Goal: Browse casually: Explore the website without a specific task or goal

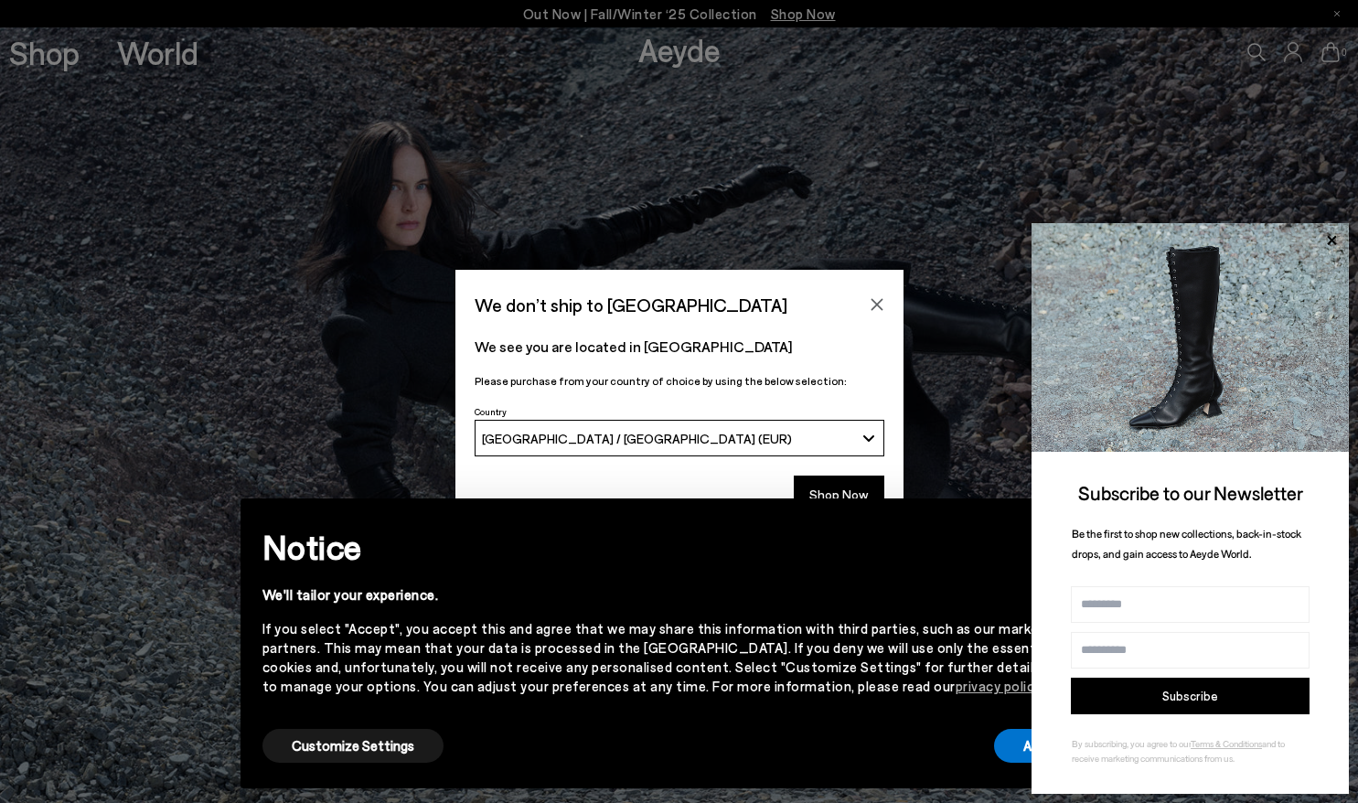
click at [832, 493] on div "× Notice We'll tailor your experience. If you select "Accept", you accept this …" at bounding box center [679, 643] width 907 height 319
click at [839, 488] on div "× Notice We'll tailor your experience. If you select "Accept", you accept this …" at bounding box center [679, 643] width 907 height 319
click at [1332, 241] on icon at bounding box center [1331, 239] width 9 height 9
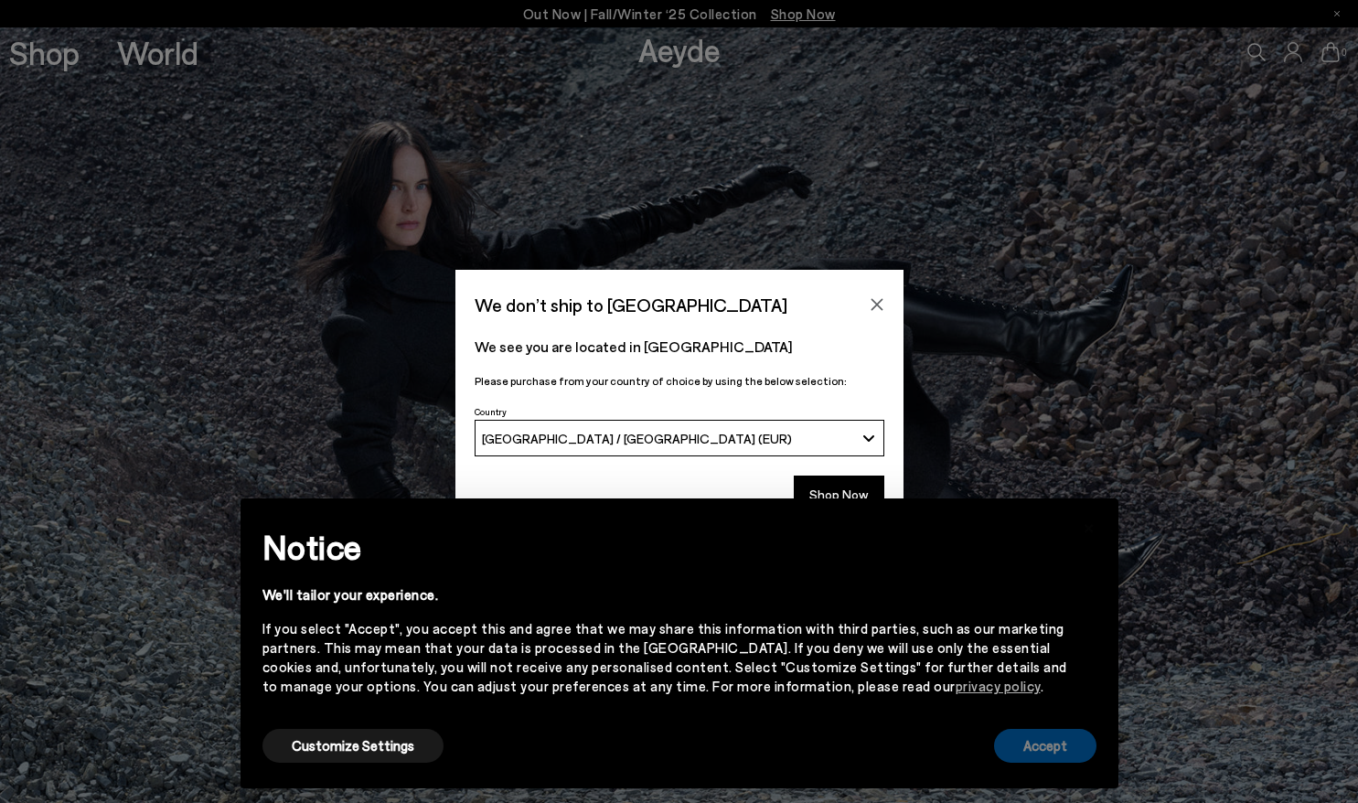
click at [1042, 752] on button "Accept" at bounding box center [1045, 746] width 102 height 34
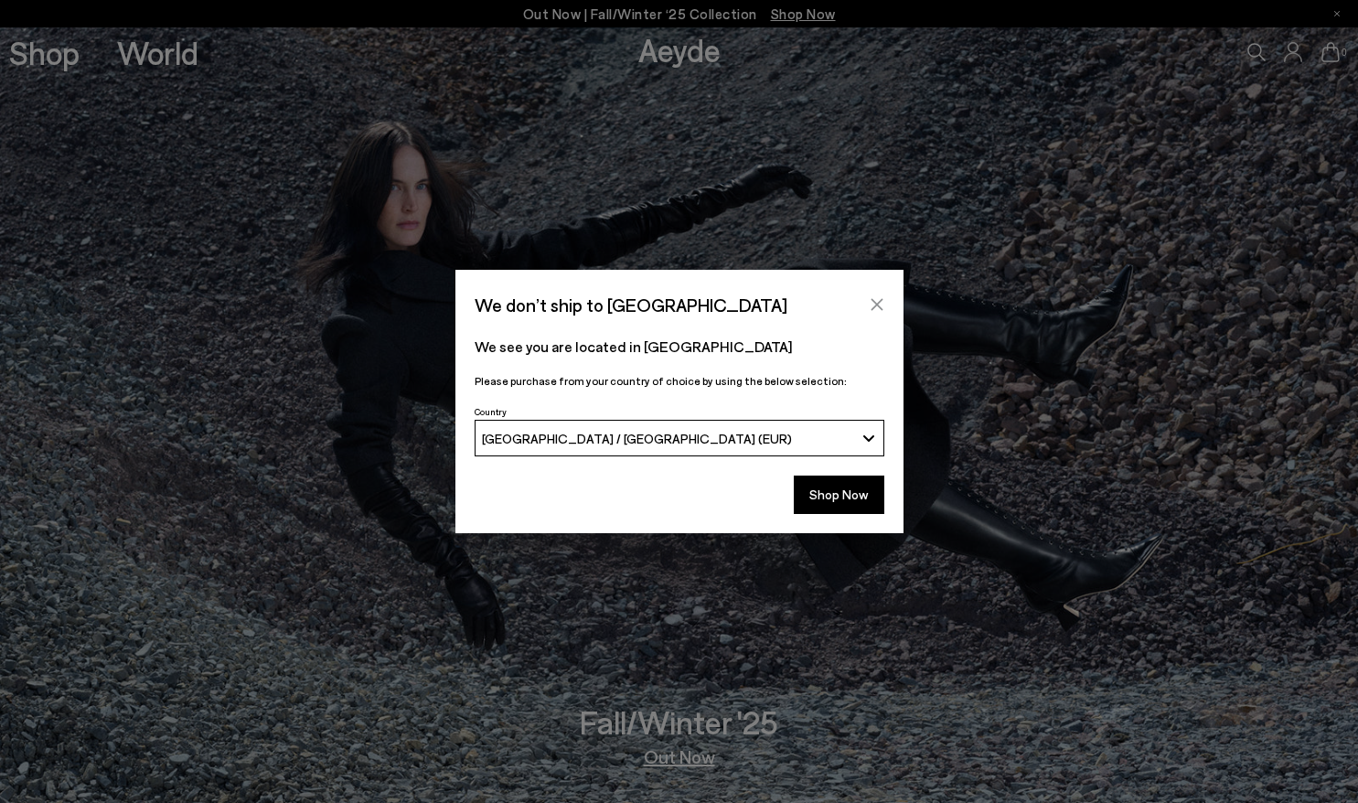
click at [879, 307] on icon "Close" at bounding box center [877, 305] width 12 height 12
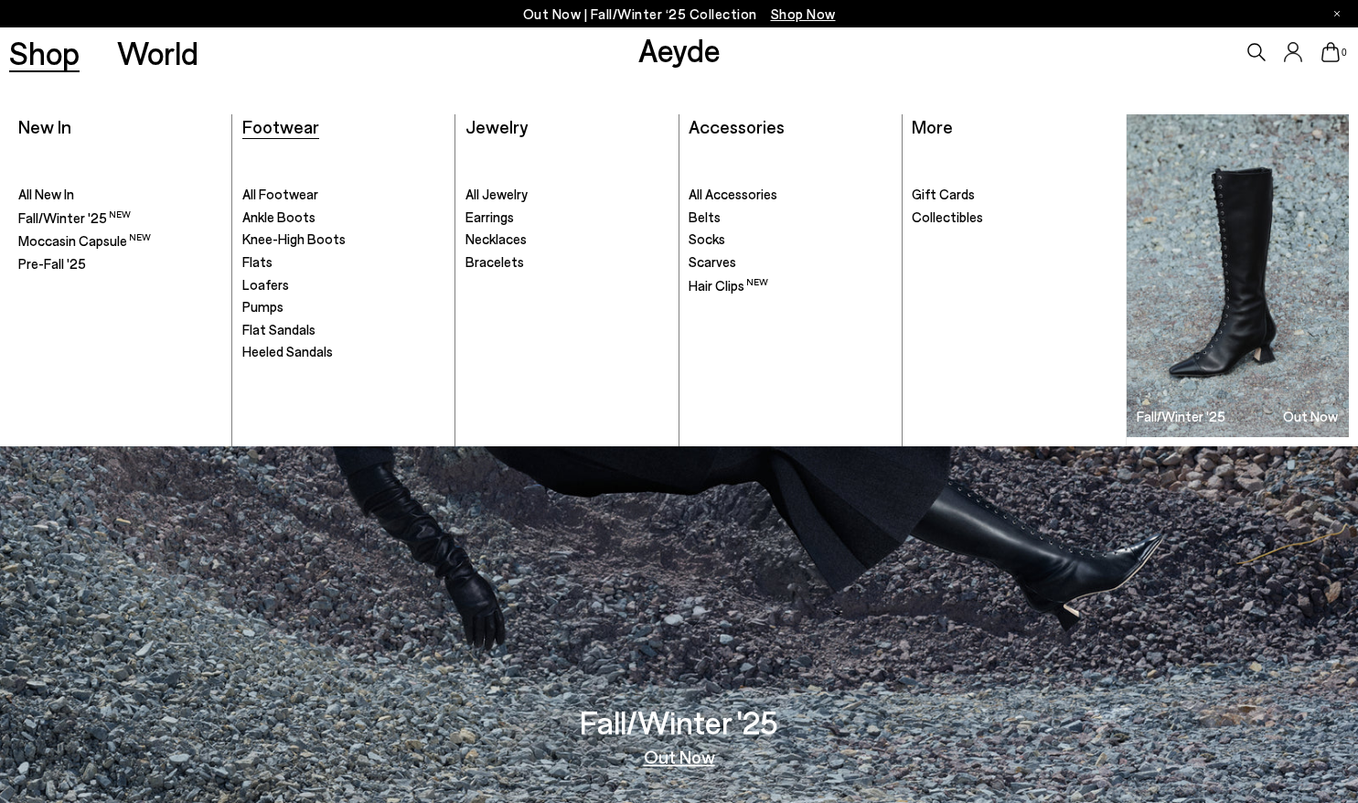
click at [304, 129] on span "Footwear" at bounding box center [280, 126] width 77 height 22
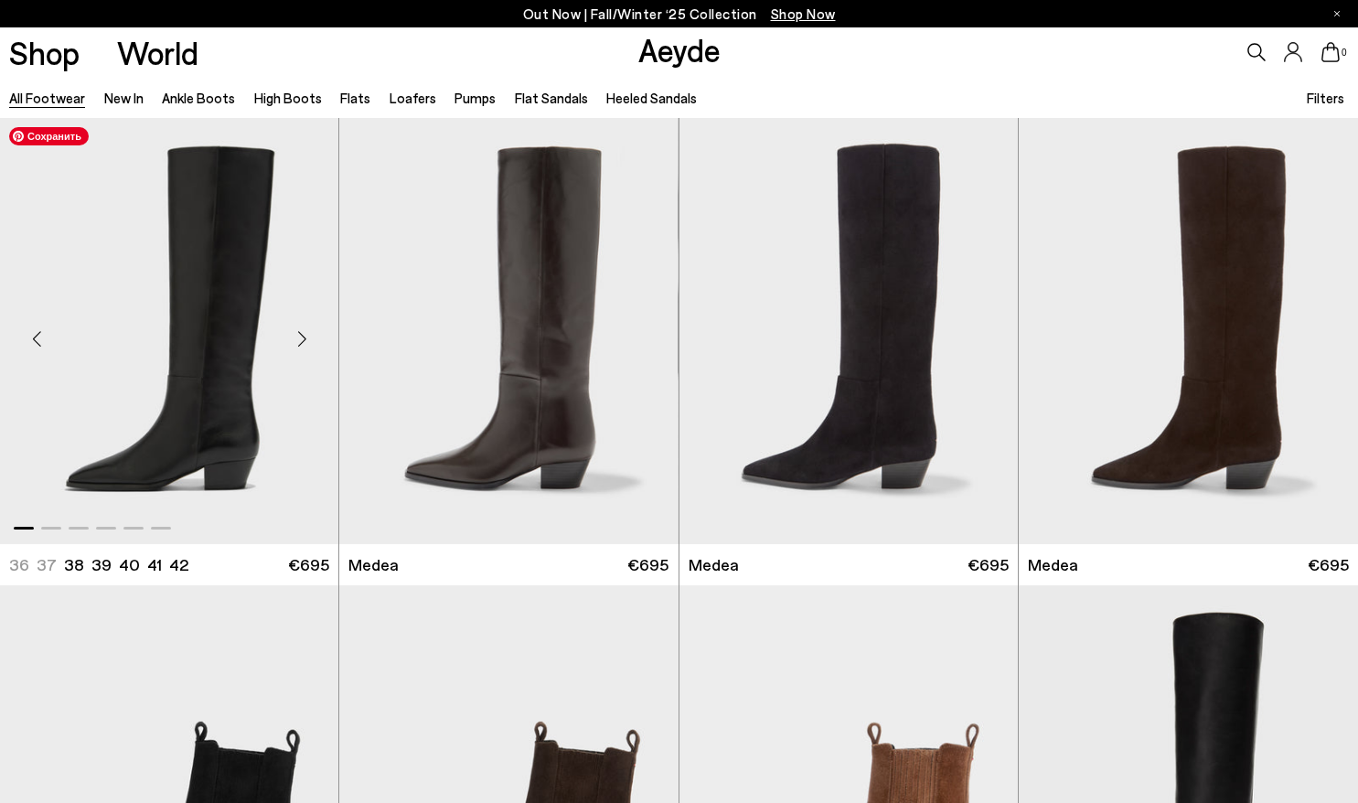
scroll to position [475, 0]
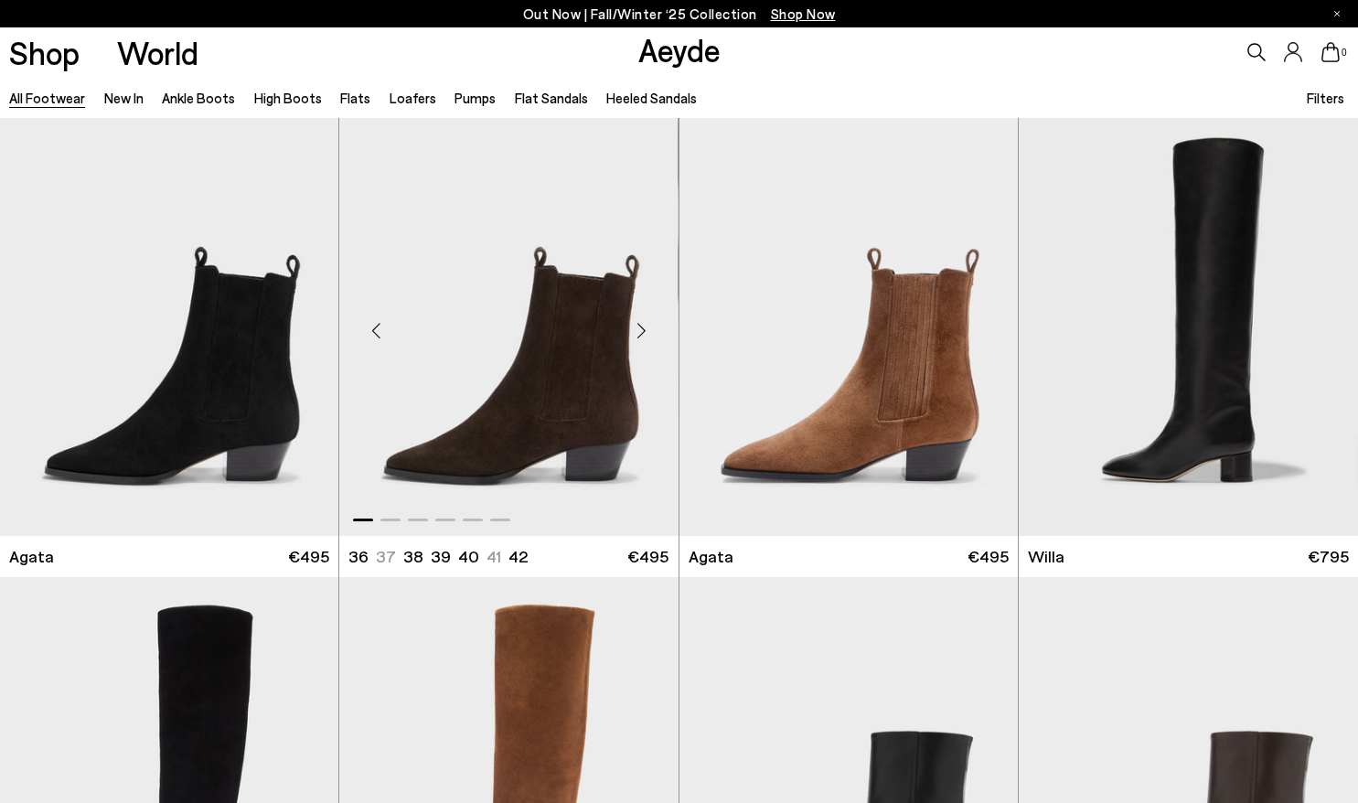
click at [647, 329] on div "Next slide" at bounding box center [642, 331] width 55 height 55
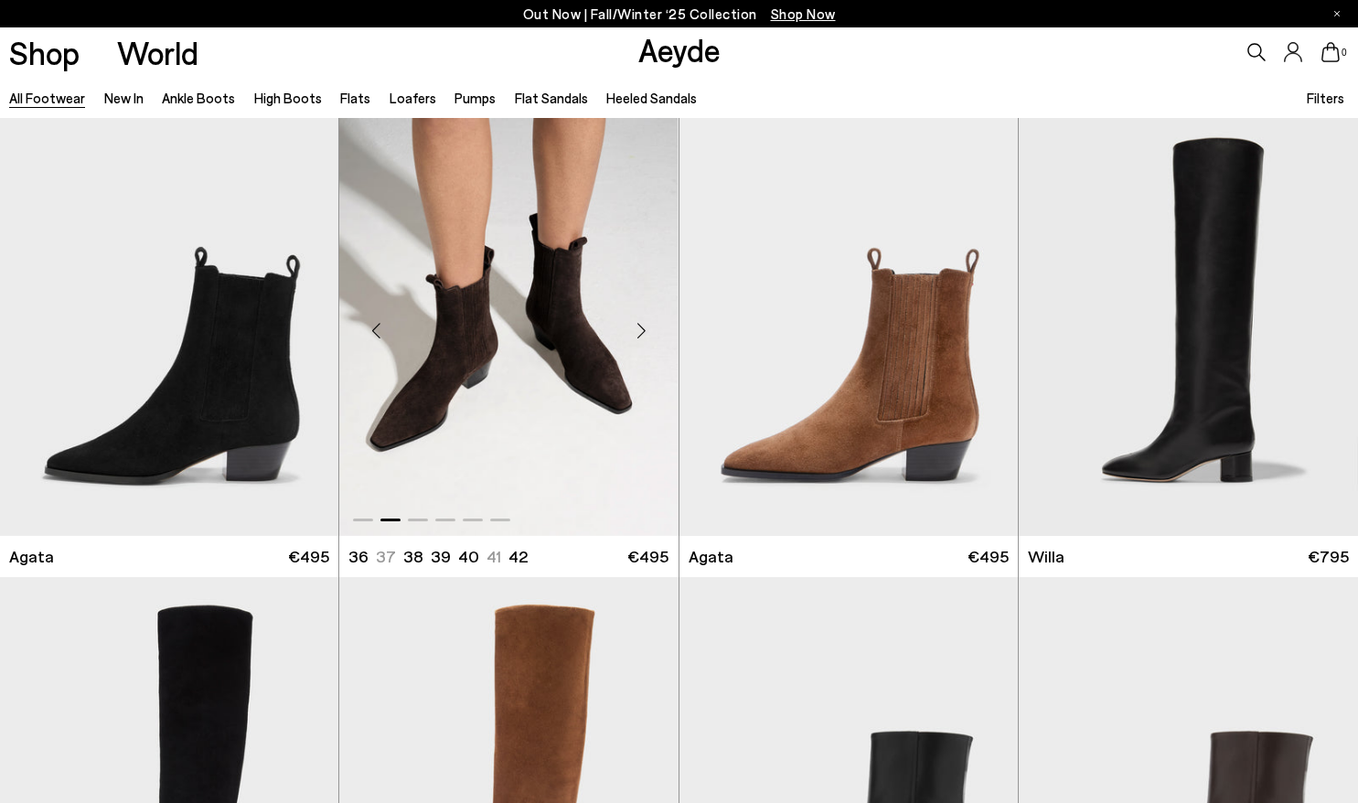
click at [647, 329] on div "Next slide" at bounding box center [642, 331] width 55 height 55
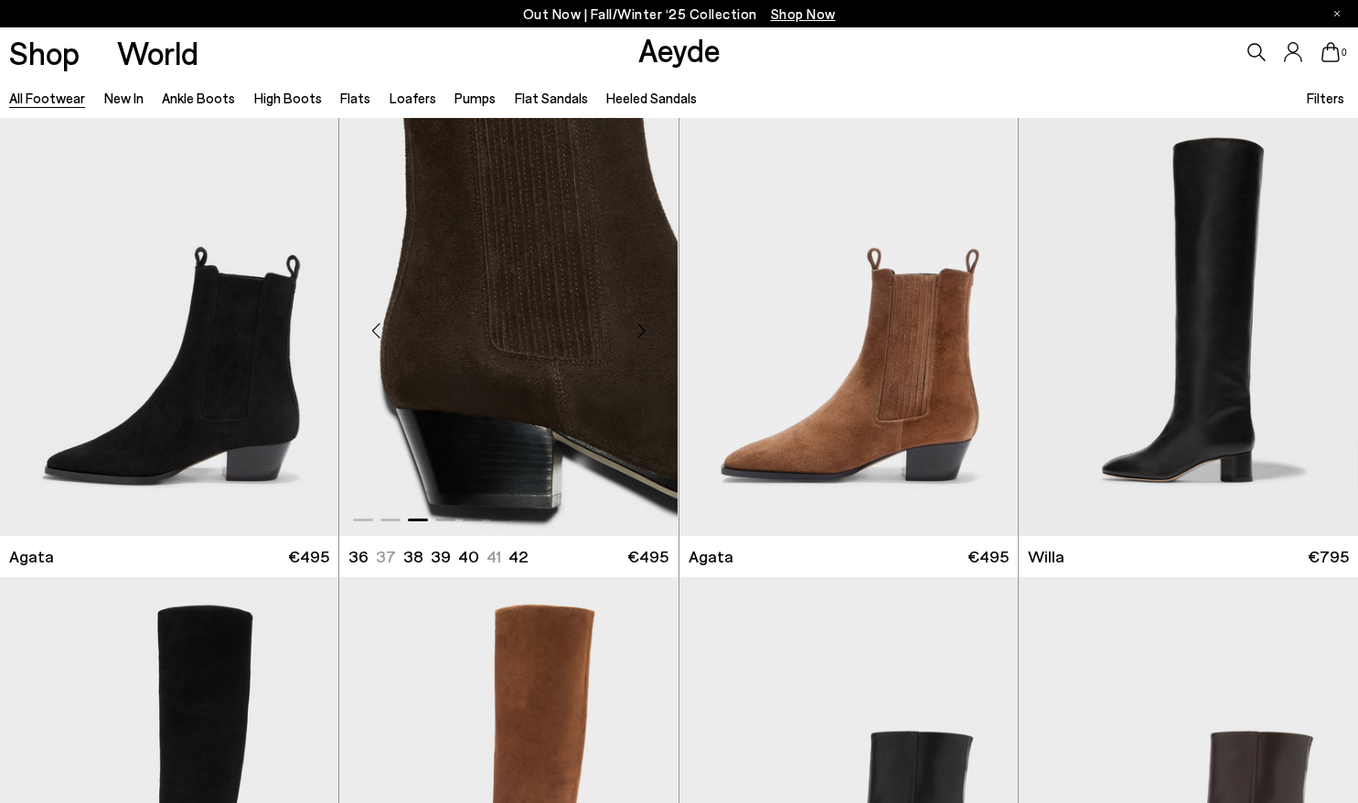
click at [647, 329] on div "Next slide" at bounding box center [642, 331] width 55 height 55
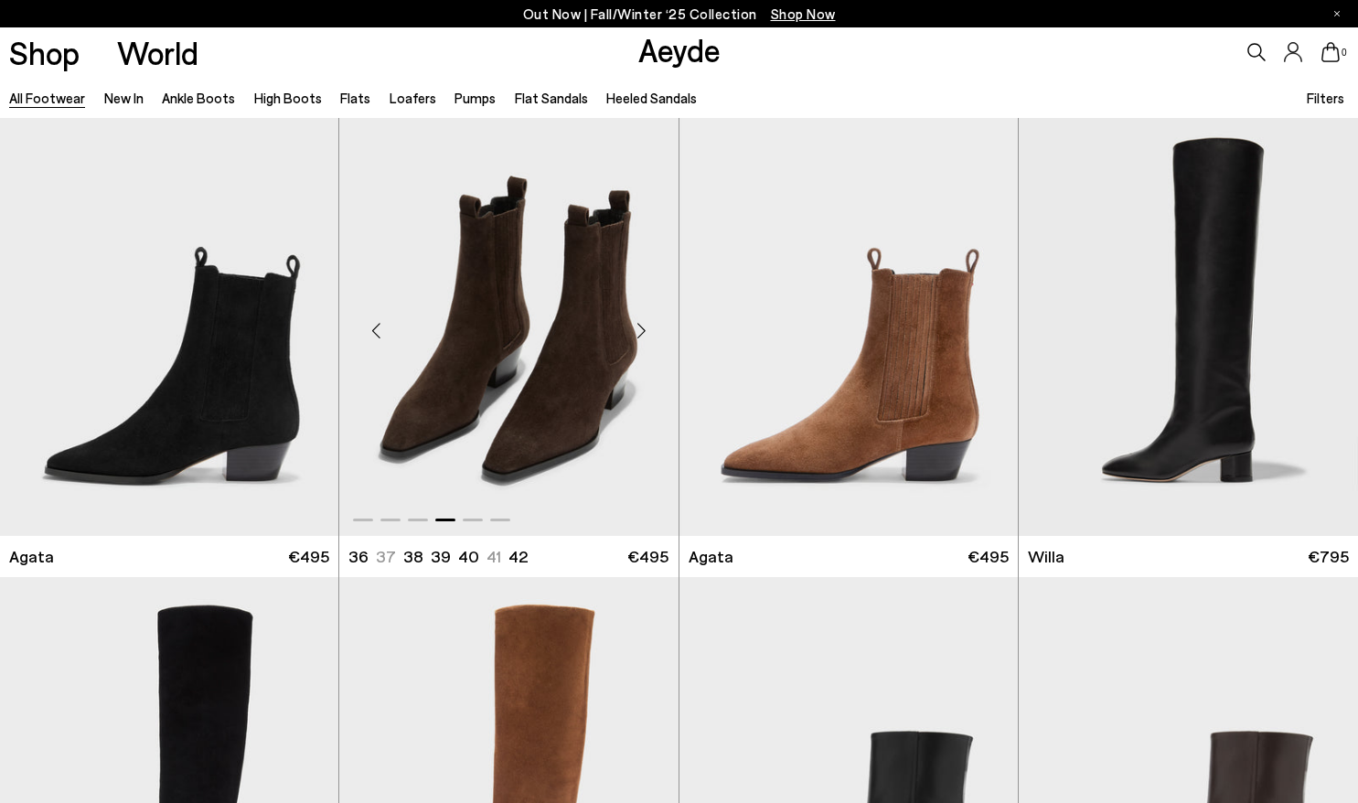
click at [647, 329] on div "Next slide" at bounding box center [642, 331] width 55 height 55
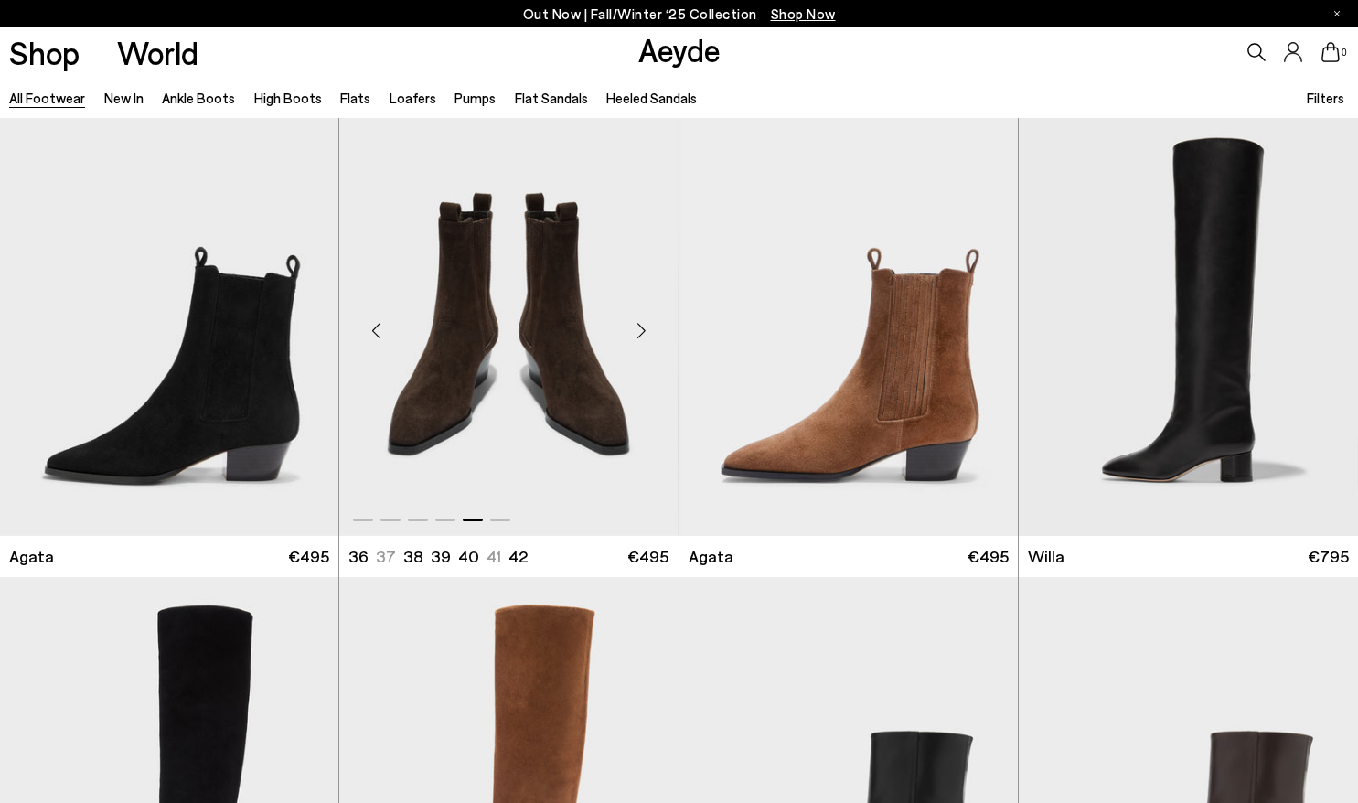
click at [647, 329] on div "Next slide" at bounding box center [642, 331] width 55 height 55
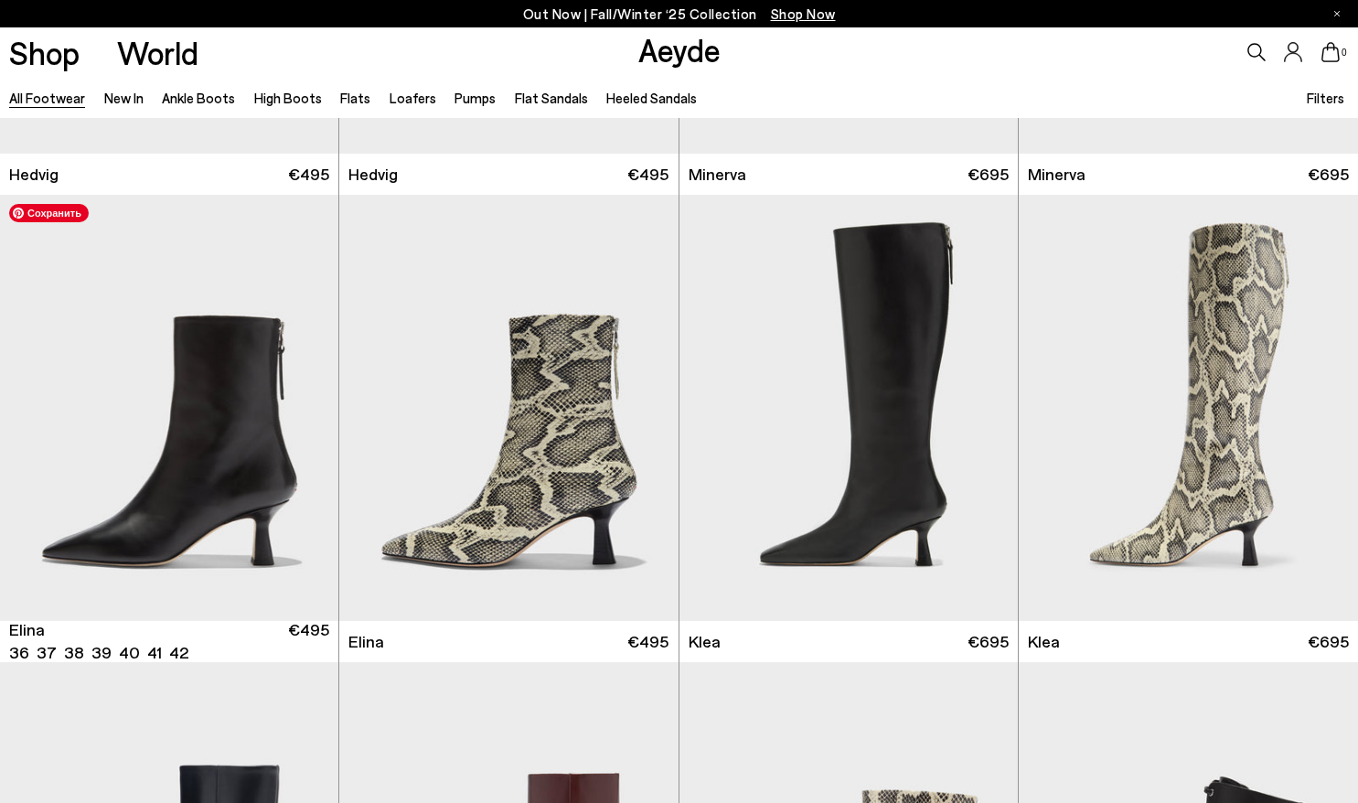
scroll to position [1792, 0]
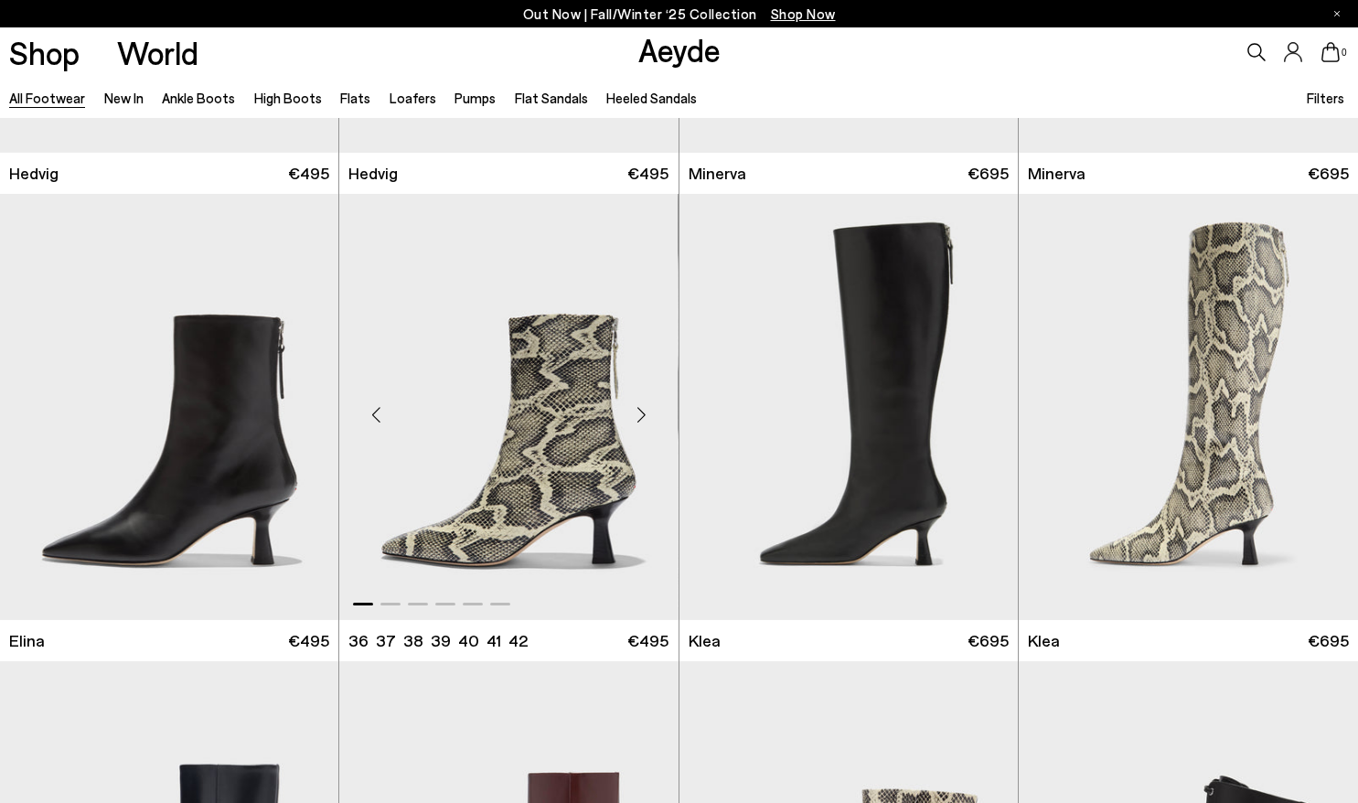
click at [647, 410] on div "Next slide" at bounding box center [642, 414] width 55 height 55
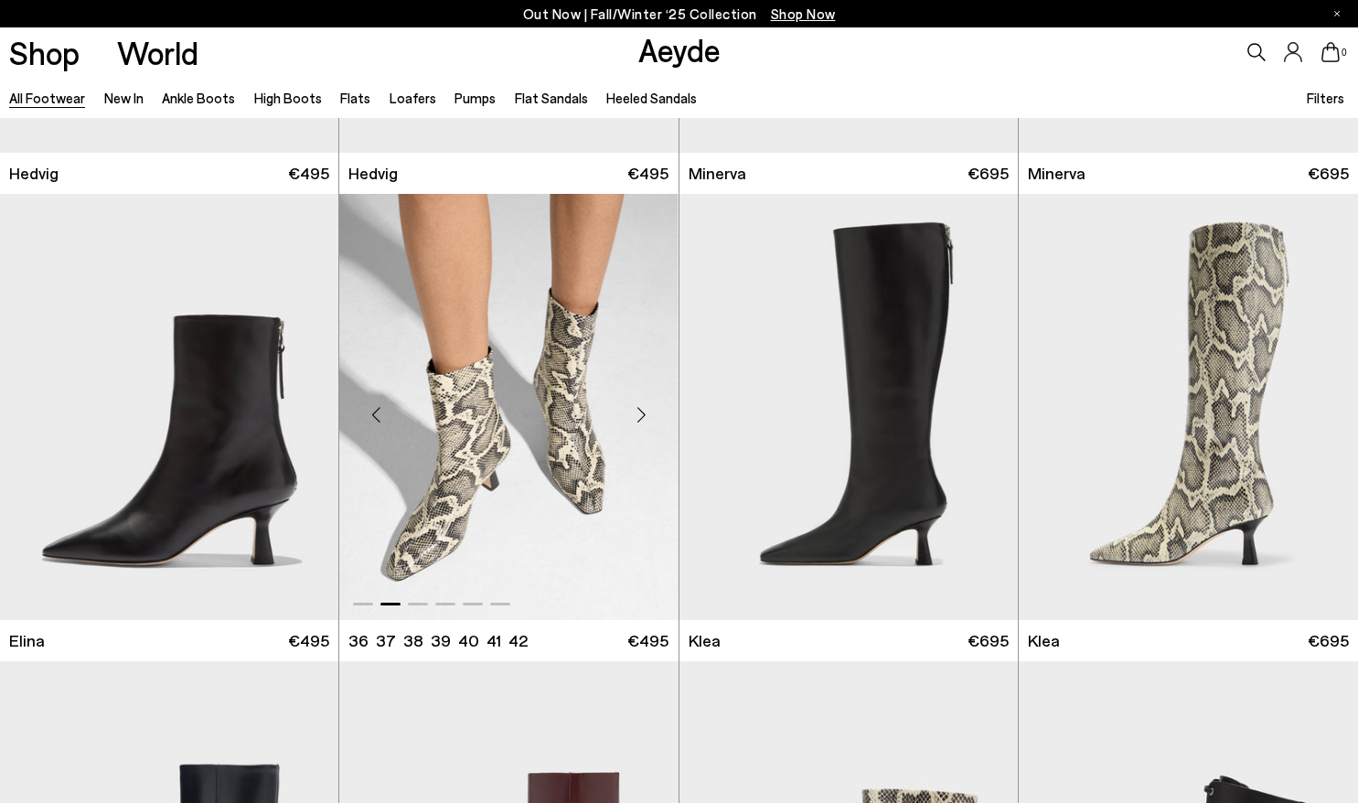
click at [647, 410] on div "Next slide" at bounding box center [642, 414] width 55 height 55
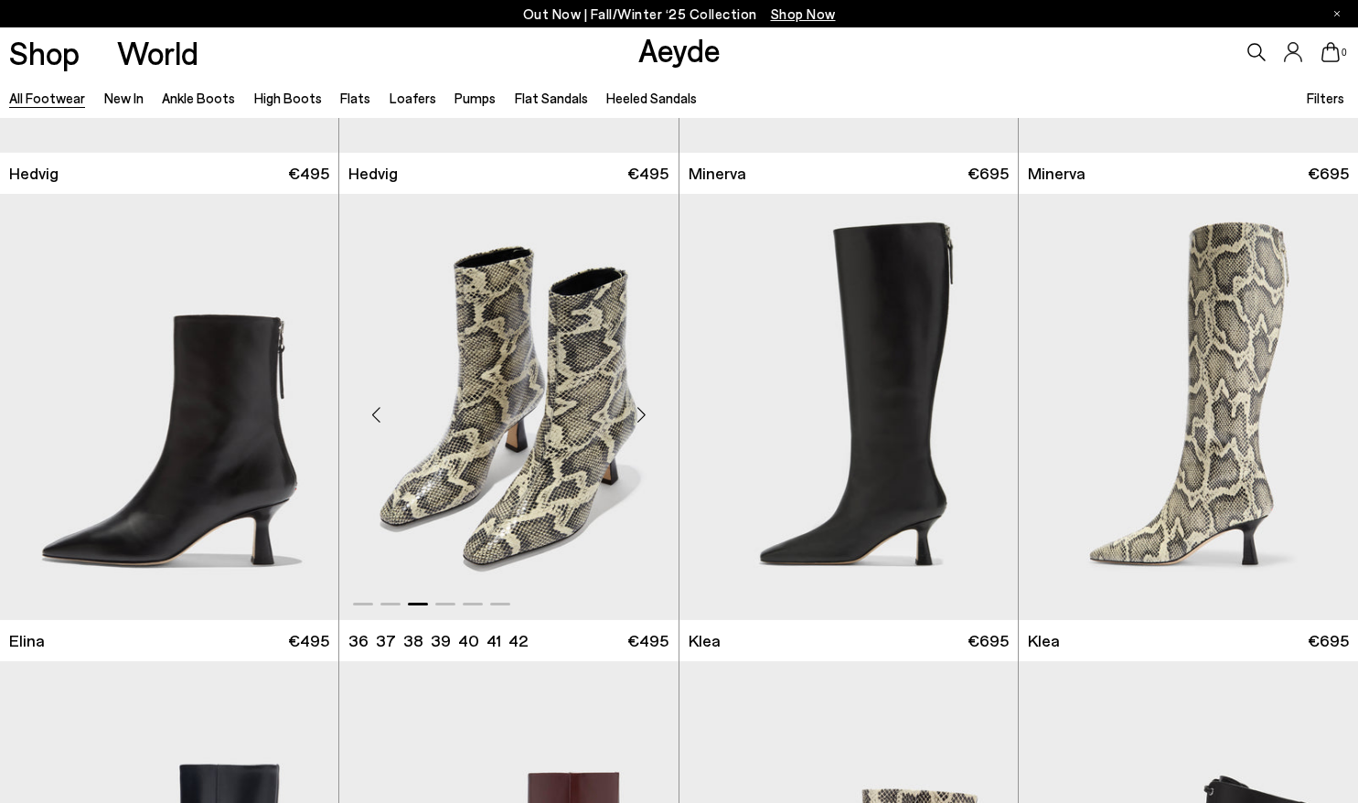
click at [647, 410] on div "Next slide" at bounding box center [642, 414] width 55 height 55
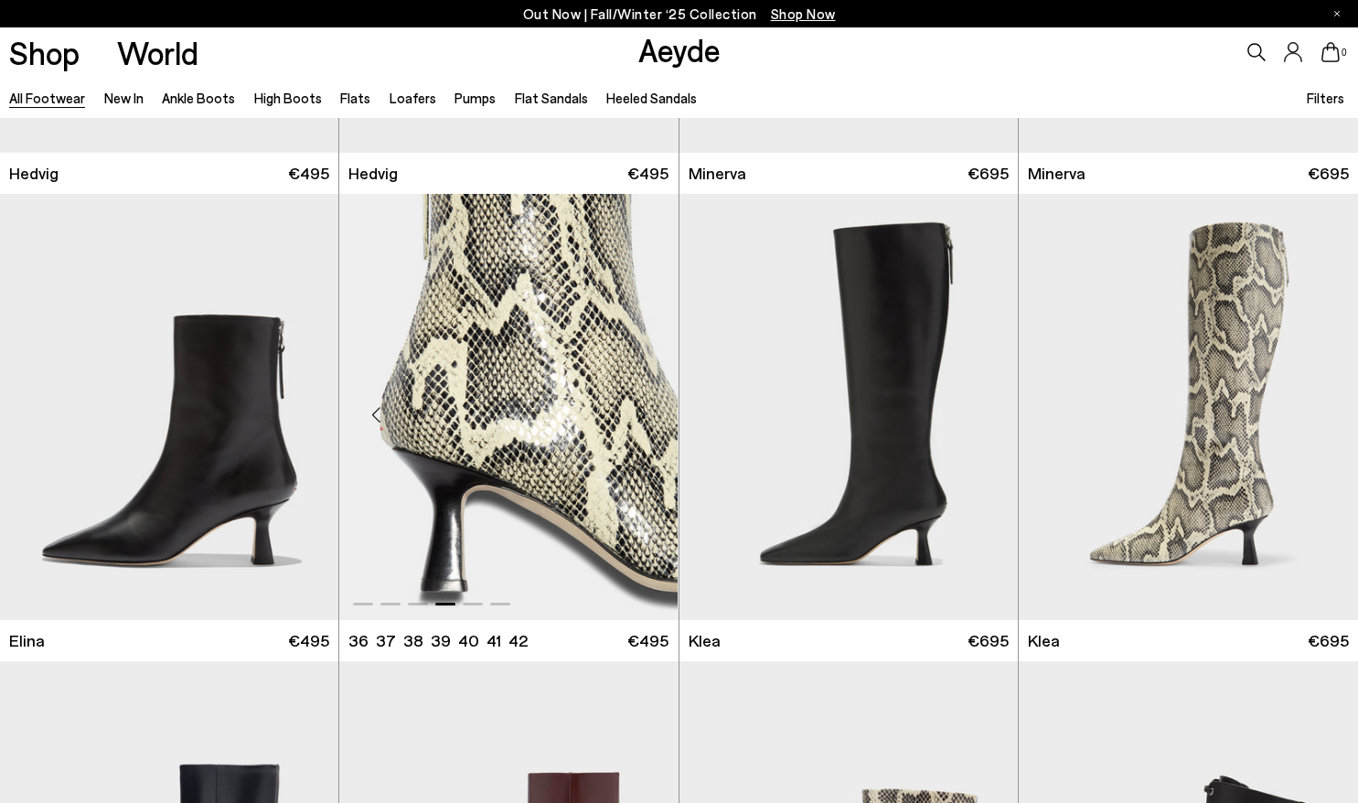
click at [647, 410] on div "Next slide" at bounding box center [642, 414] width 55 height 55
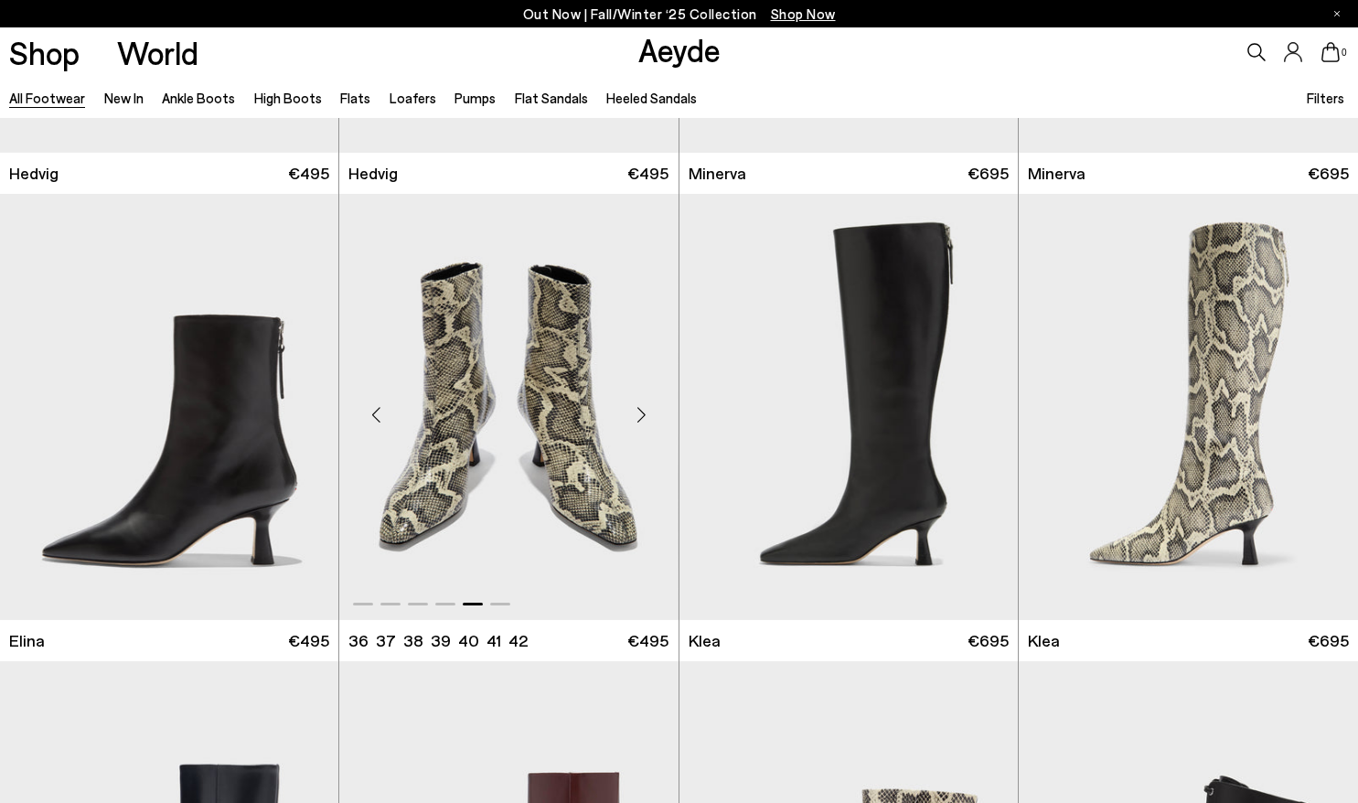
click at [647, 410] on div "Next slide" at bounding box center [642, 414] width 55 height 55
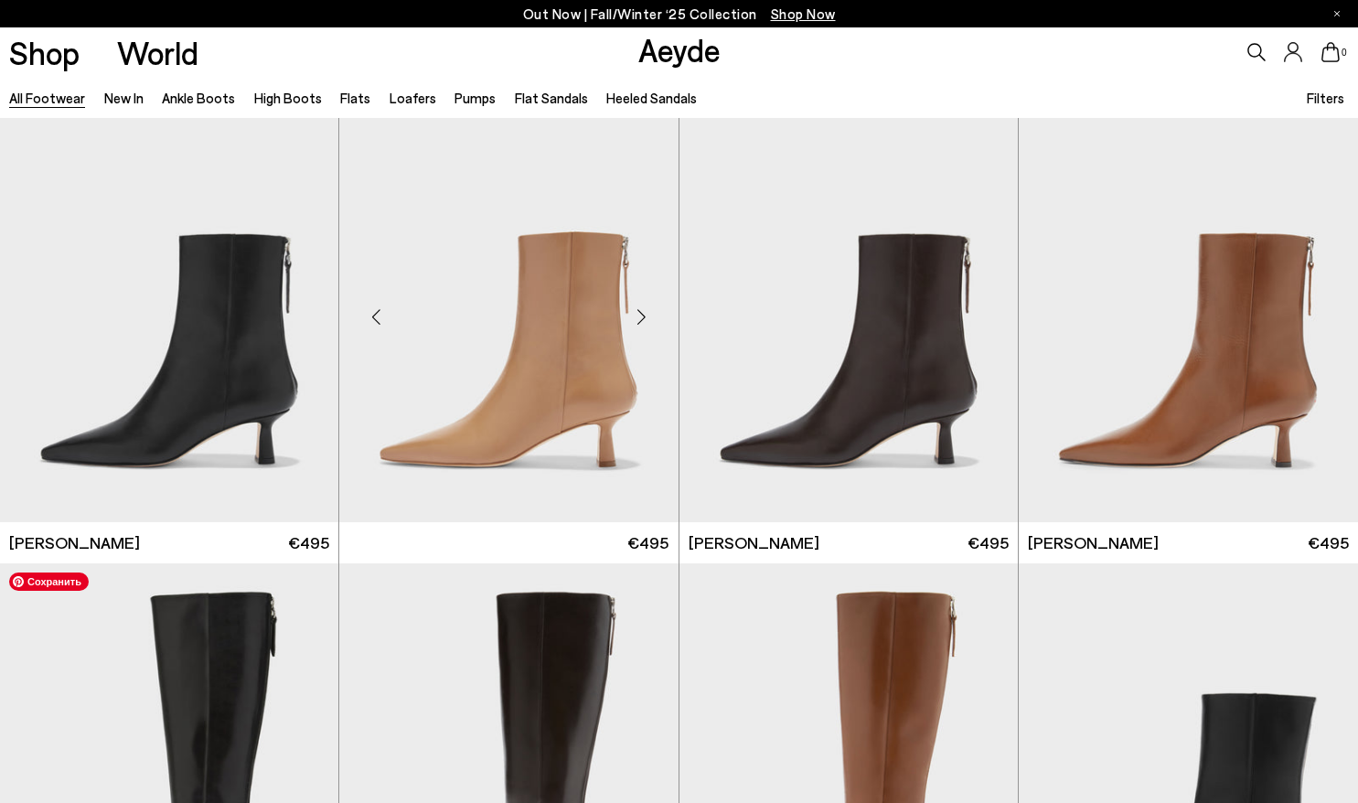
scroll to position [3323, 0]
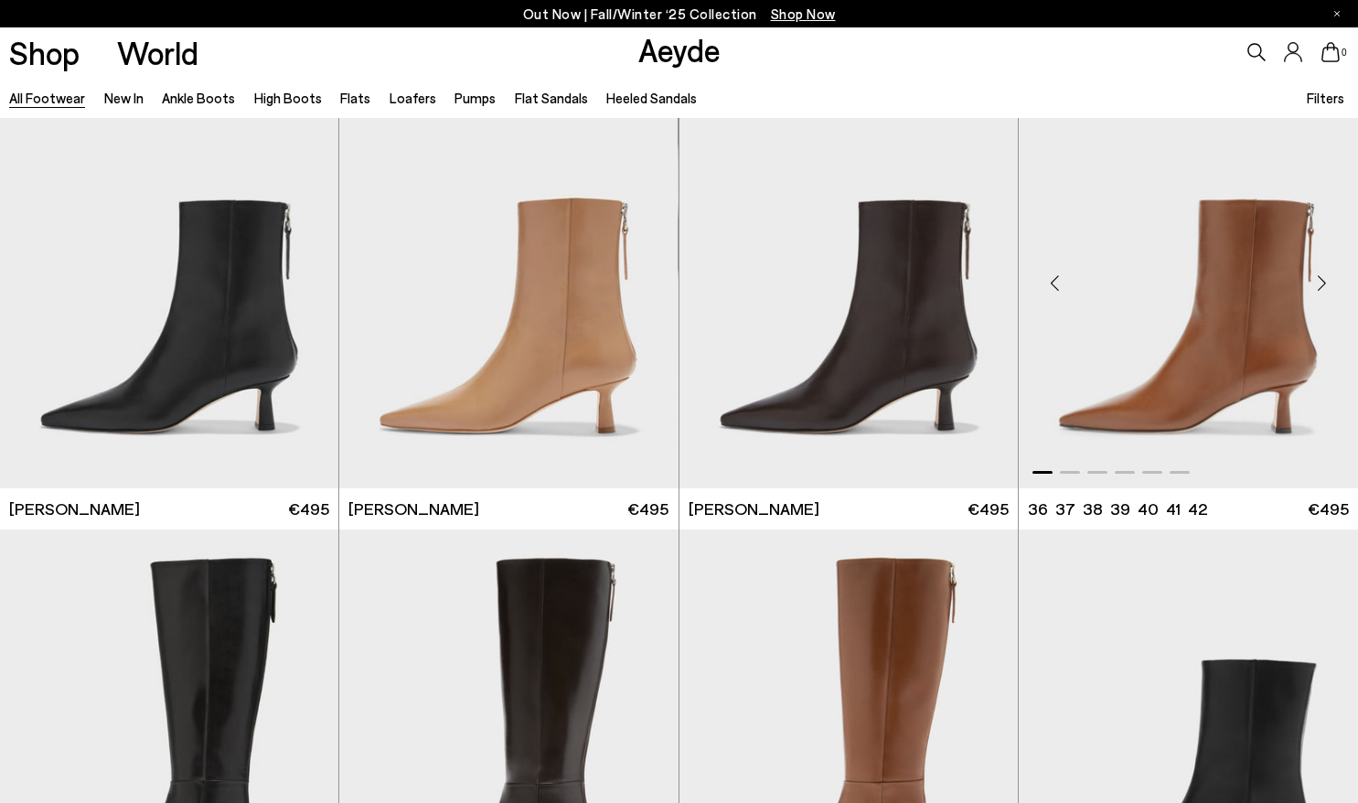
click at [1321, 290] on div "Next slide" at bounding box center [1321, 283] width 55 height 55
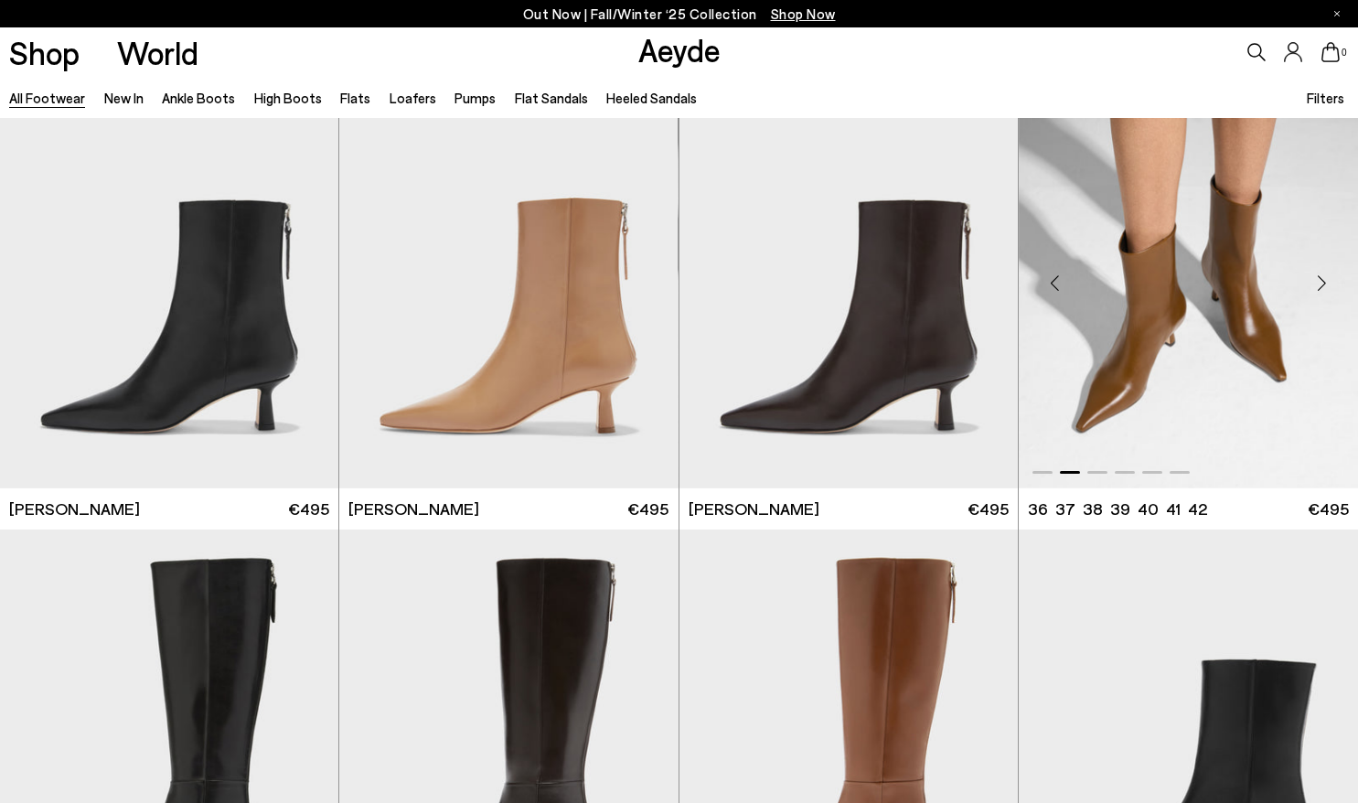
click at [1321, 290] on div "Next slide" at bounding box center [1321, 283] width 55 height 55
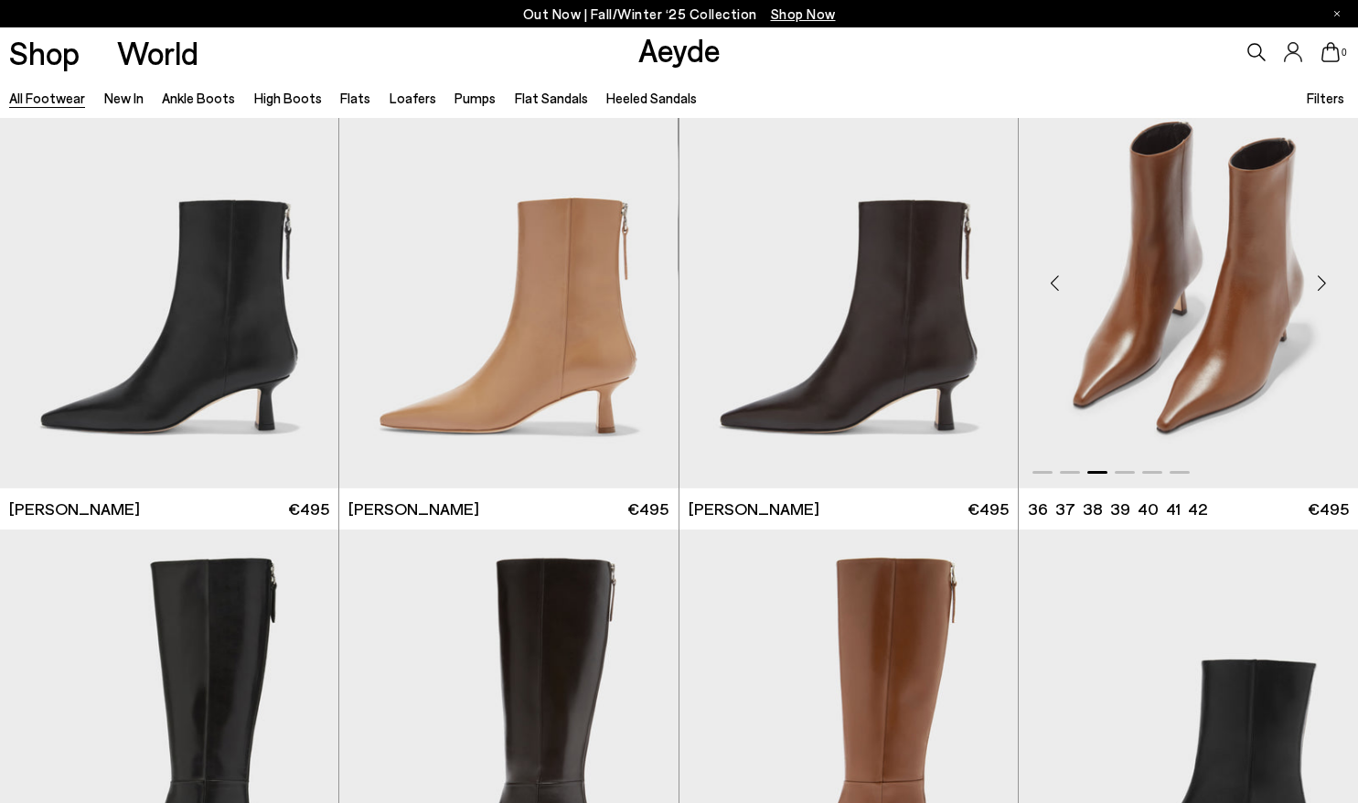
click at [1321, 290] on div "Next slide" at bounding box center [1321, 283] width 55 height 55
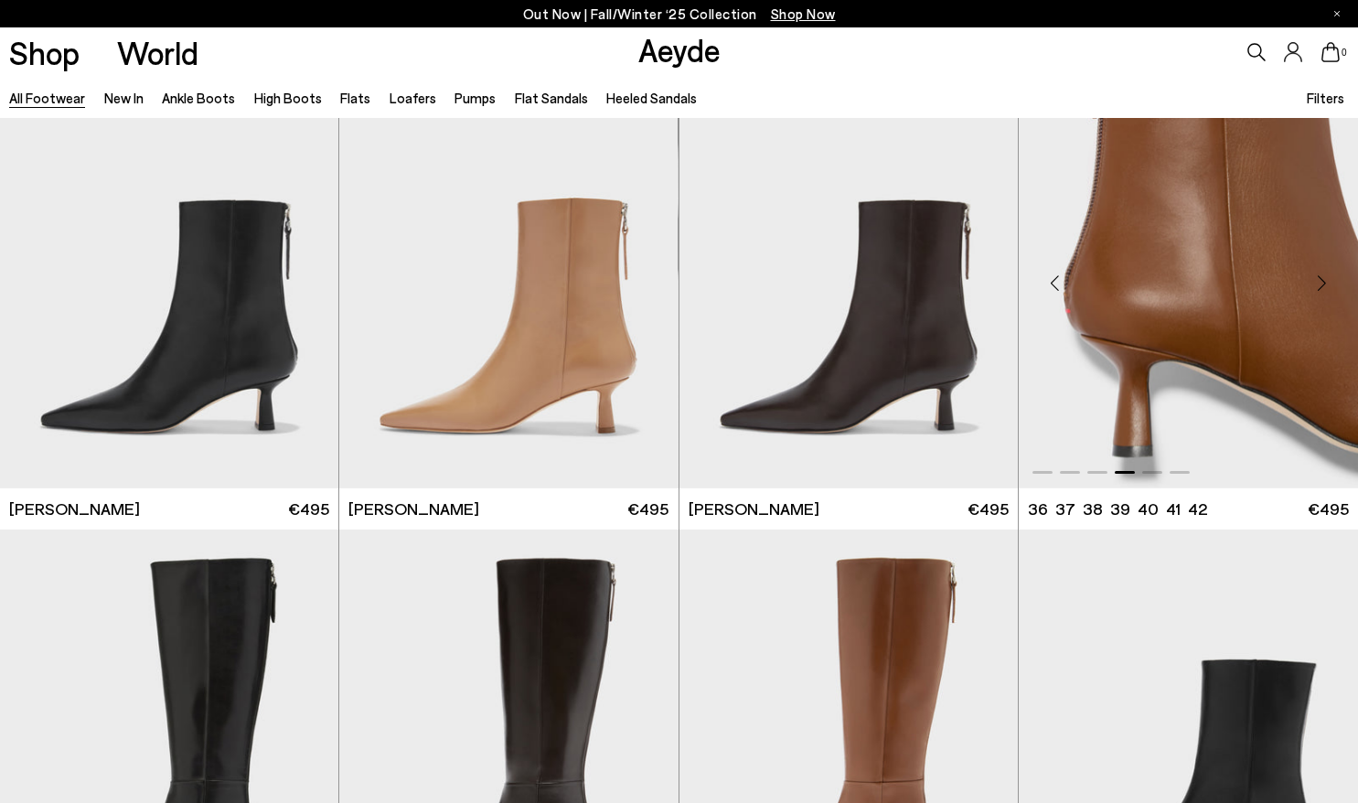
click at [1321, 290] on div "Next slide" at bounding box center [1321, 283] width 55 height 55
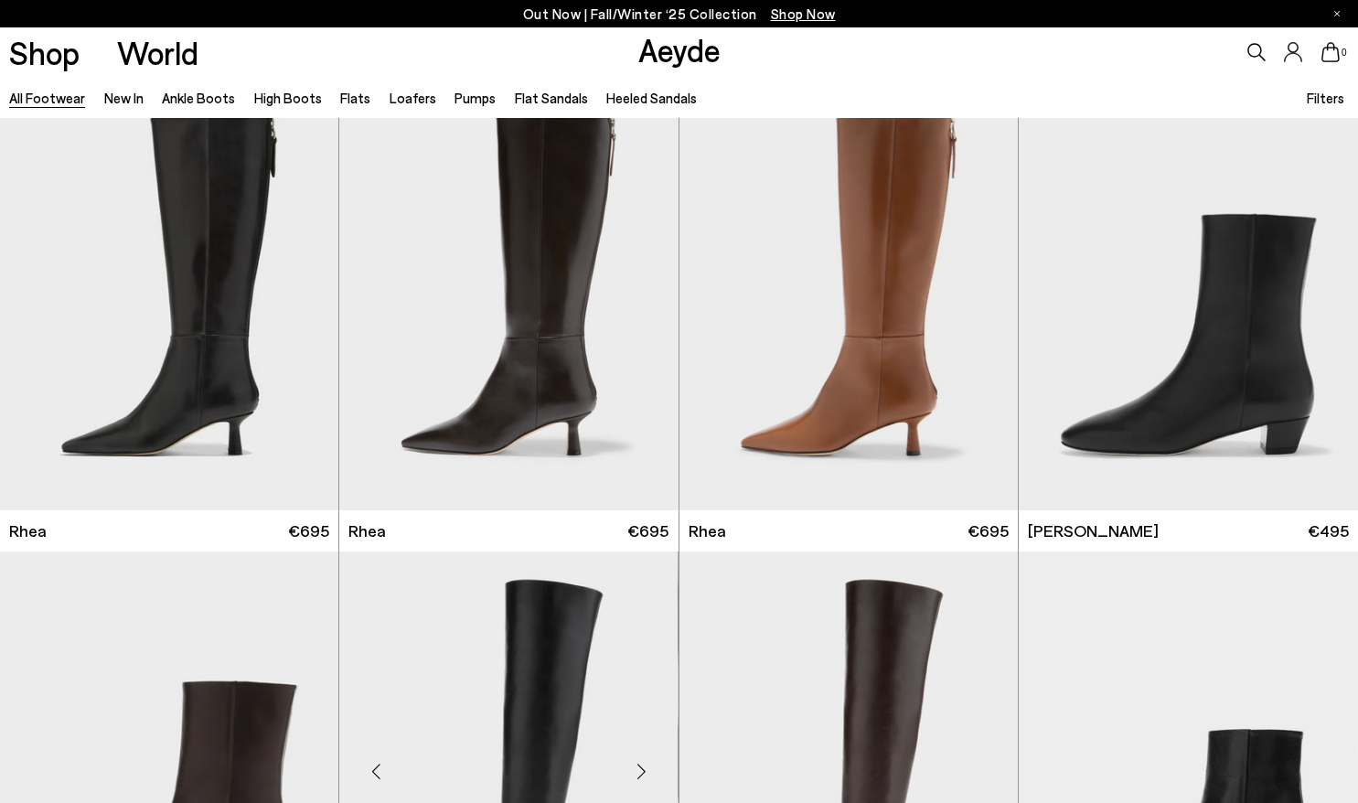
scroll to position [4502, 0]
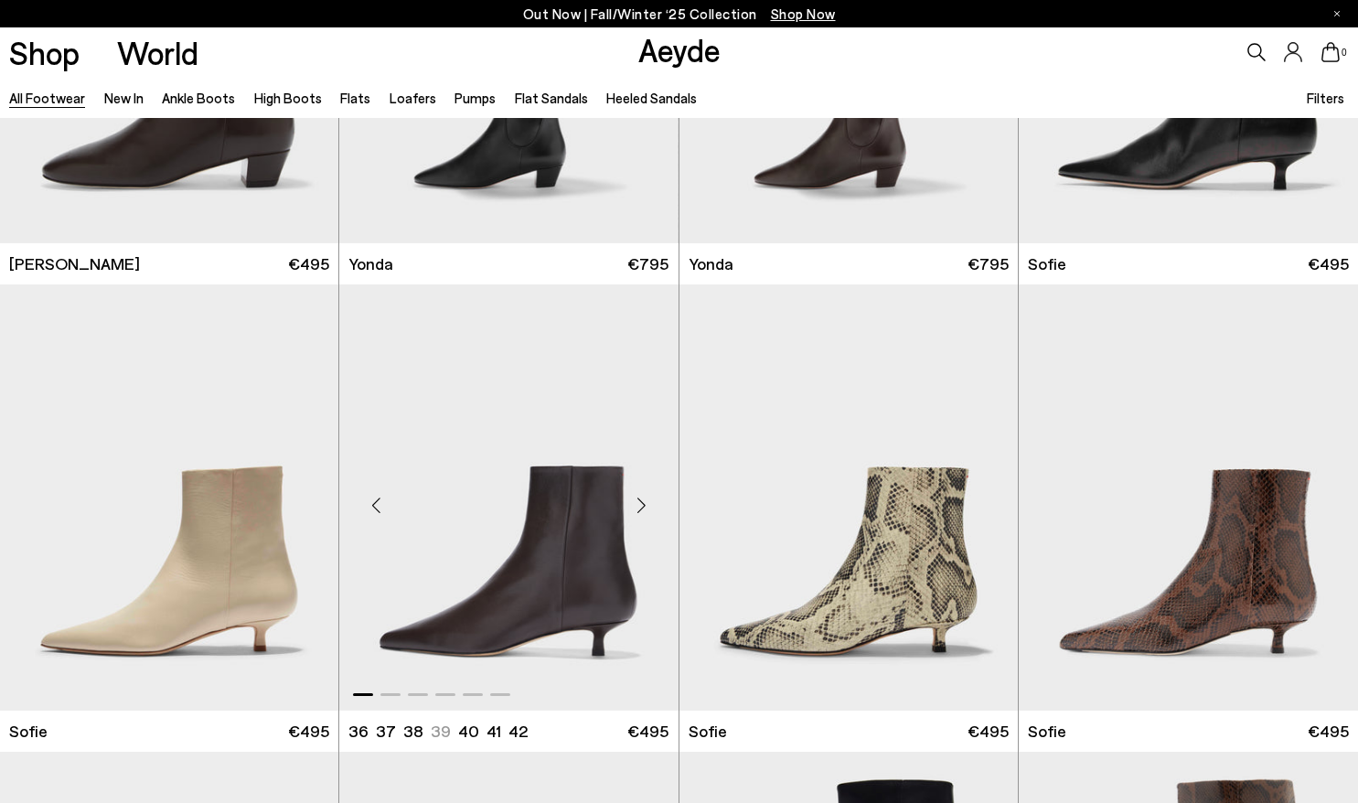
click at [651, 500] on div "Next slide" at bounding box center [642, 504] width 55 height 55
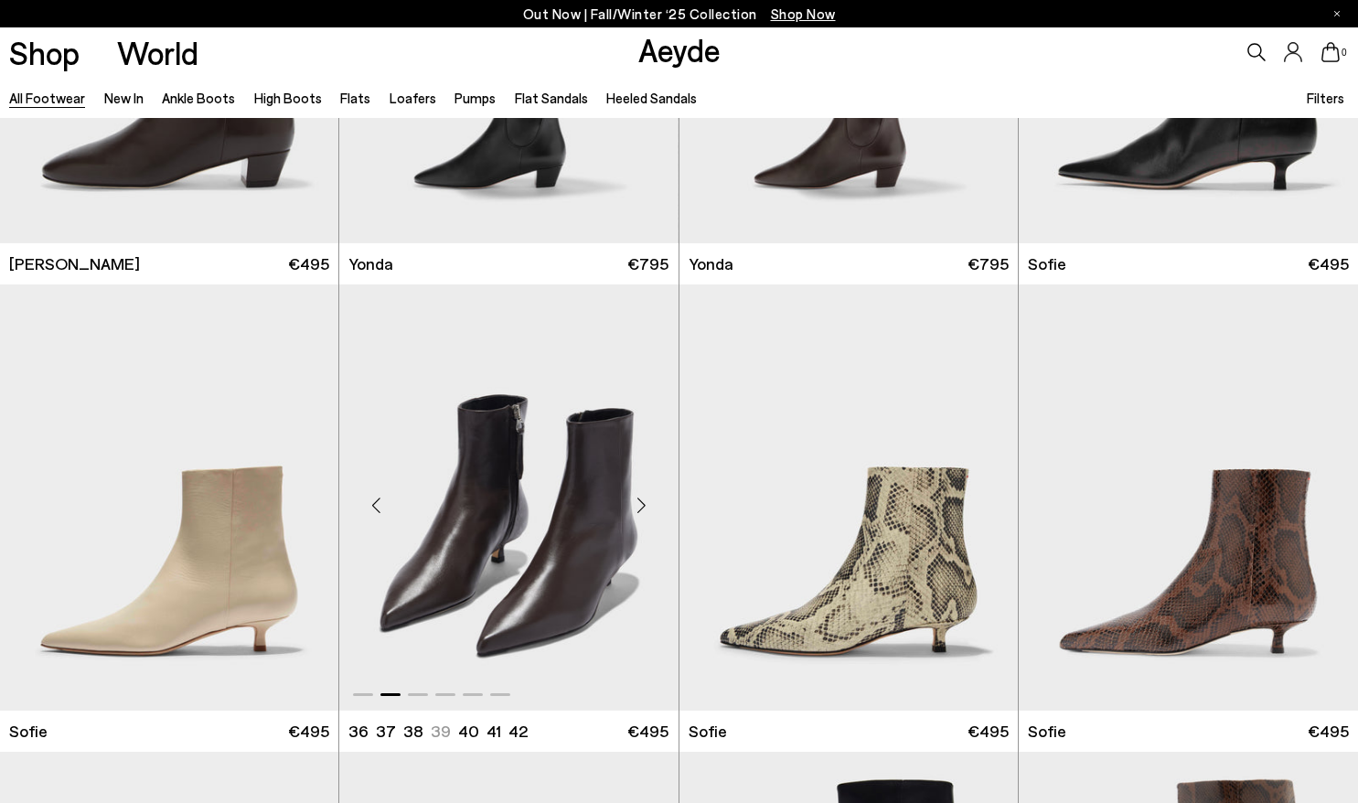
click at [651, 500] on div "Next slide" at bounding box center [642, 504] width 55 height 55
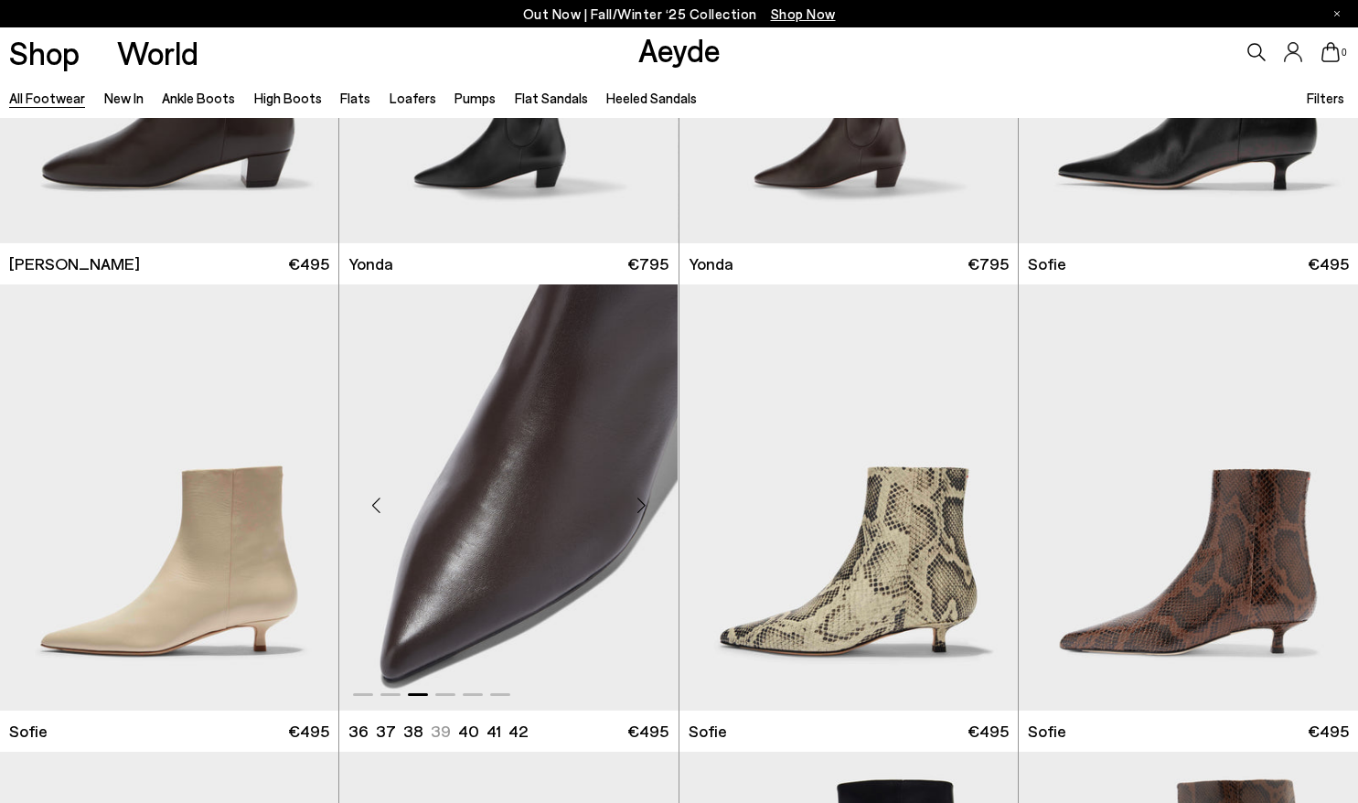
click at [651, 500] on div "Next slide" at bounding box center [642, 504] width 55 height 55
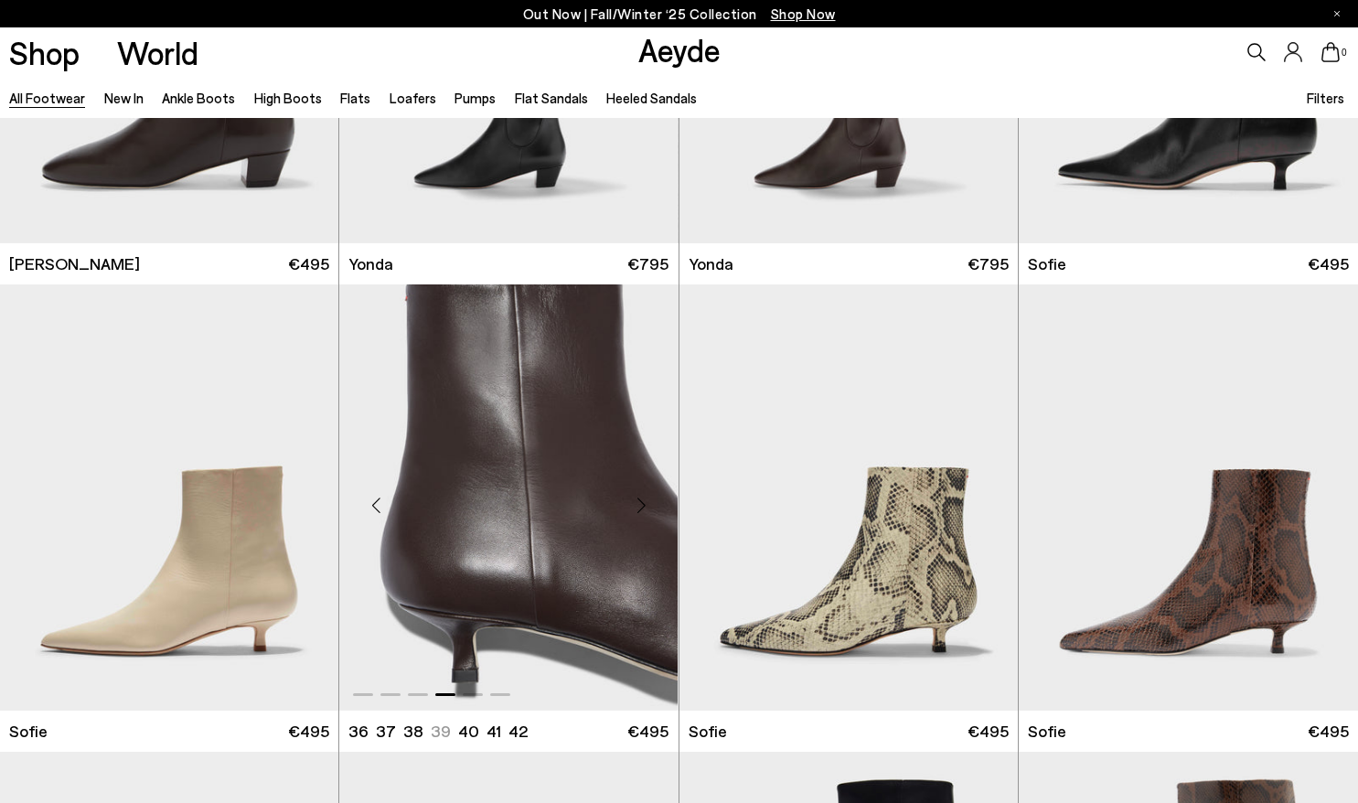
click at [651, 500] on div "Next slide" at bounding box center [642, 504] width 55 height 55
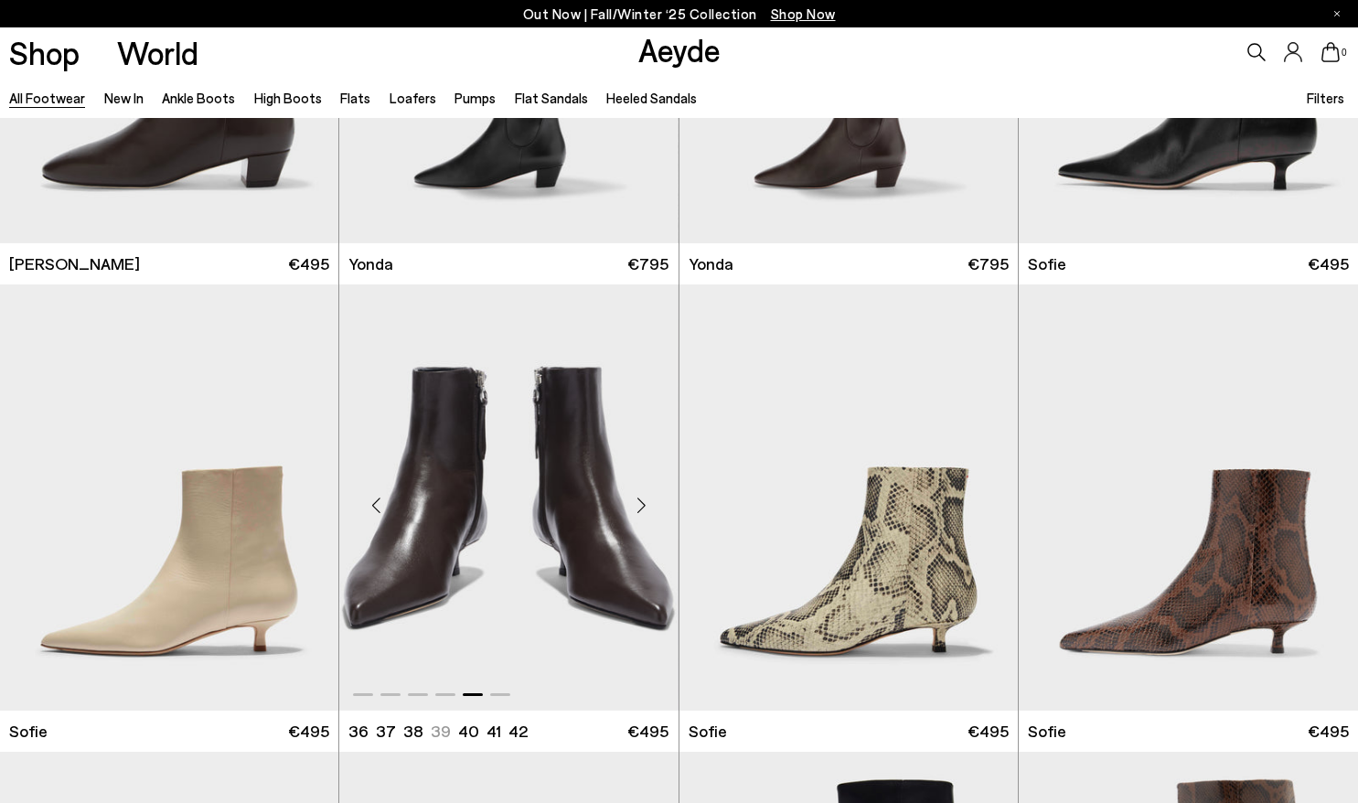
click at [651, 500] on div "Next slide" at bounding box center [642, 504] width 55 height 55
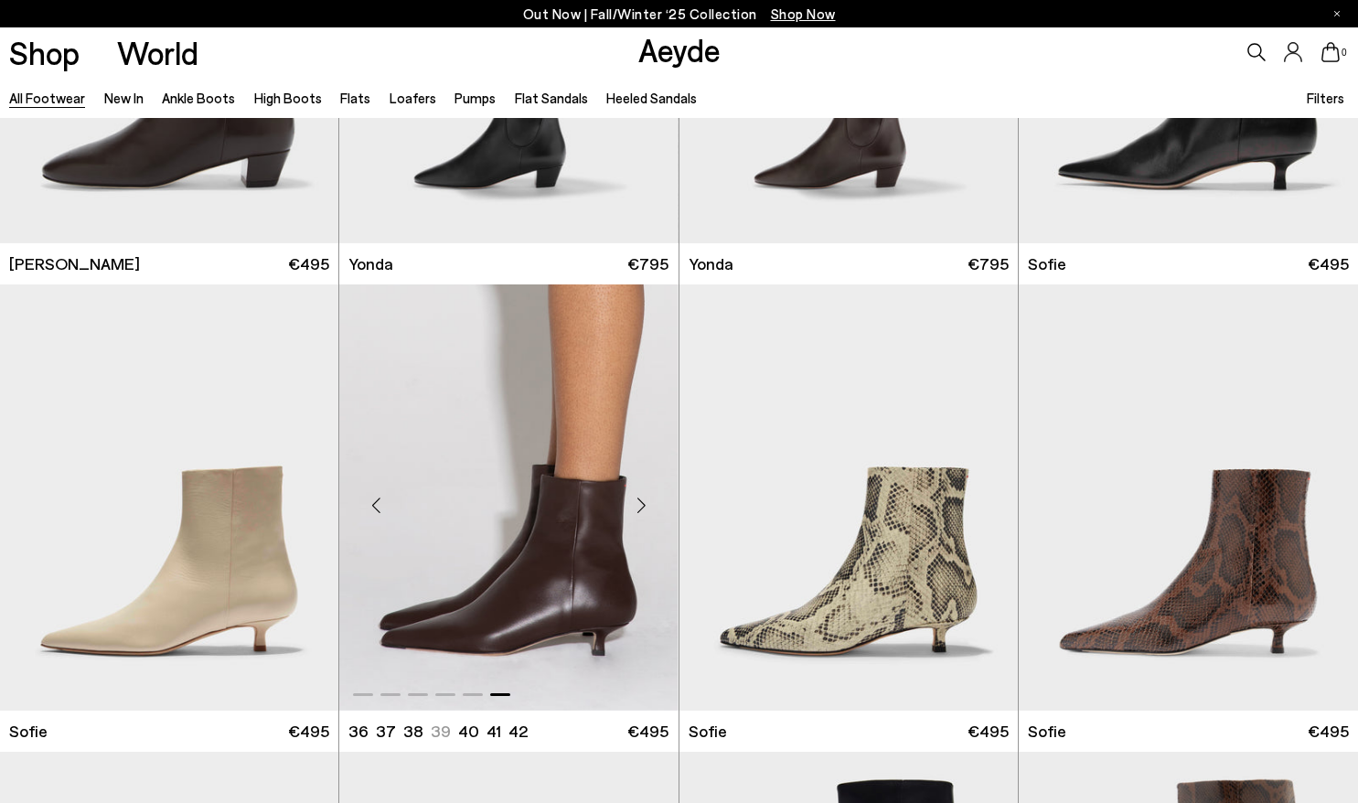
click at [651, 500] on div "Next slide" at bounding box center [642, 504] width 55 height 55
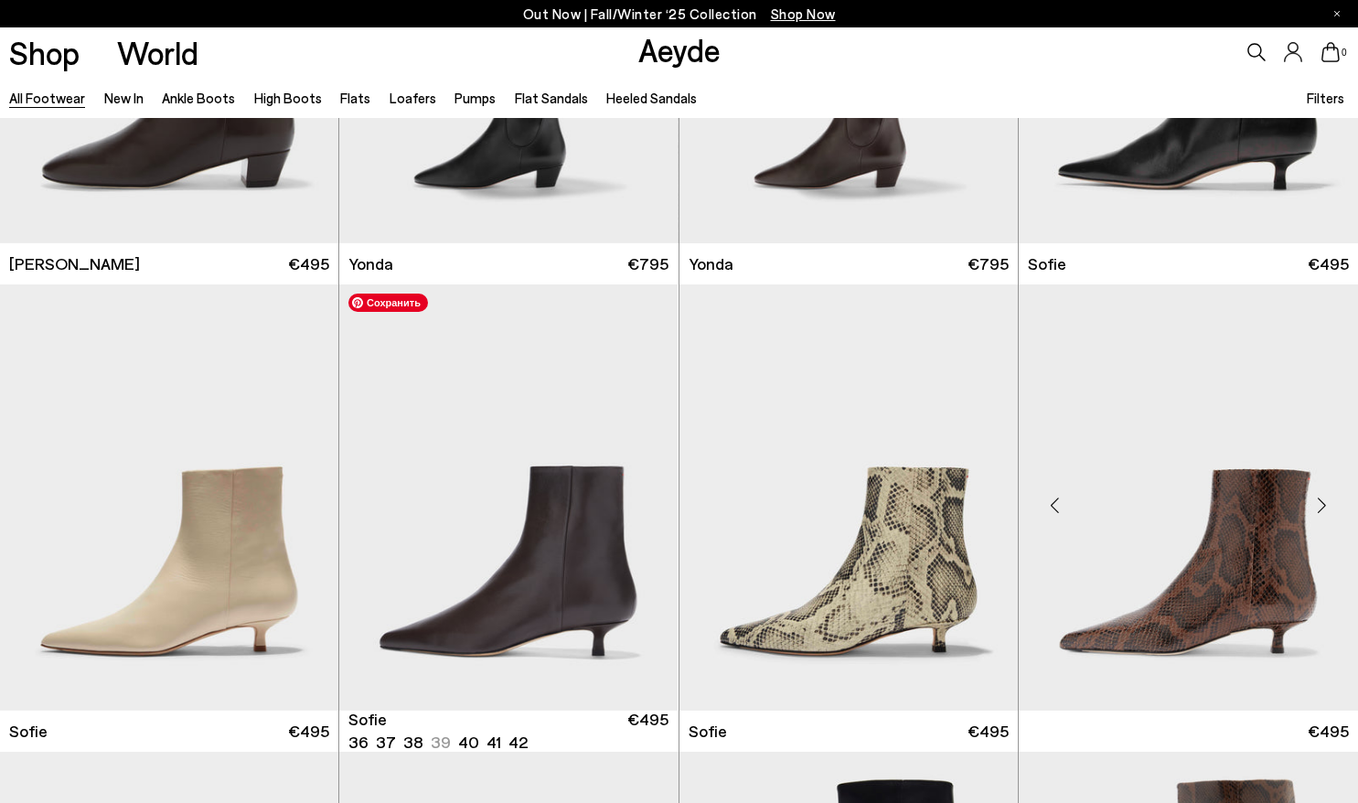
scroll to position [4672, 0]
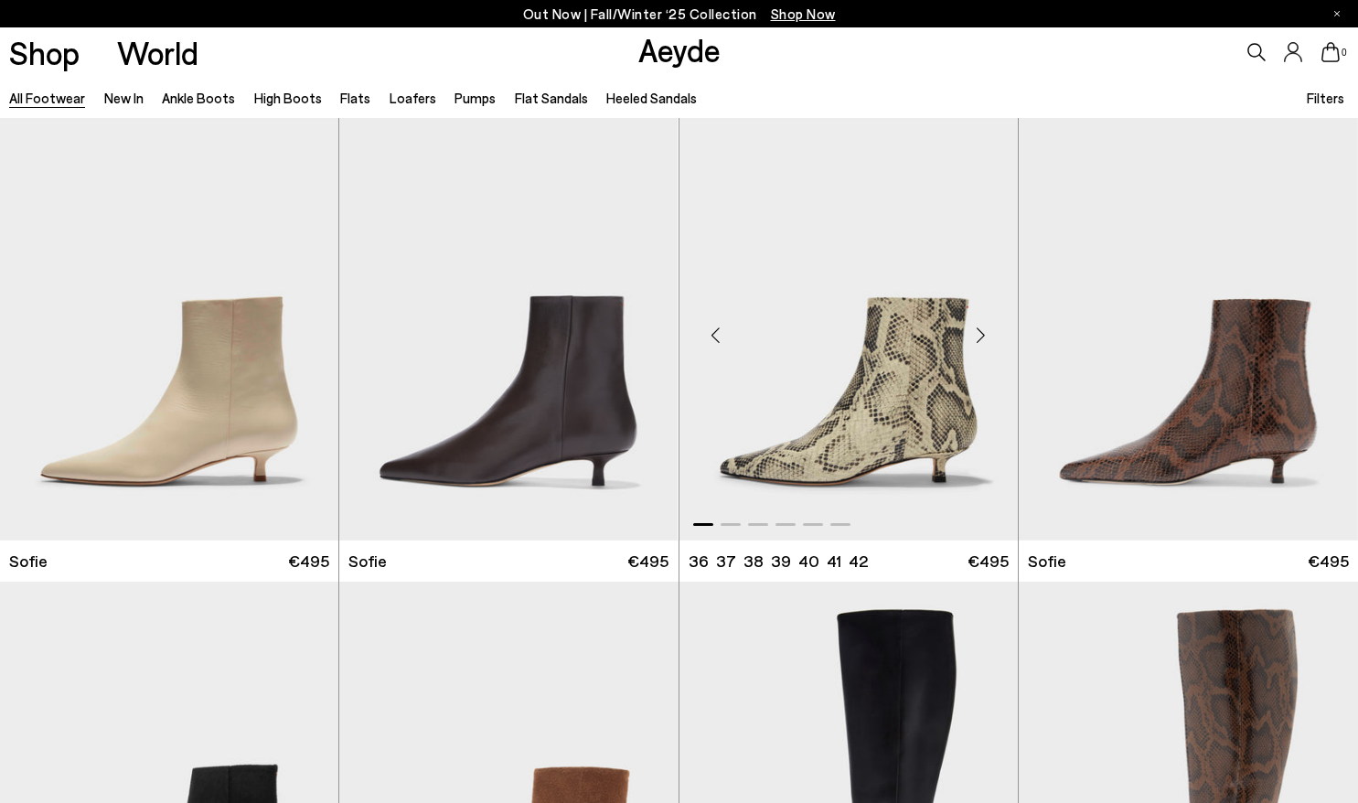
click at [987, 343] on div "Next slide" at bounding box center [981, 334] width 55 height 55
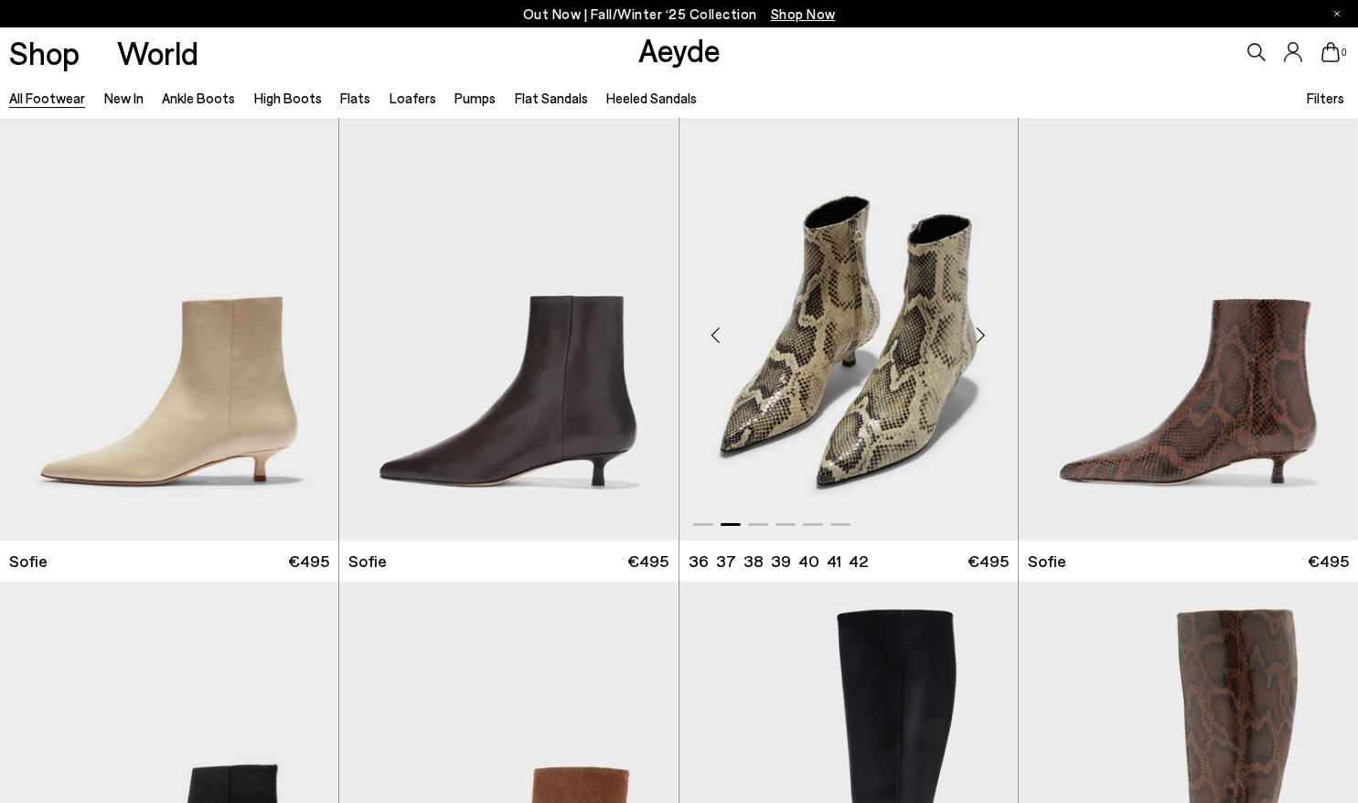
click at [981, 335] on div "Next slide" at bounding box center [981, 334] width 55 height 55
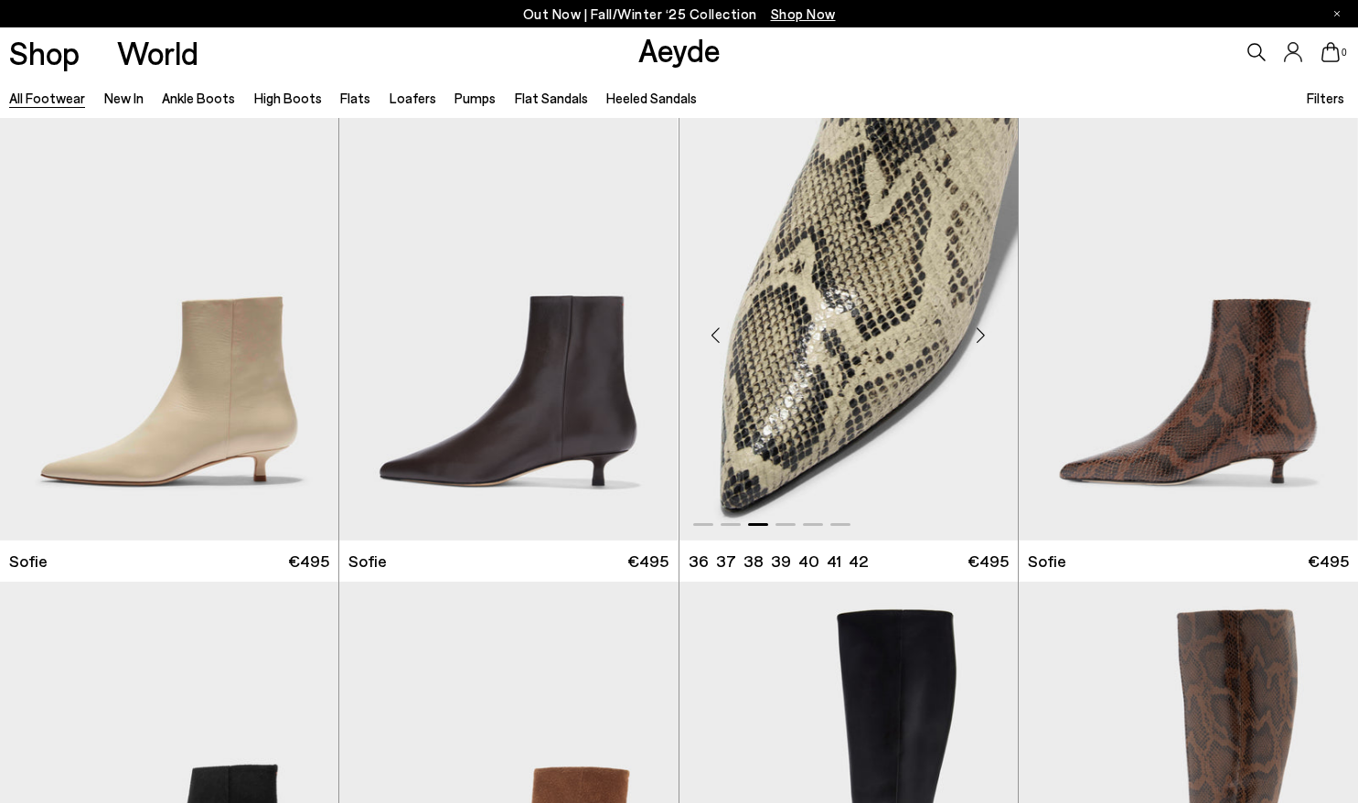
click at [981, 335] on div "Next slide" at bounding box center [981, 334] width 55 height 55
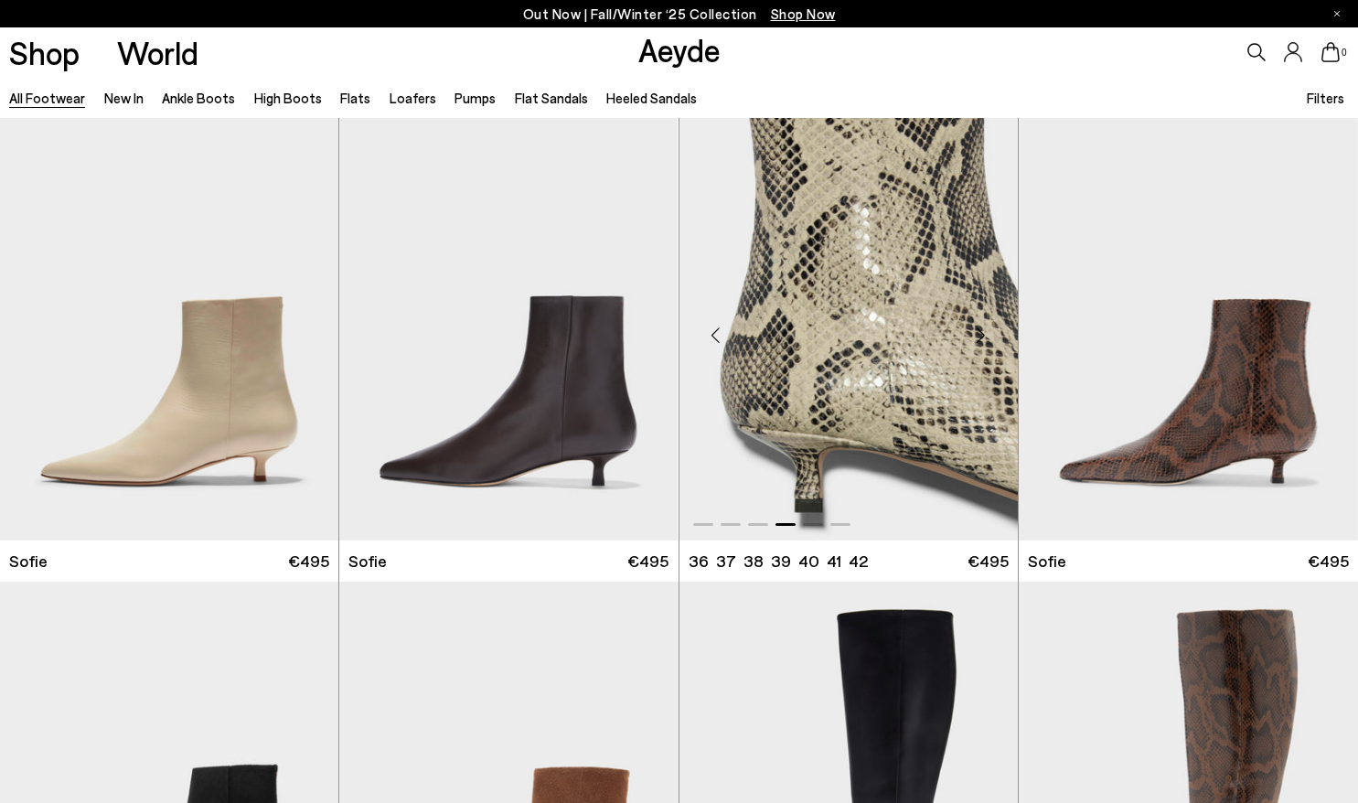
click at [981, 335] on div "Next slide" at bounding box center [981, 334] width 55 height 55
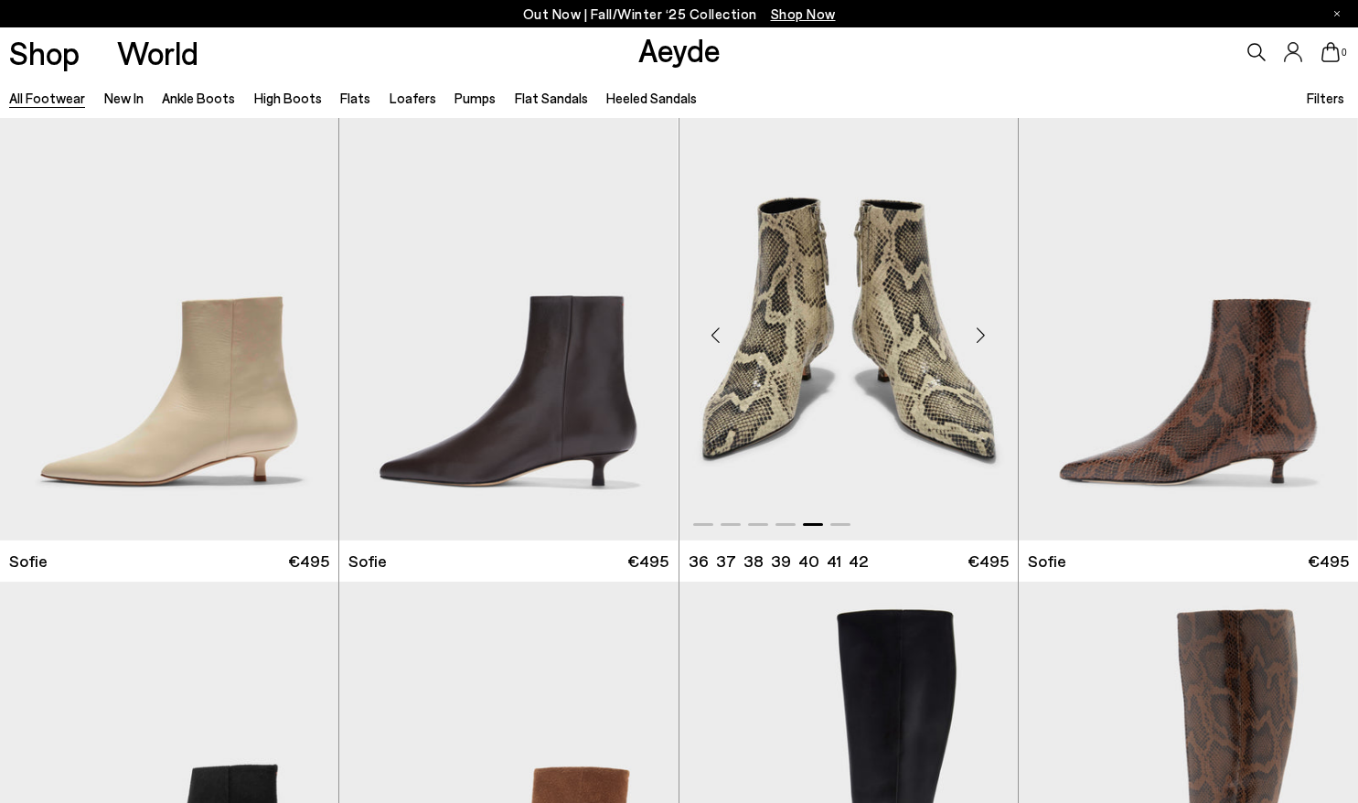
click at [981, 335] on div "Next slide" at bounding box center [981, 334] width 55 height 55
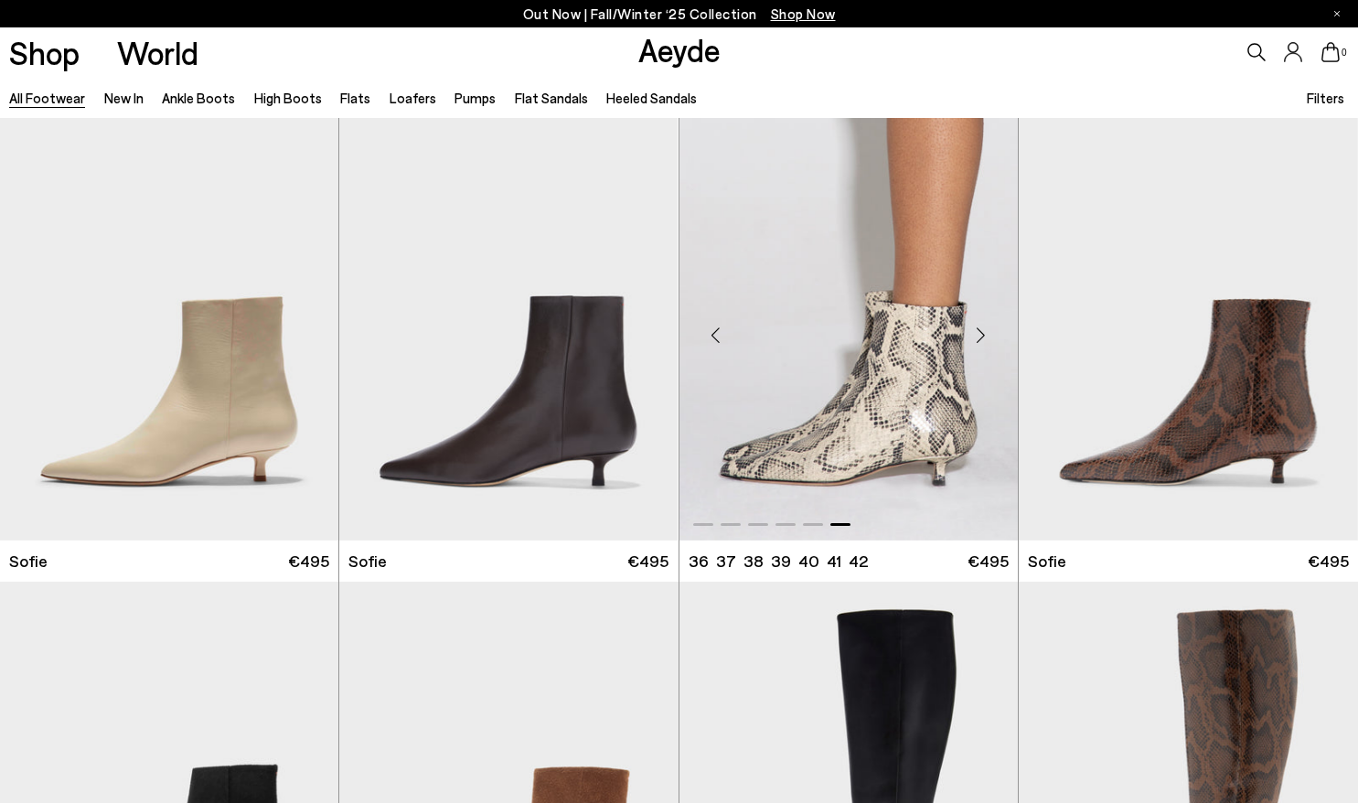
click at [981, 335] on div "Next slide" at bounding box center [981, 334] width 55 height 55
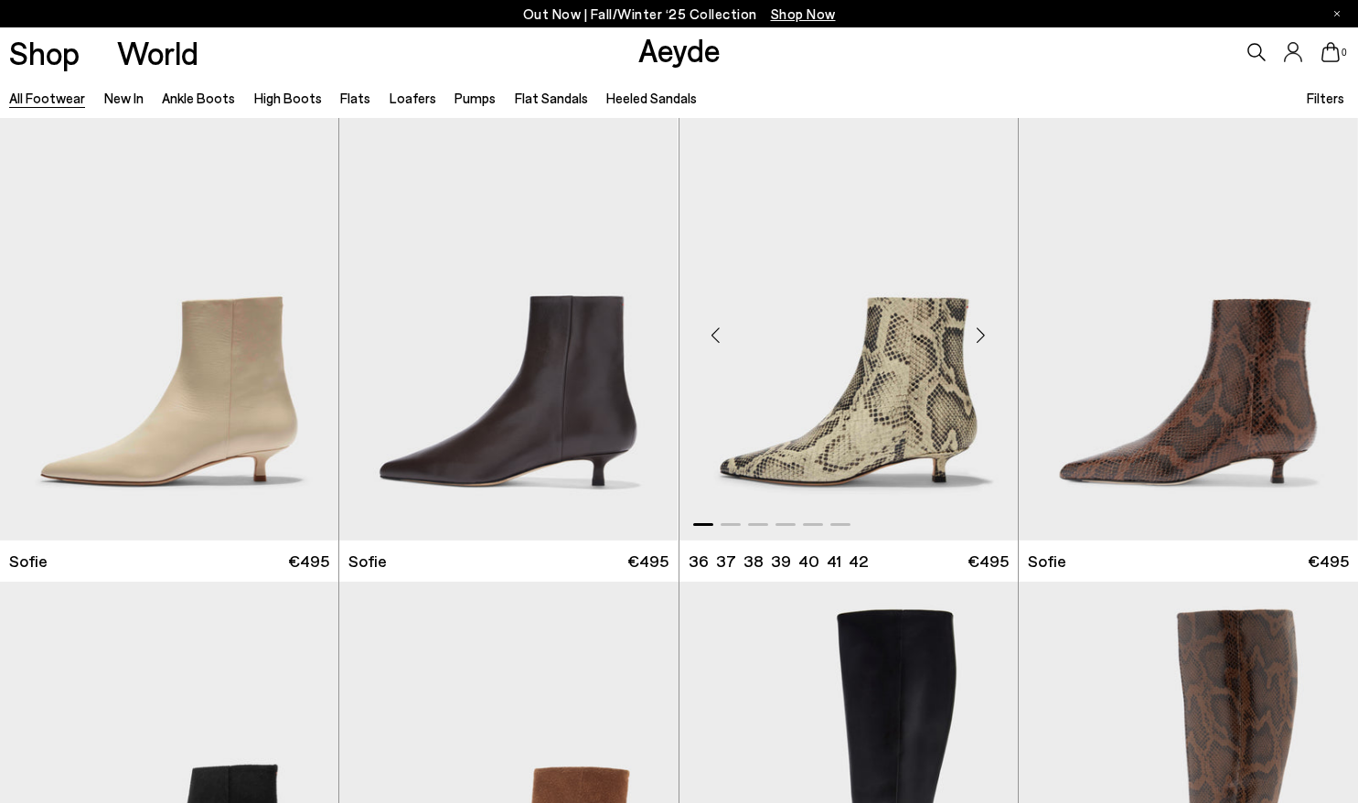
click at [981, 335] on div "Next slide" at bounding box center [981, 334] width 55 height 55
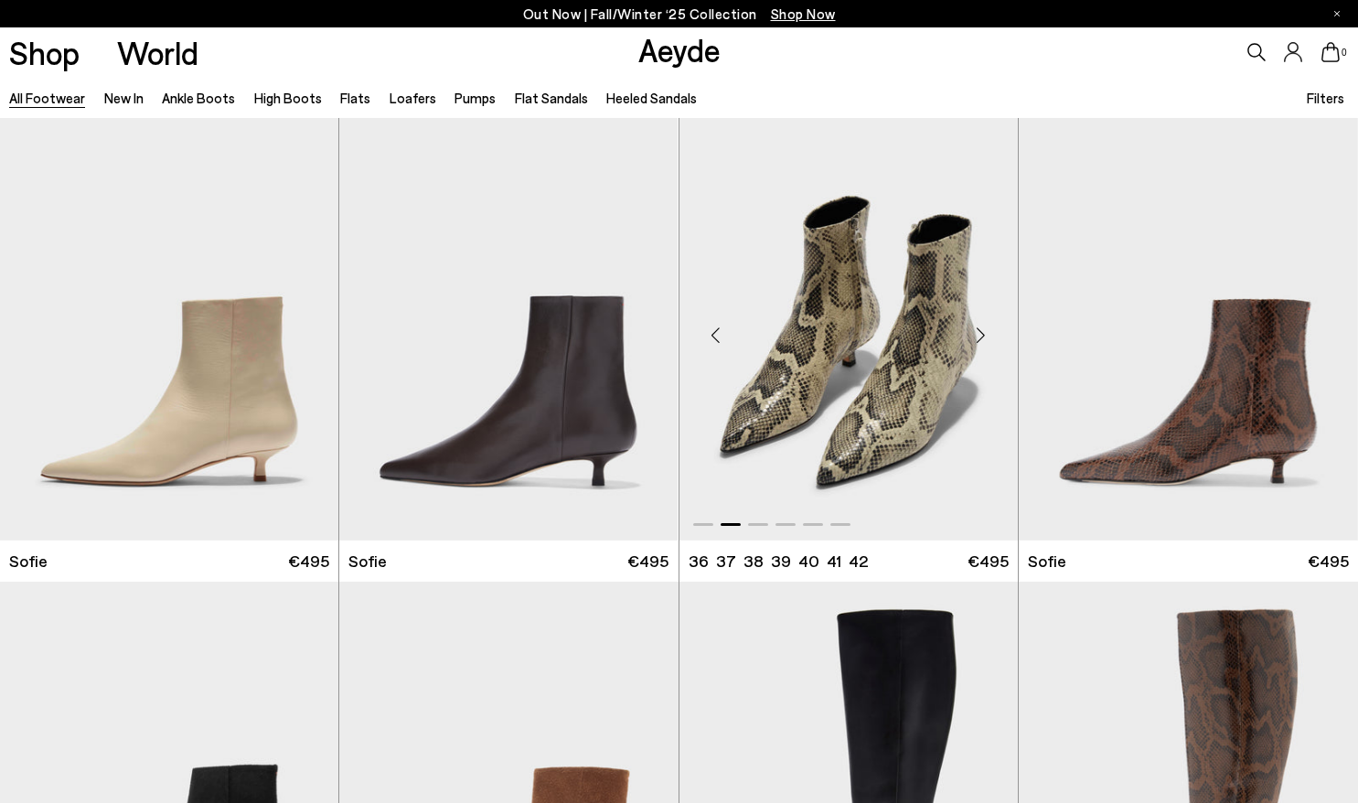
click at [981, 335] on div "Next slide" at bounding box center [981, 334] width 55 height 55
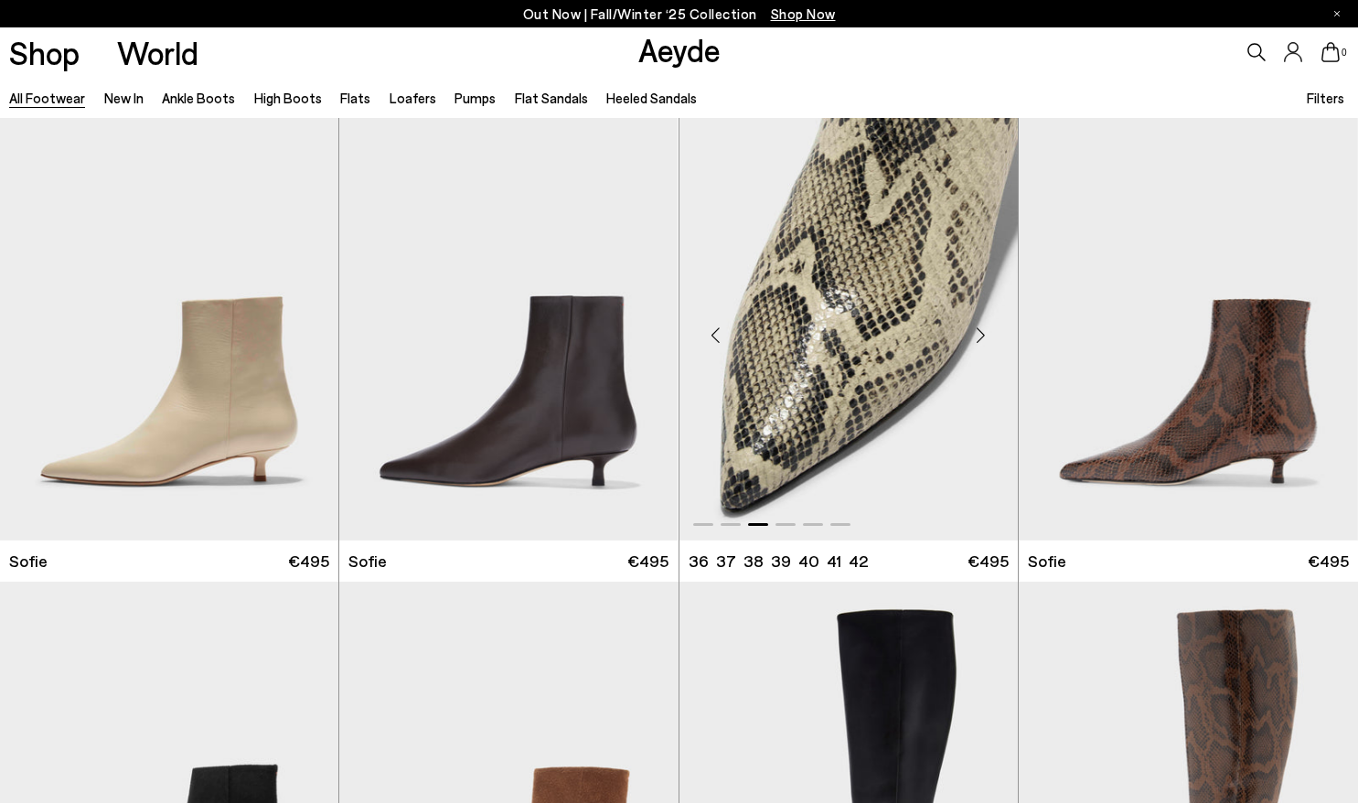
click at [981, 335] on div "Next slide" at bounding box center [981, 334] width 55 height 55
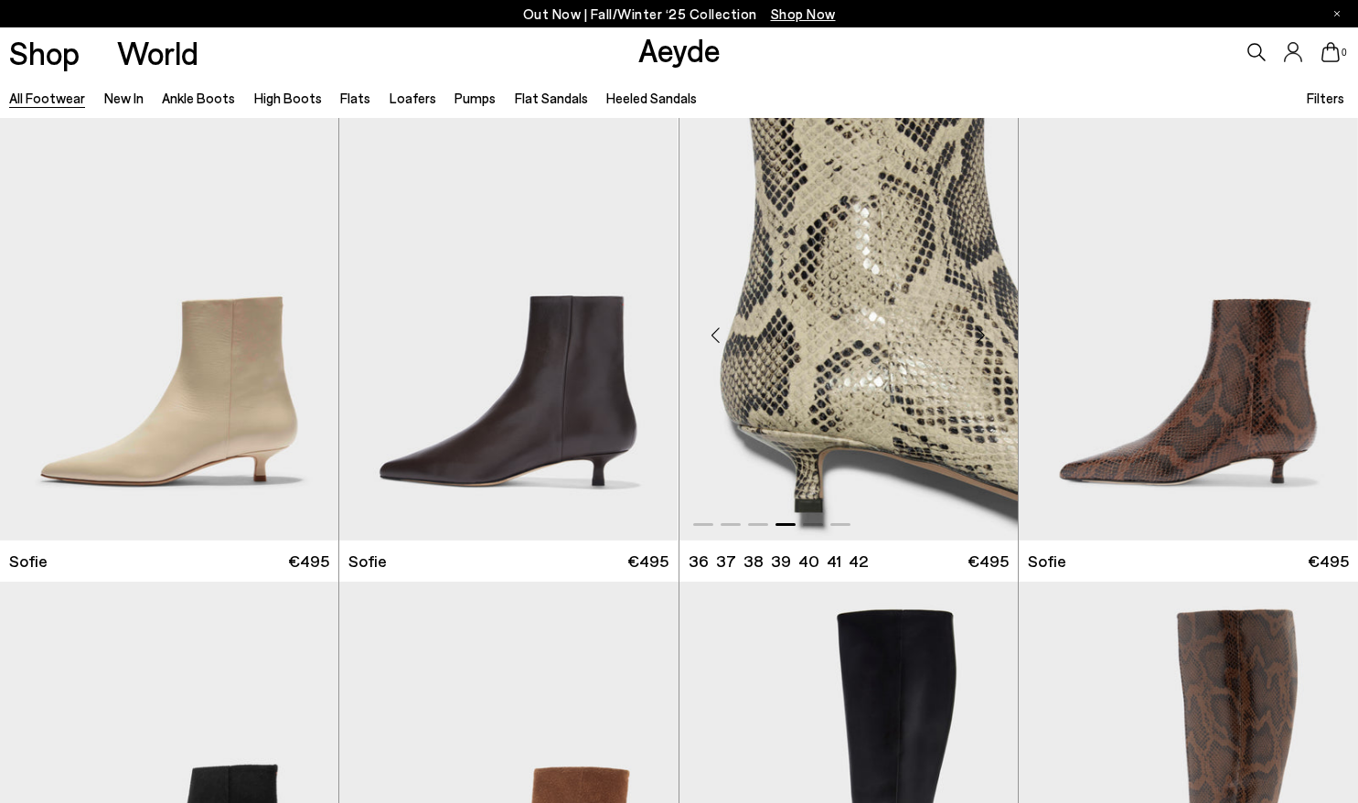
click at [981, 335] on div "Next slide" at bounding box center [981, 334] width 55 height 55
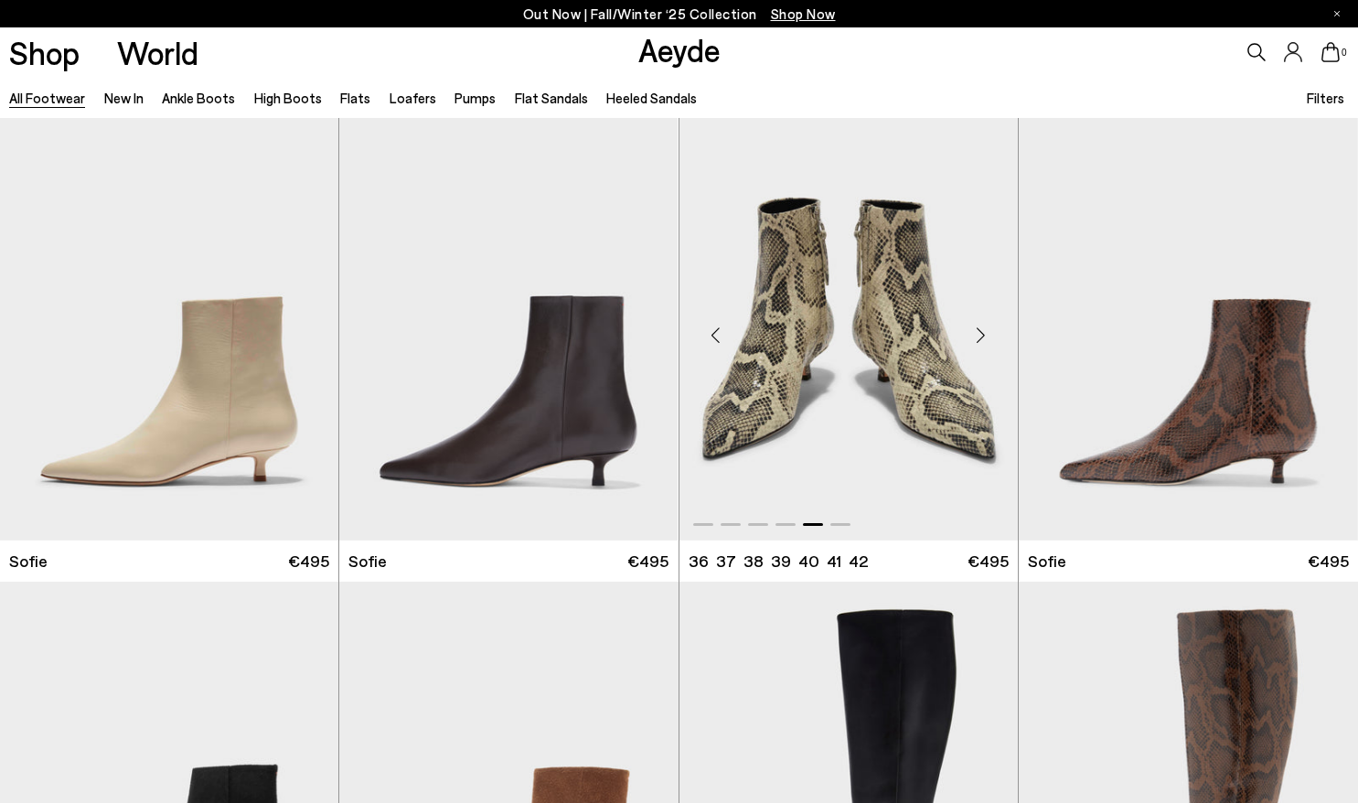
click at [981, 335] on div "Next slide" at bounding box center [981, 334] width 55 height 55
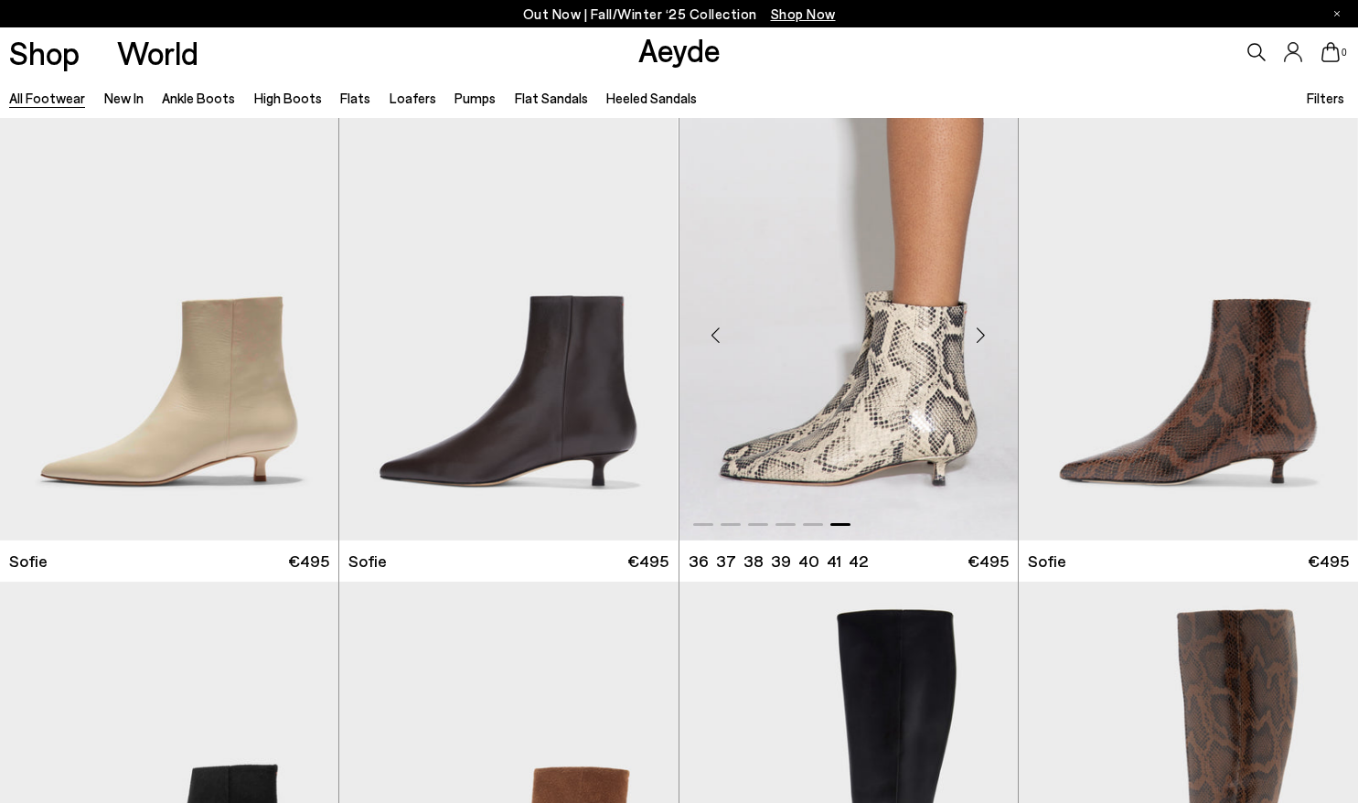
click at [981, 335] on div "Next slide" at bounding box center [981, 334] width 55 height 55
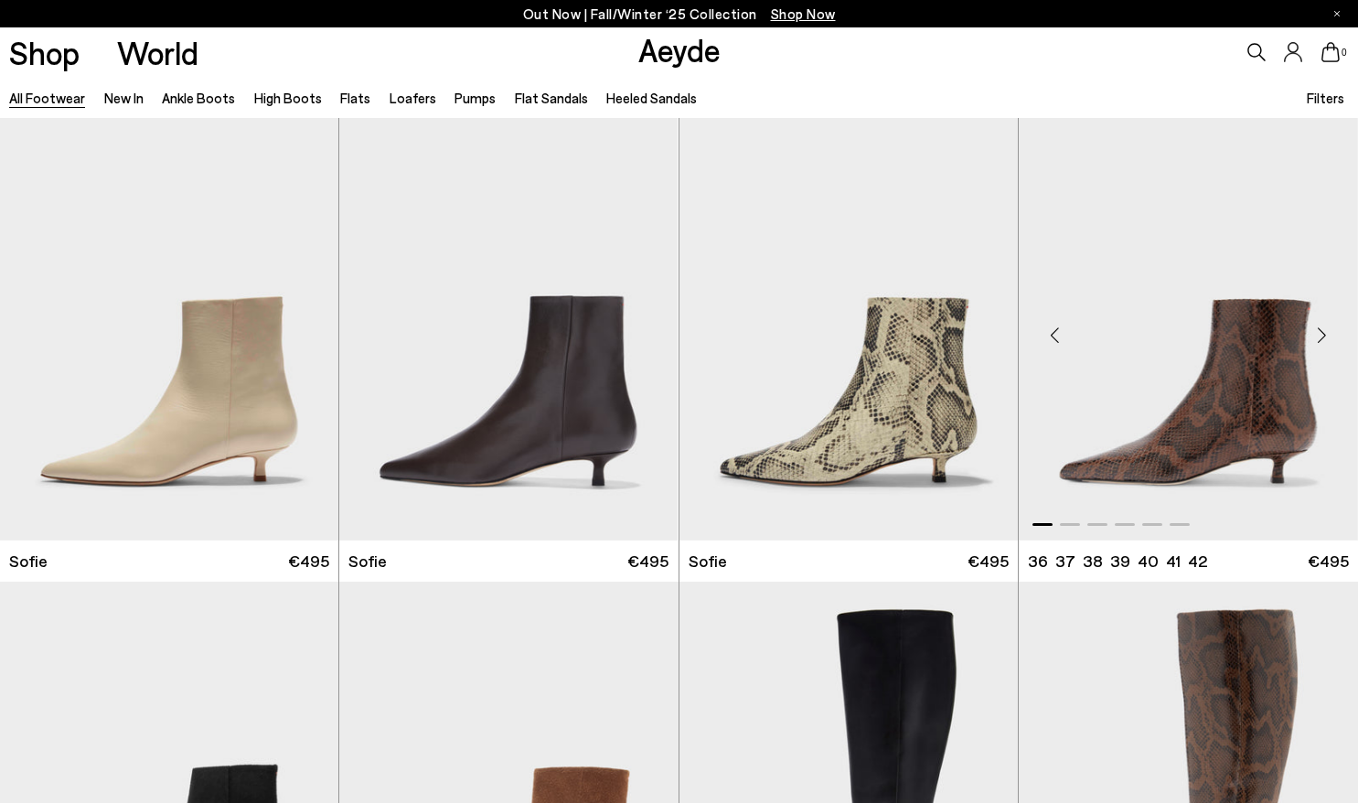
click at [1328, 319] on div "Next slide" at bounding box center [1321, 334] width 55 height 55
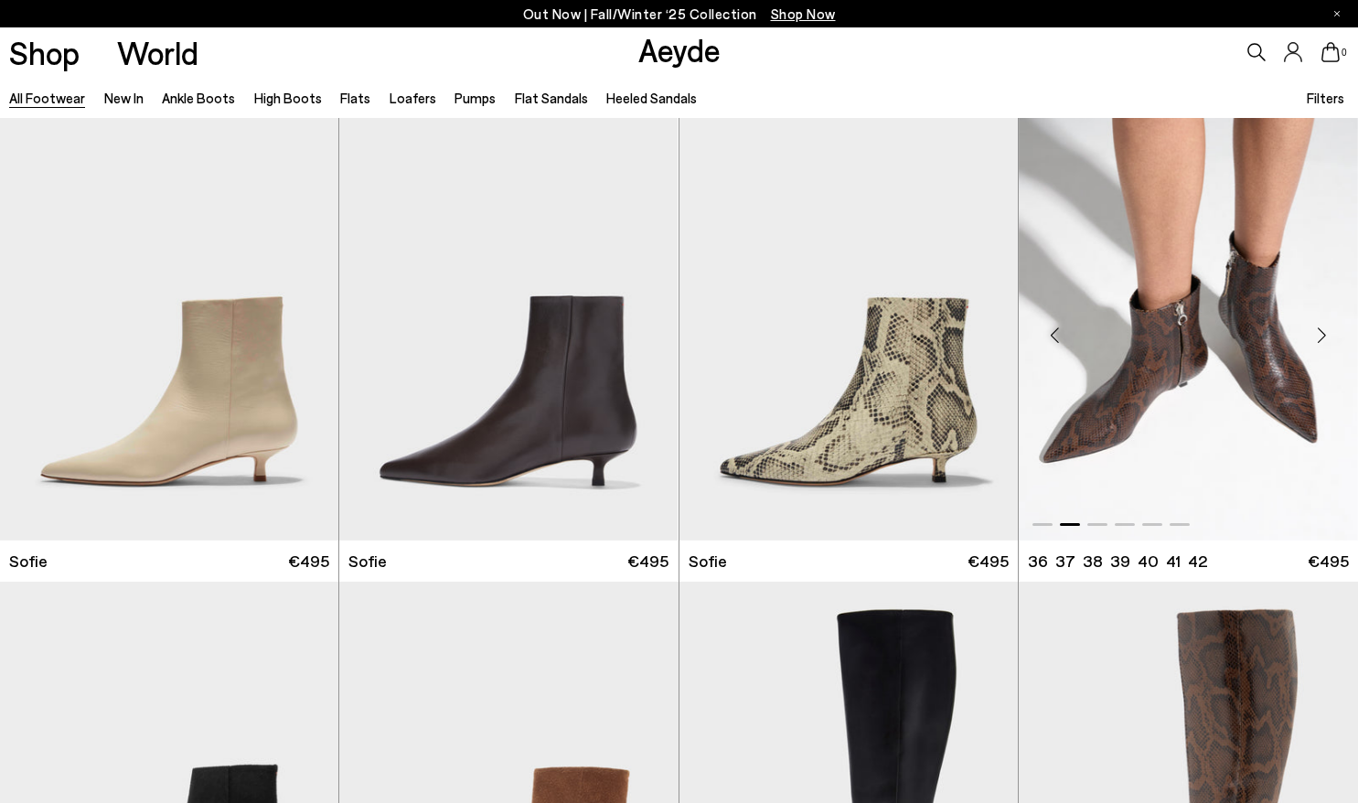
click at [1328, 319] on div "Next slide" at bounding box center [1321, 334] width 55 height 55
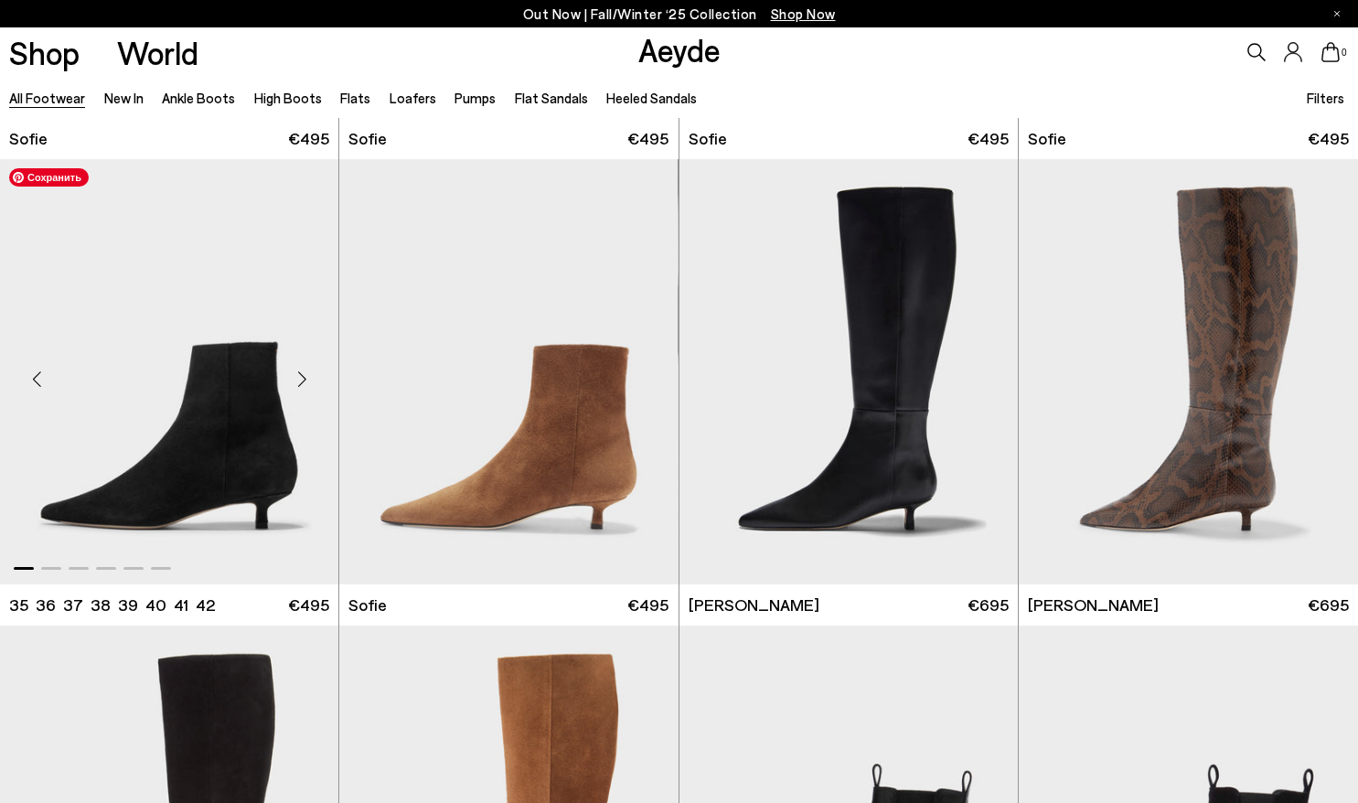
scroll to position [5097, 0]
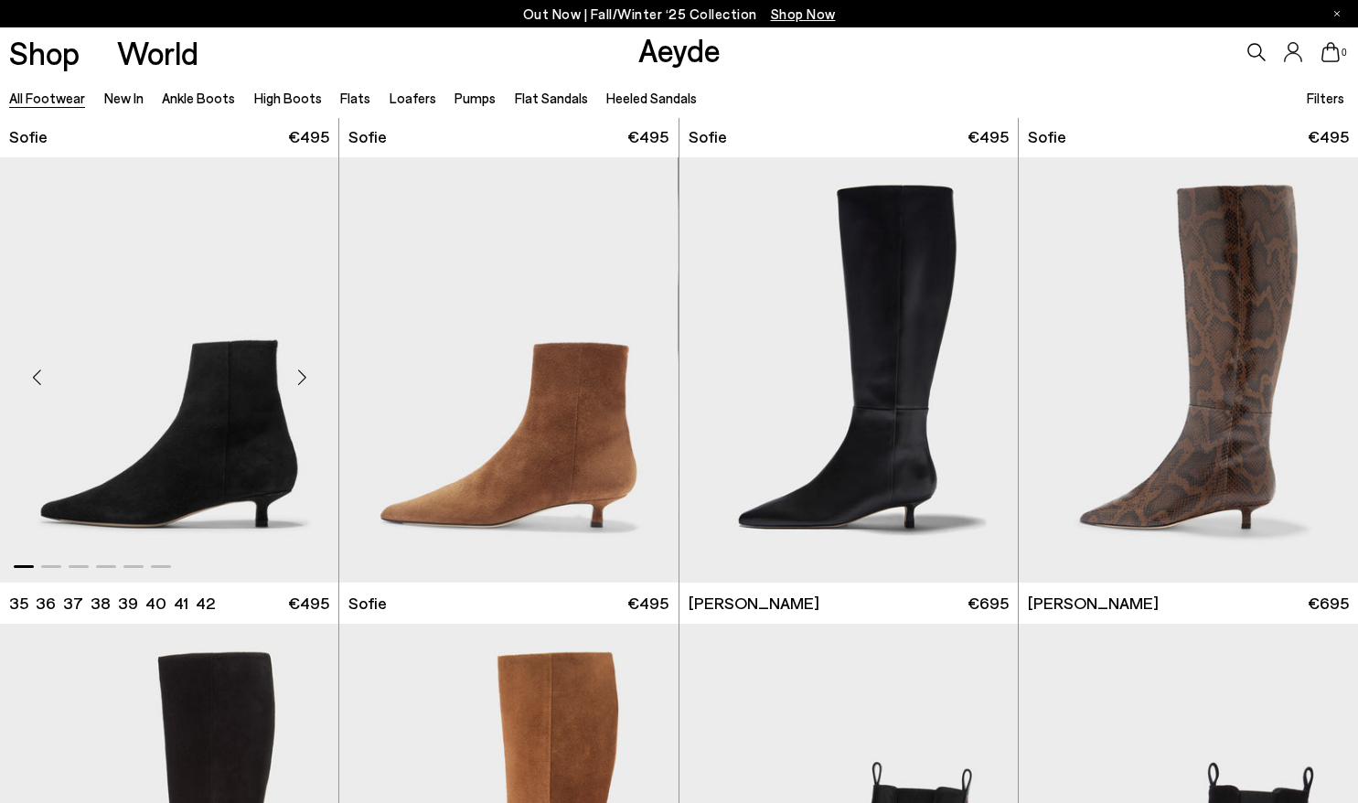
click at [314, 385] on div "Next slide" at bounding box center [301, 377] width 55 height 55
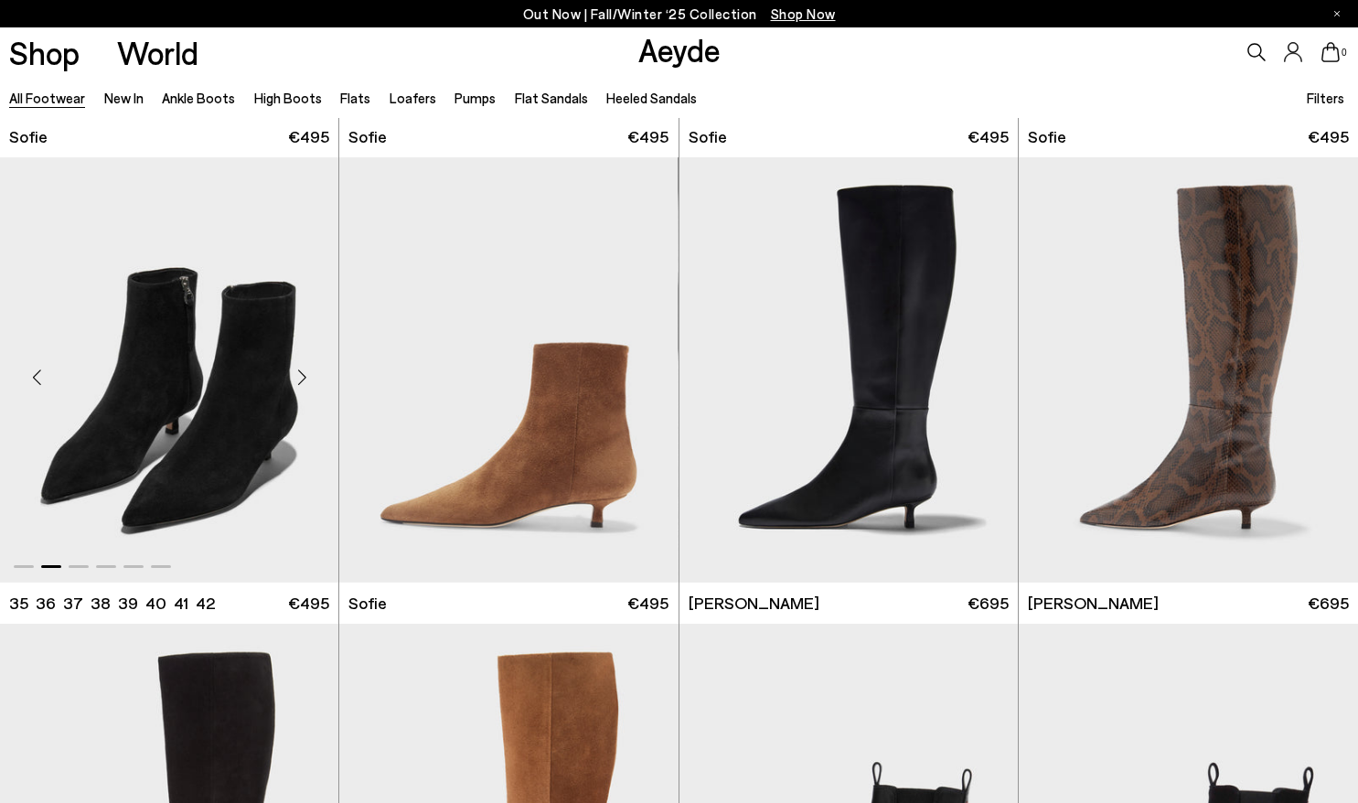
click at [314, 385] on div "Next slide" at bounding box center [301, 377] width 55 height 55
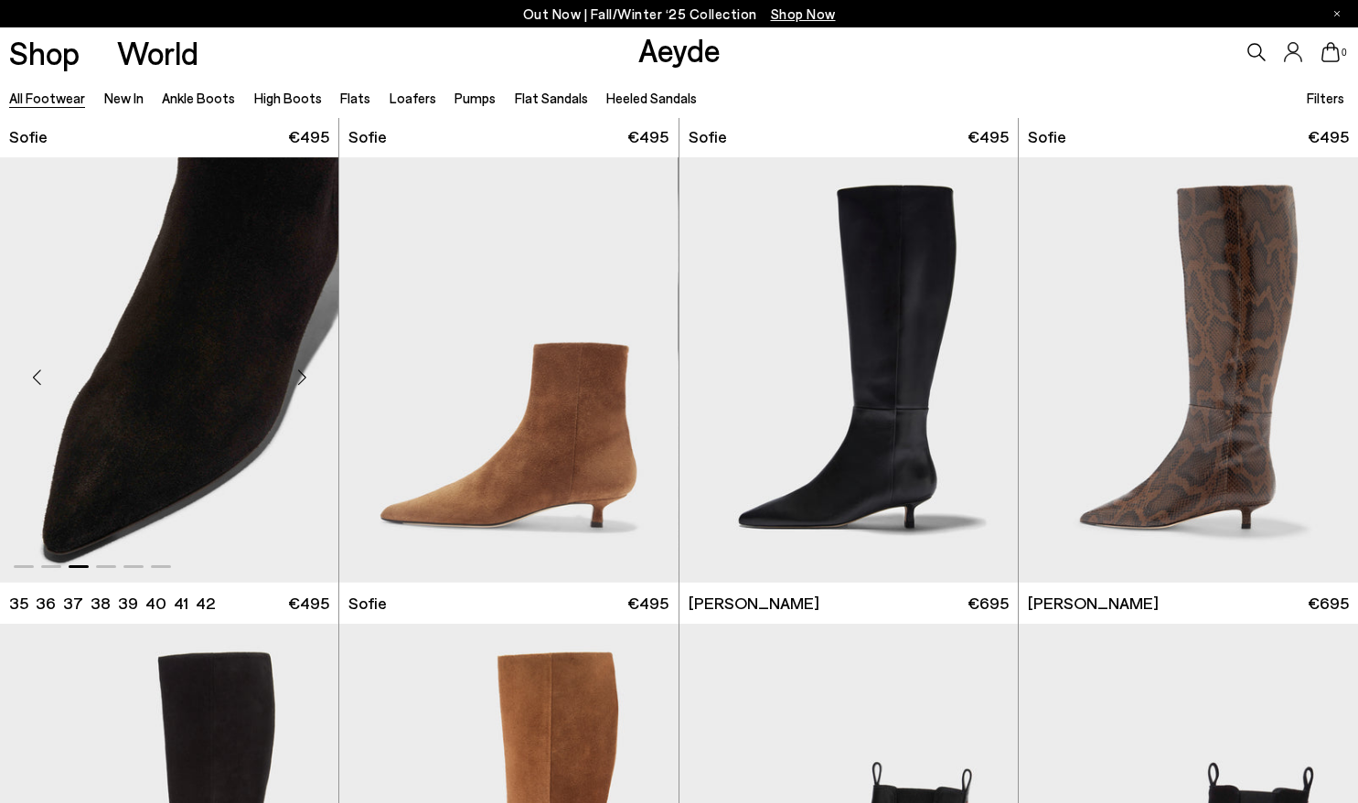
click at [314, 385] on div "Next slide" at bounding box center [301, 377] width 55 height 55
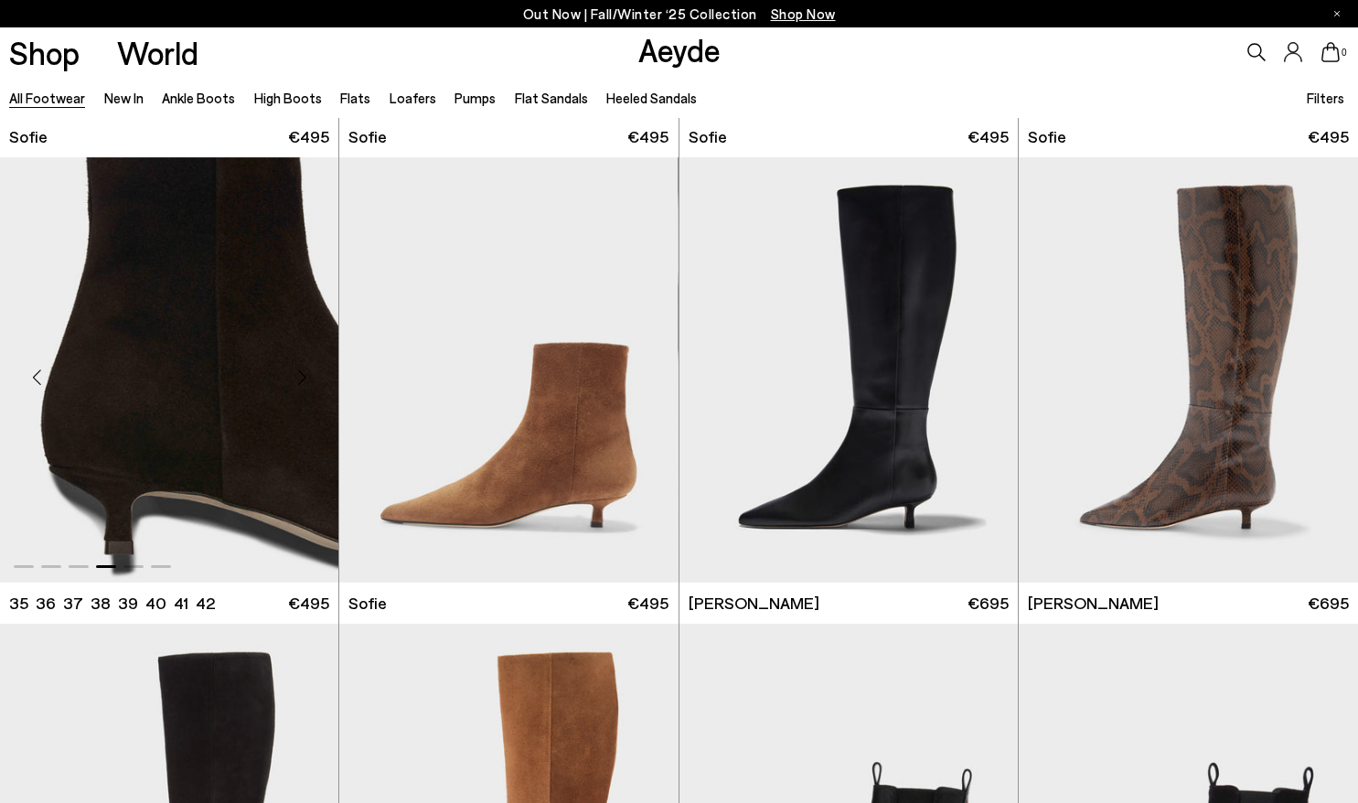
click at [314, 385] on div "Next slide" at bounding box center [301, 377] width 55 height 55
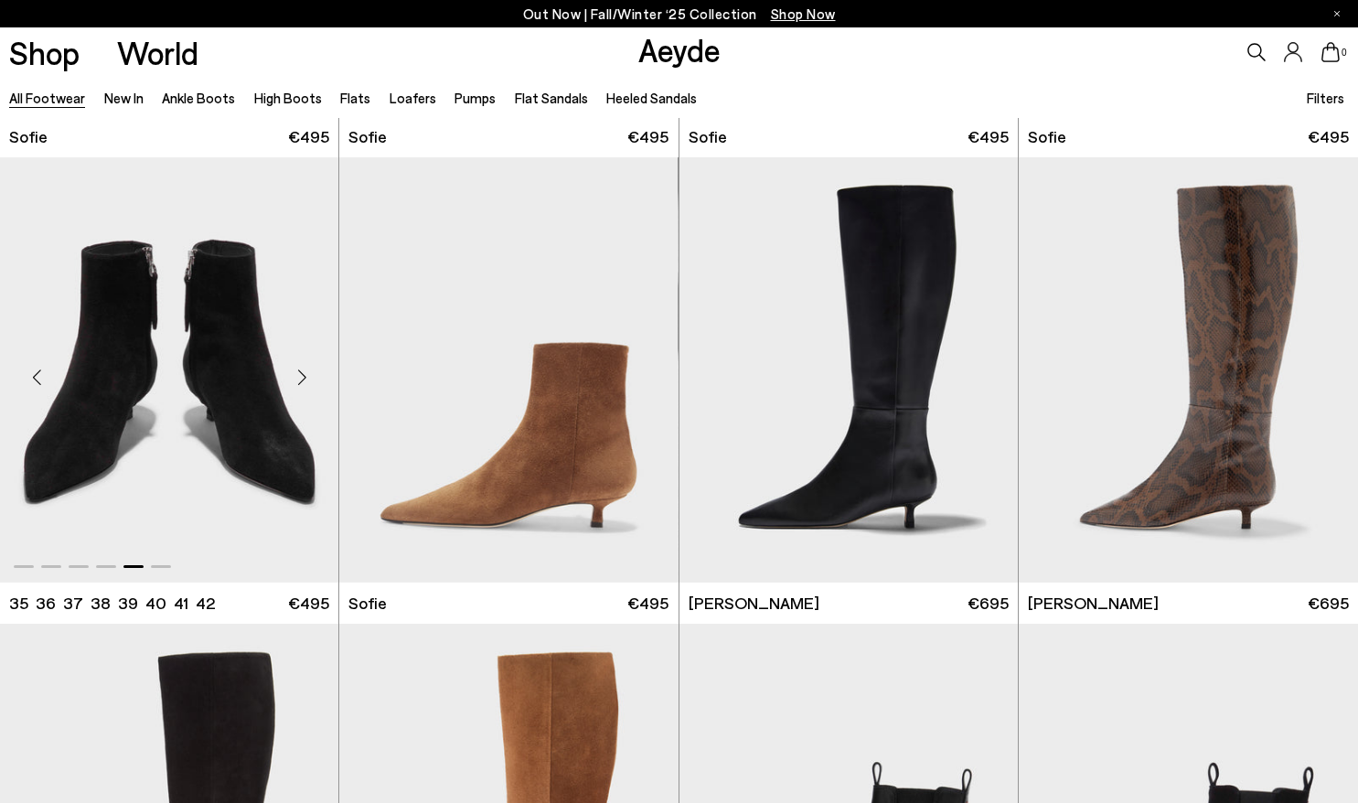
click at [314, 385] on div "Next slide" at bounding box center [301, 377] width 55 height 55
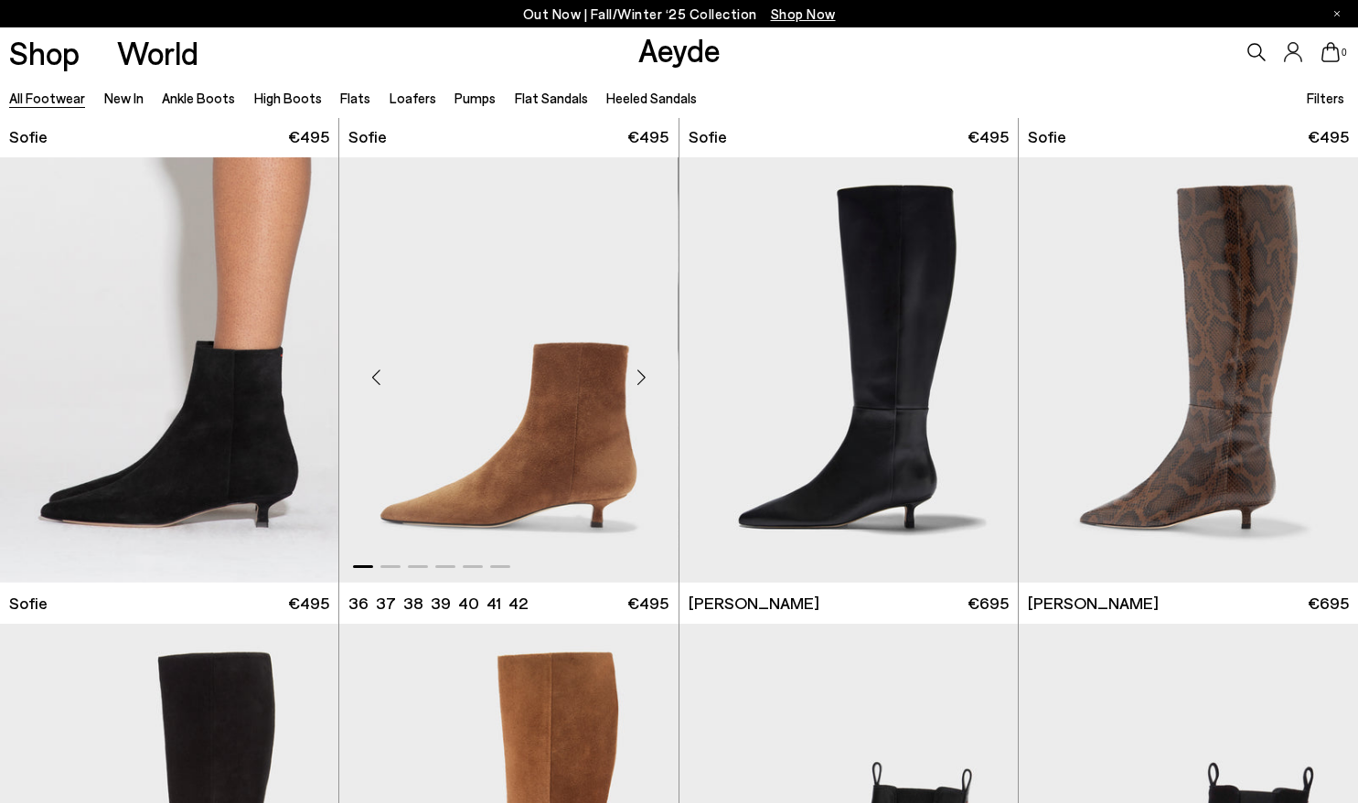
click at [641, 374] on div "Next slide" at bounding box center [642, 377] width 55 height 55
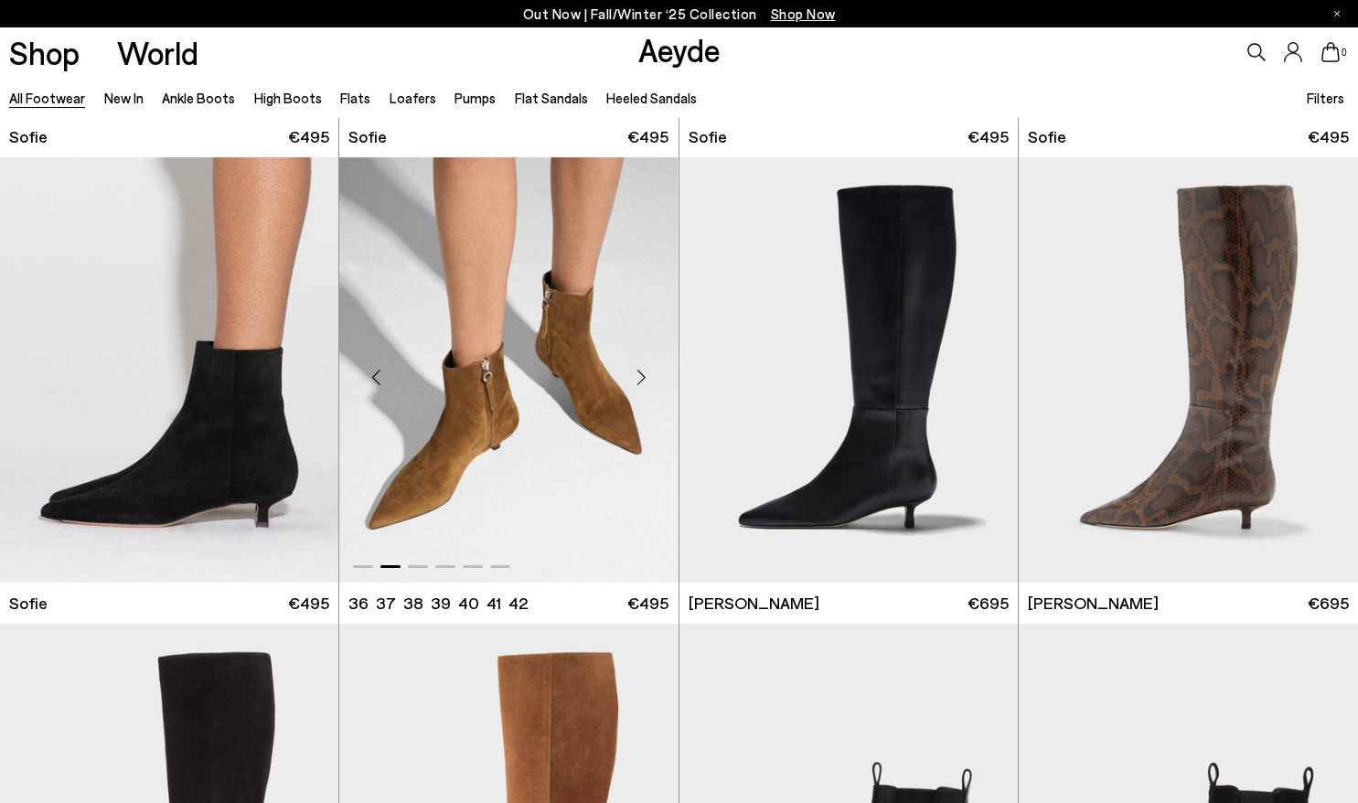
click at [641, 374] on div "Next slide" at bounding box center [642, 377] width 55 height 55
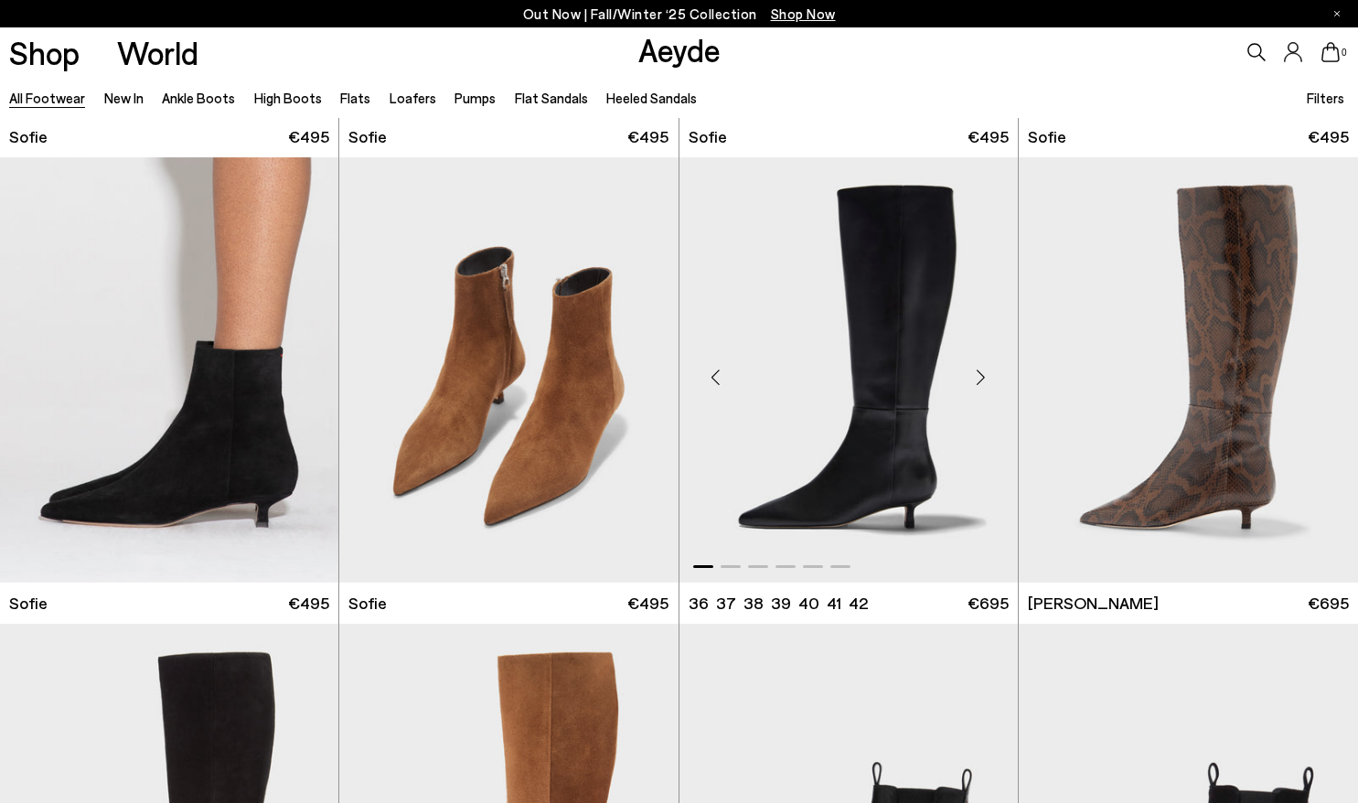
click at [978, 373] on div "Next slide" at bounding box center [981, 377] width 55 height 55
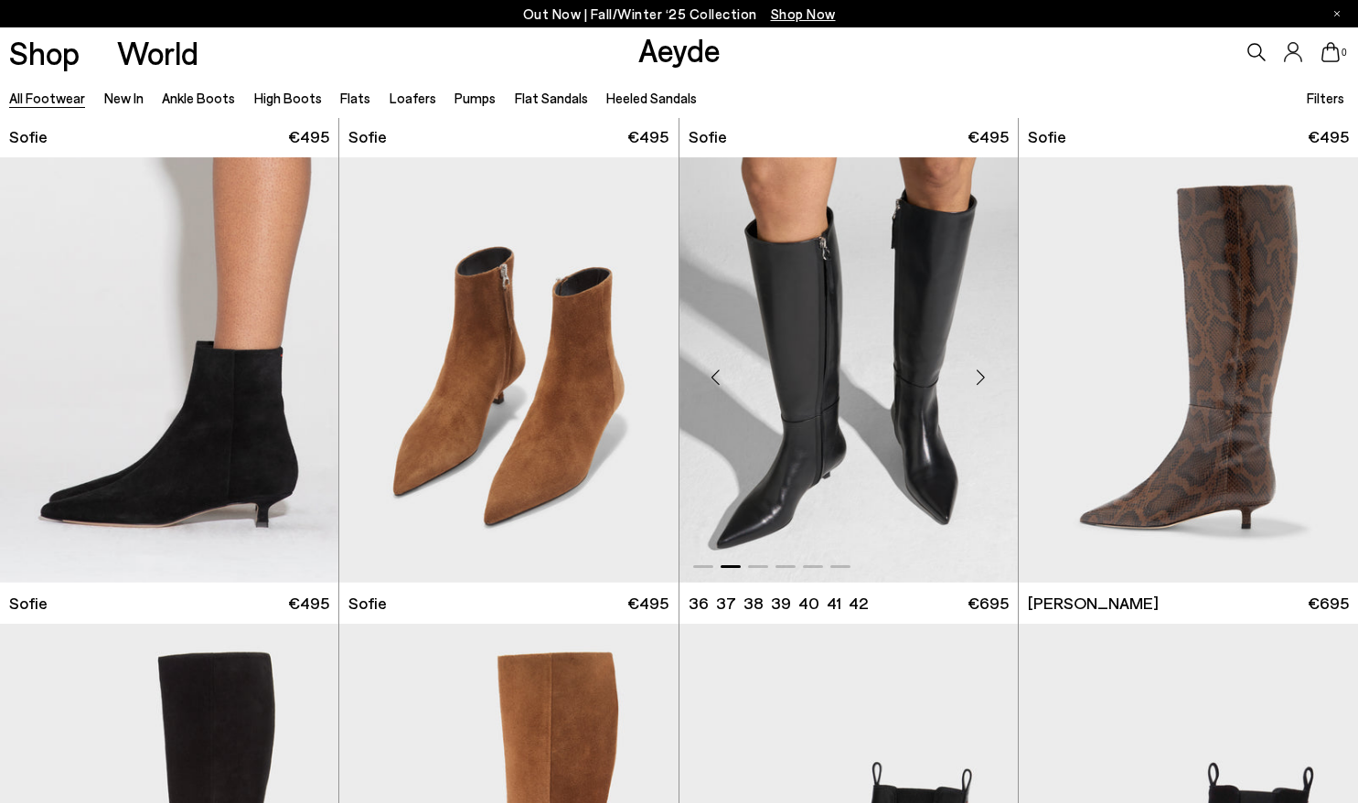
click at [978, 373] on div "Next slide" at bounding box center [981, 377] width 55 height 55
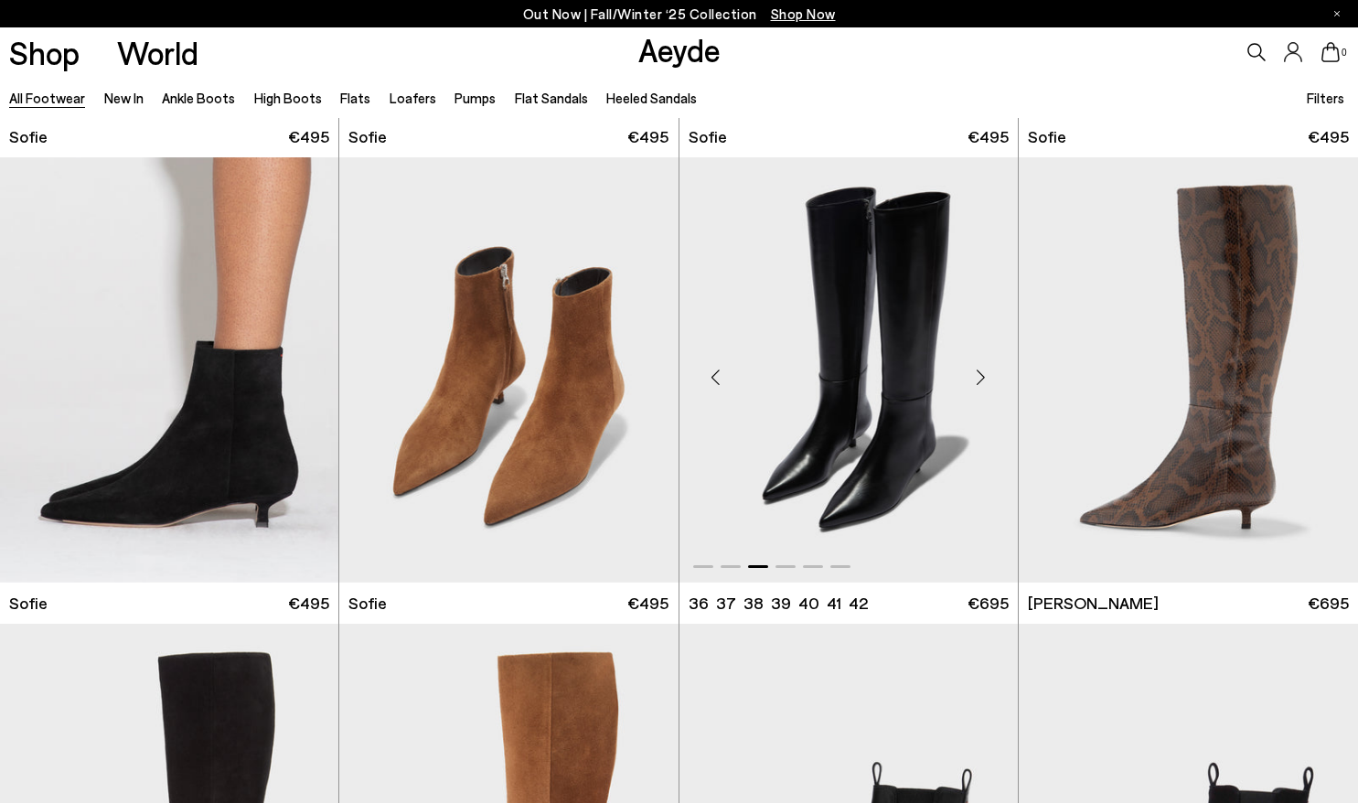
click at [978, 373] on div "Next slide" at bounding box center [981, 377] width 55 height 55
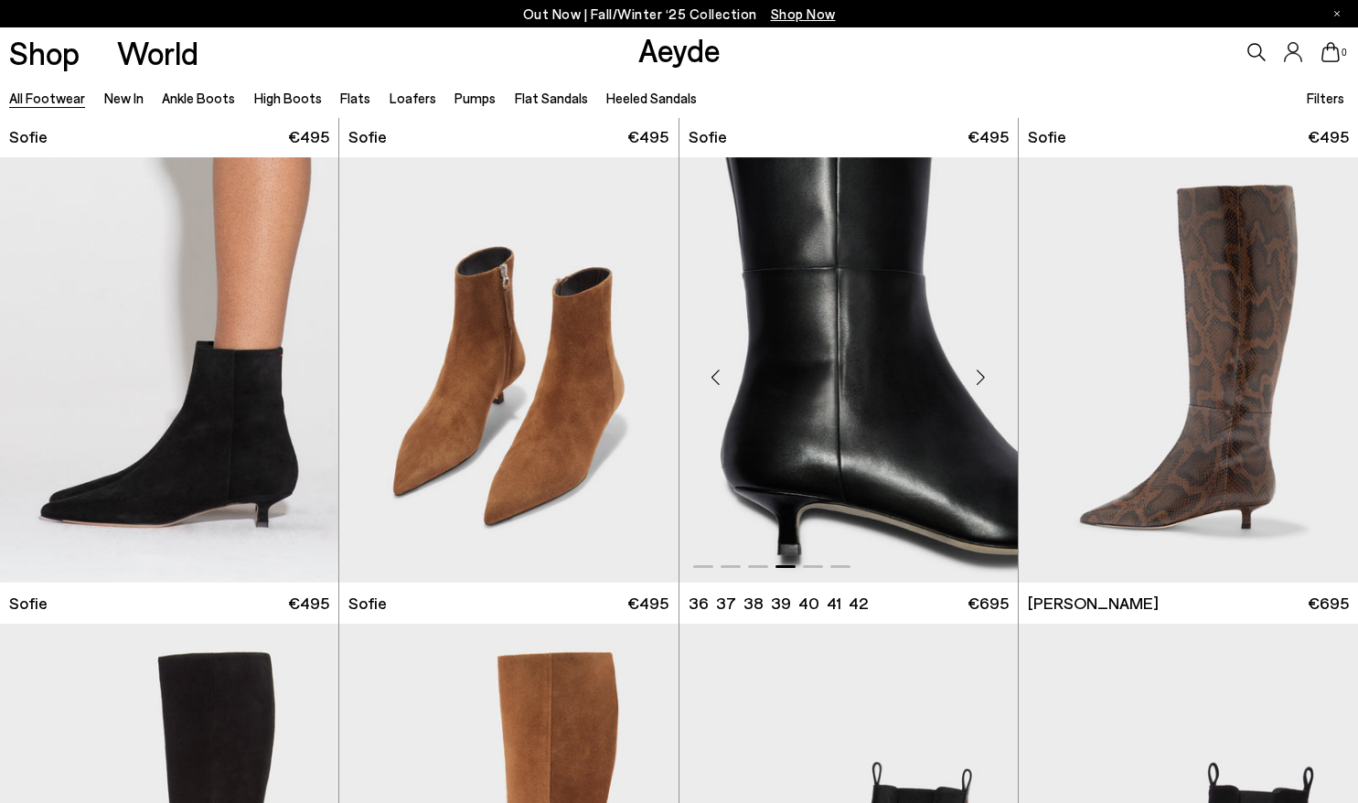
click at [978, 373] on div "Next slide" at bounding box center [981, 377] width 55 height 55
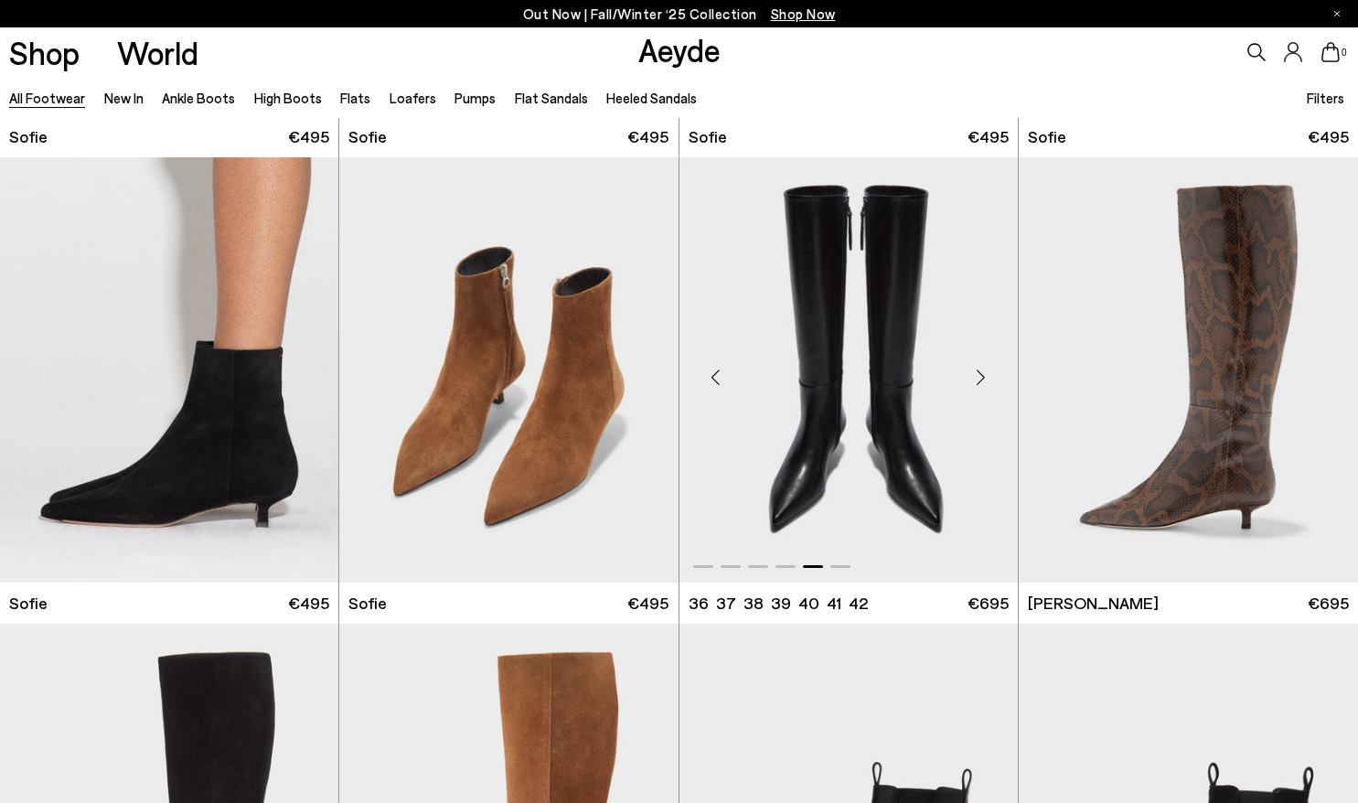
click at [978, 373] on div "Next slide" at bounding box center [981, 377] width 55 height 55
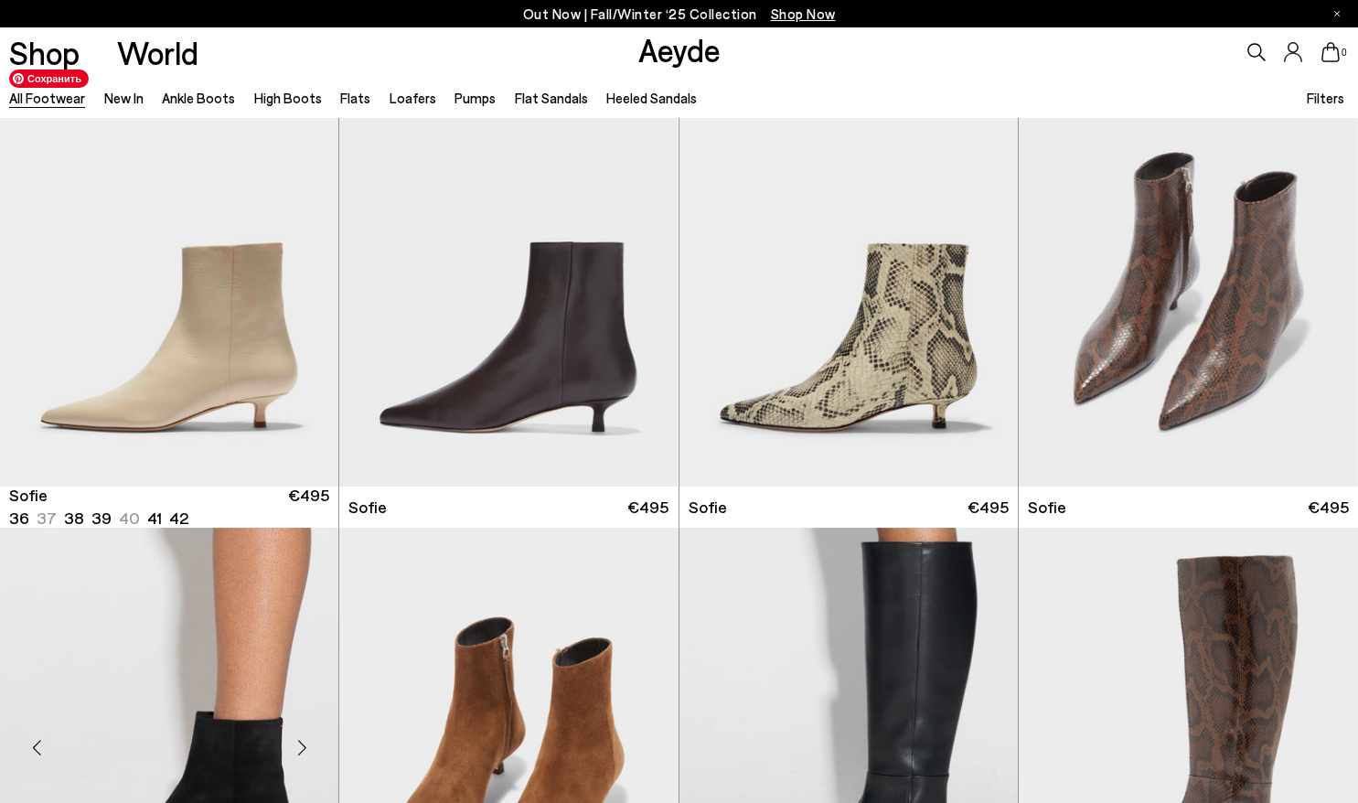
scroll to position [4729, 0]
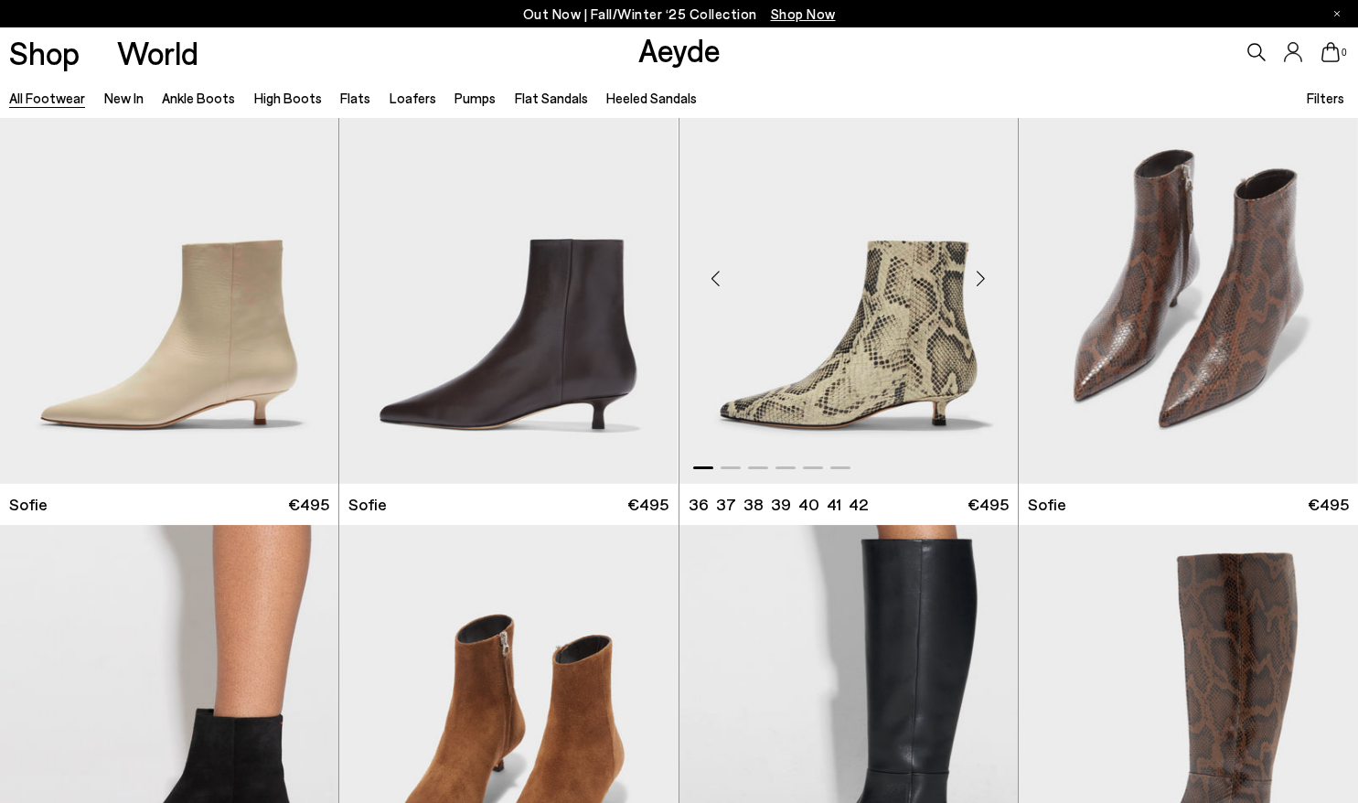
click at [992, 275] on div "Next slide" at bounding box center [981, 278] width 55 height 55
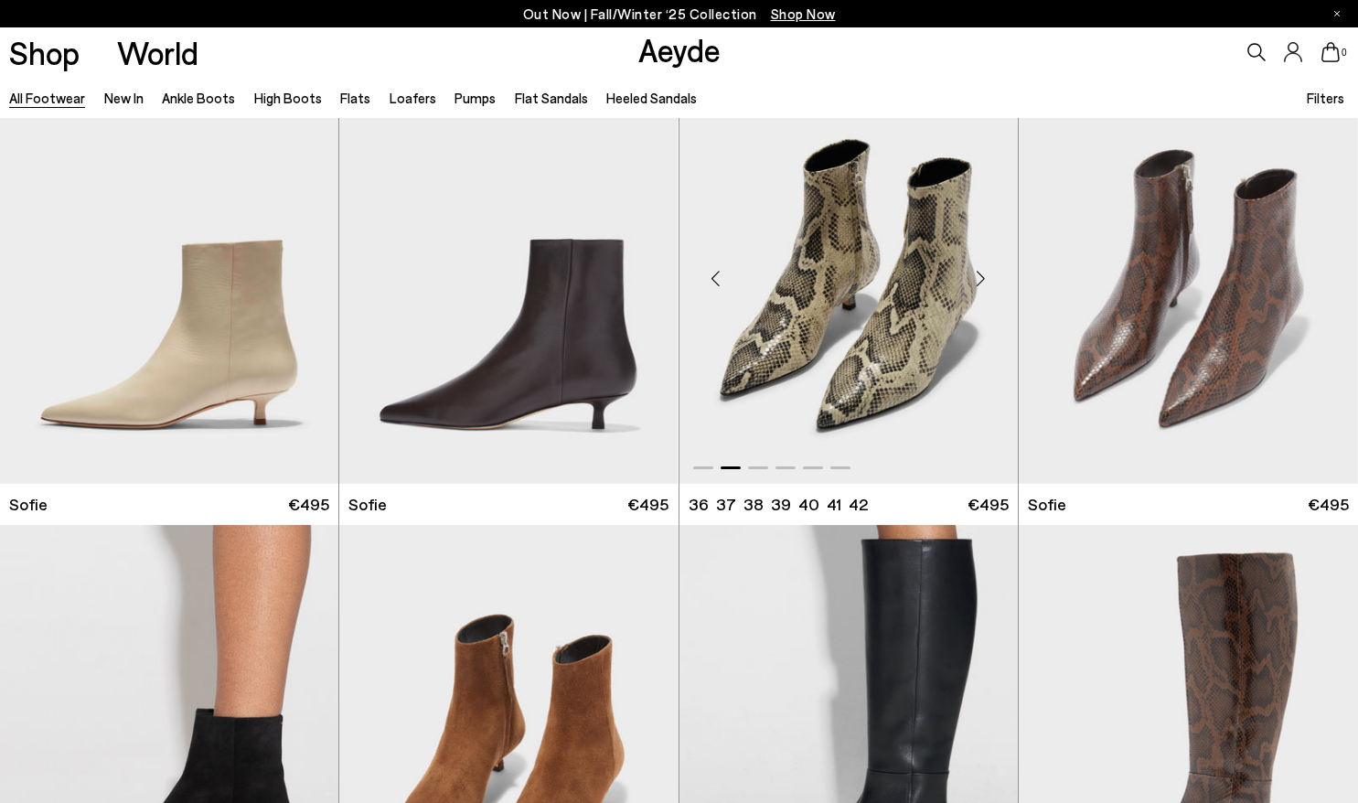
click at [992, 275] on div "Next slide" at bounding box center [981, 278] width 55 height 55
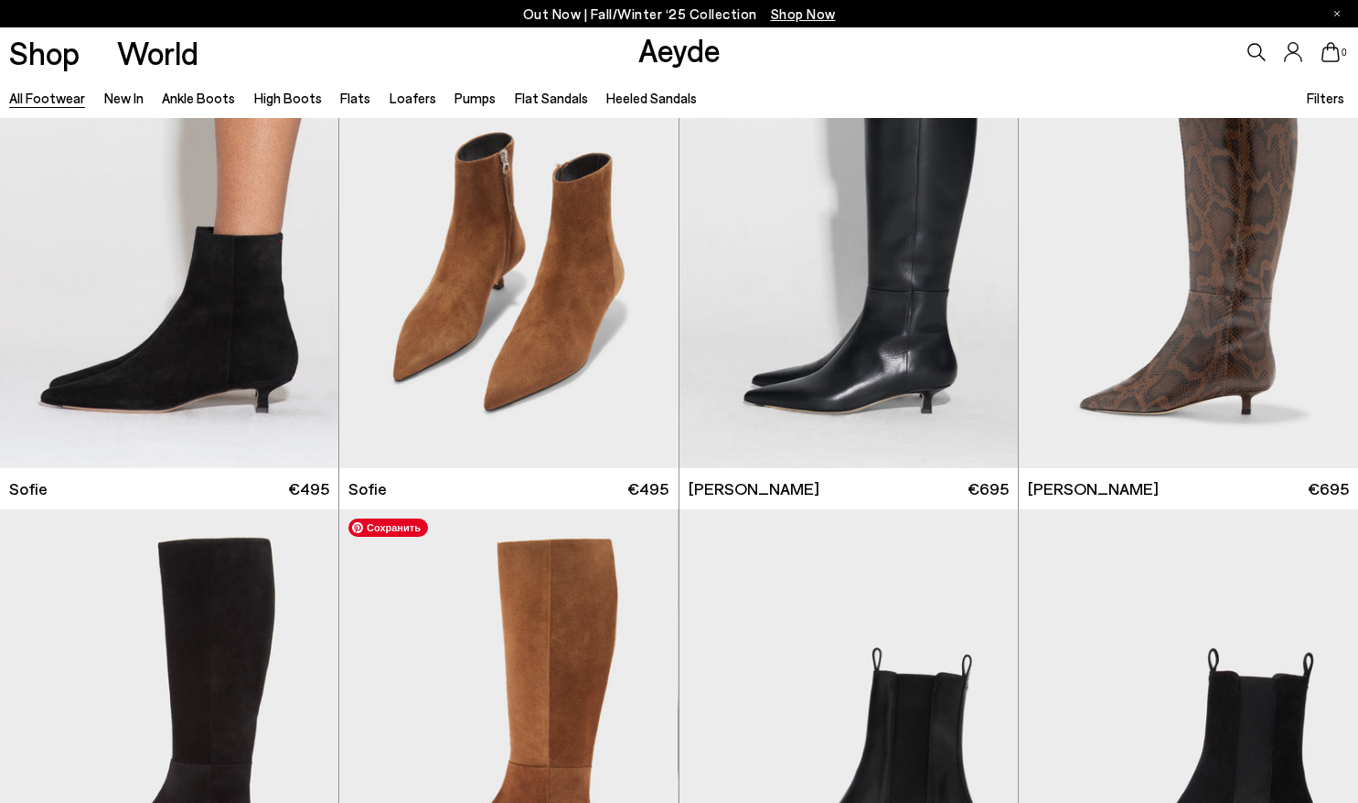
scroll to position [5648, 0]
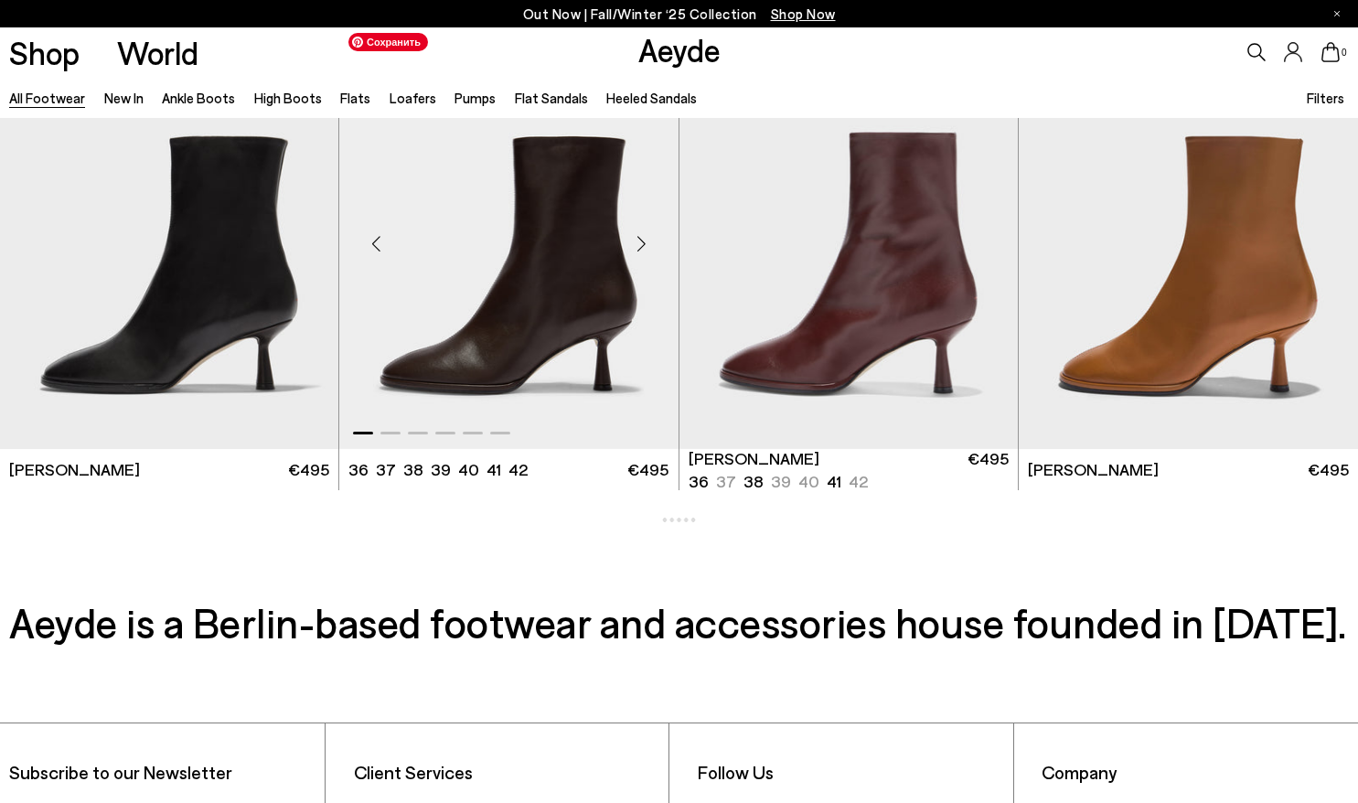
scroll to position [7930, 0]
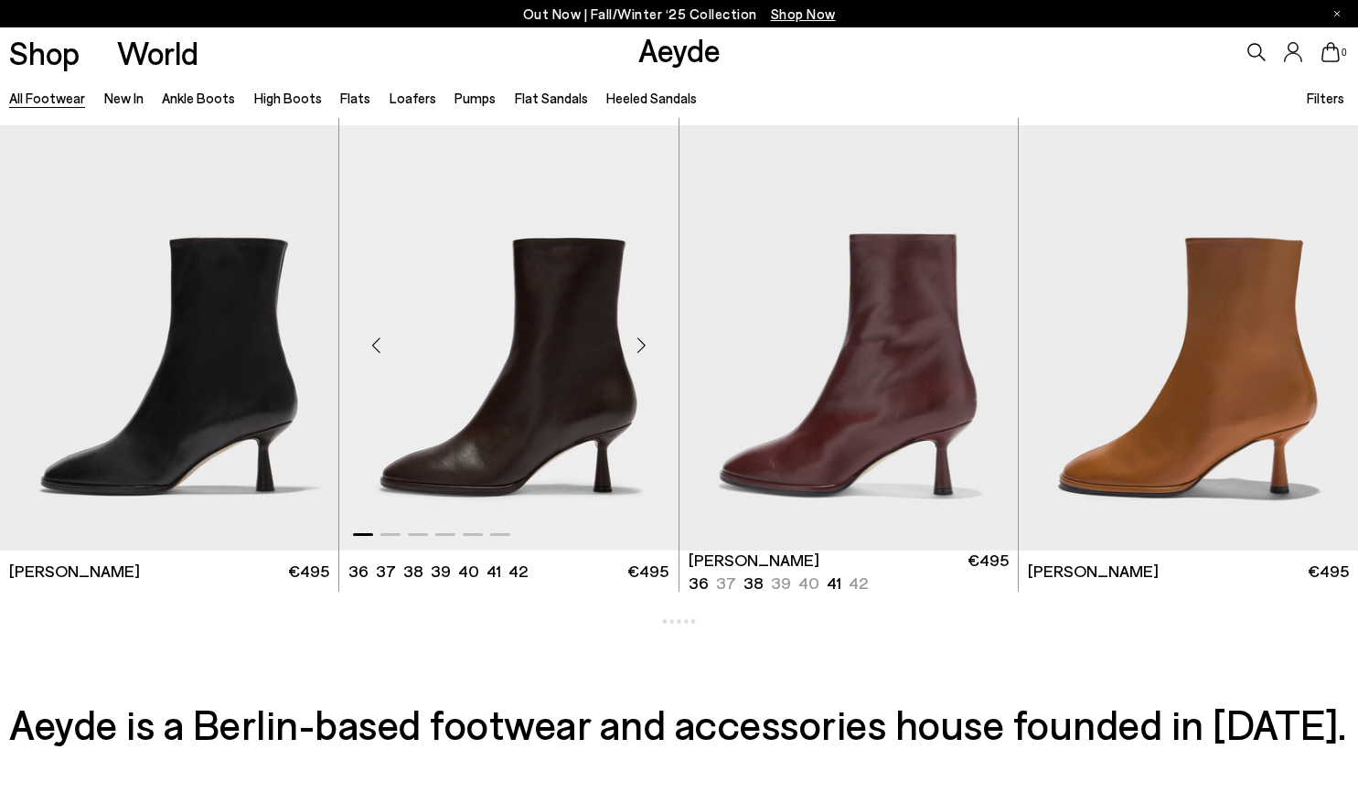
click at [643, 340] on div "Next slide" at bounding box center [642, 345] width 55 height 55
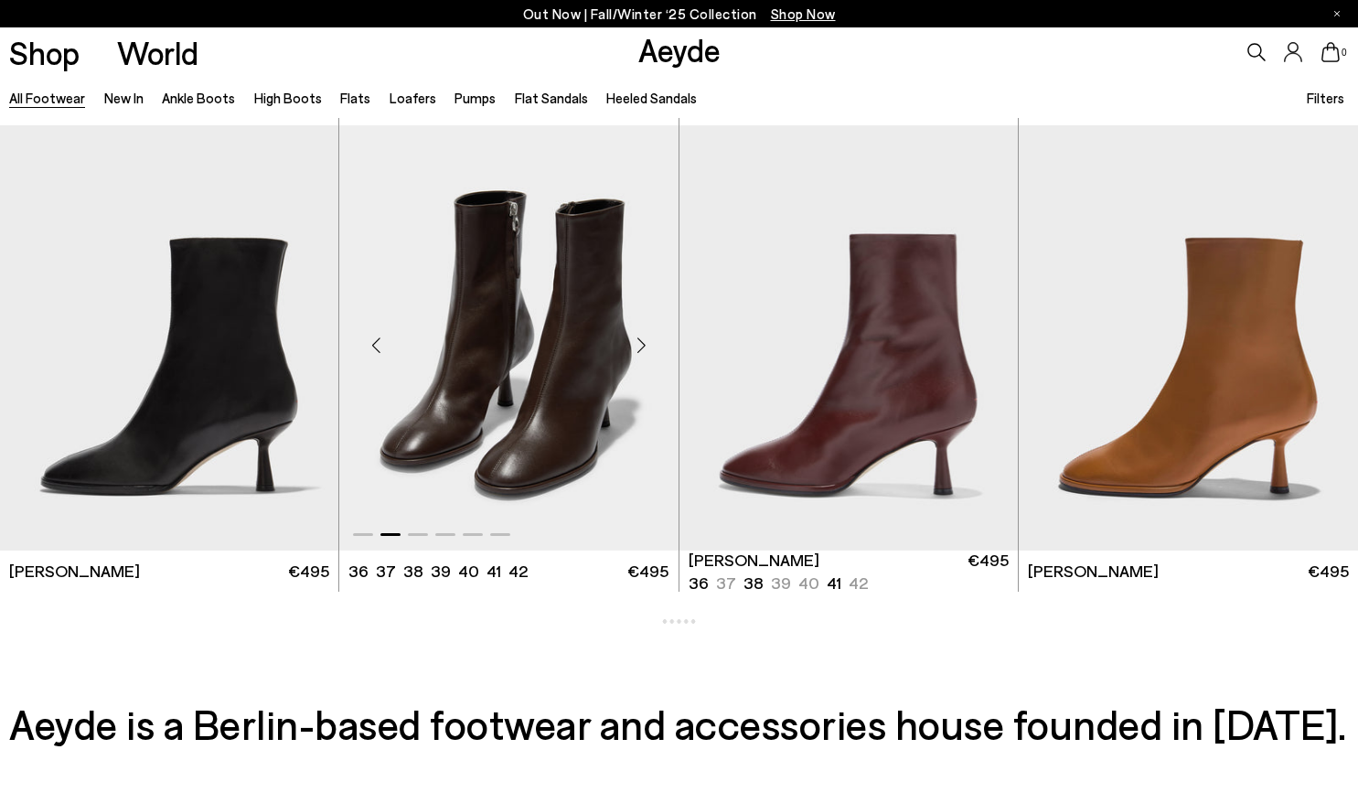
click at [643, 340] on div "Next slide" at bounding box center [642, 345] width 55 height 55
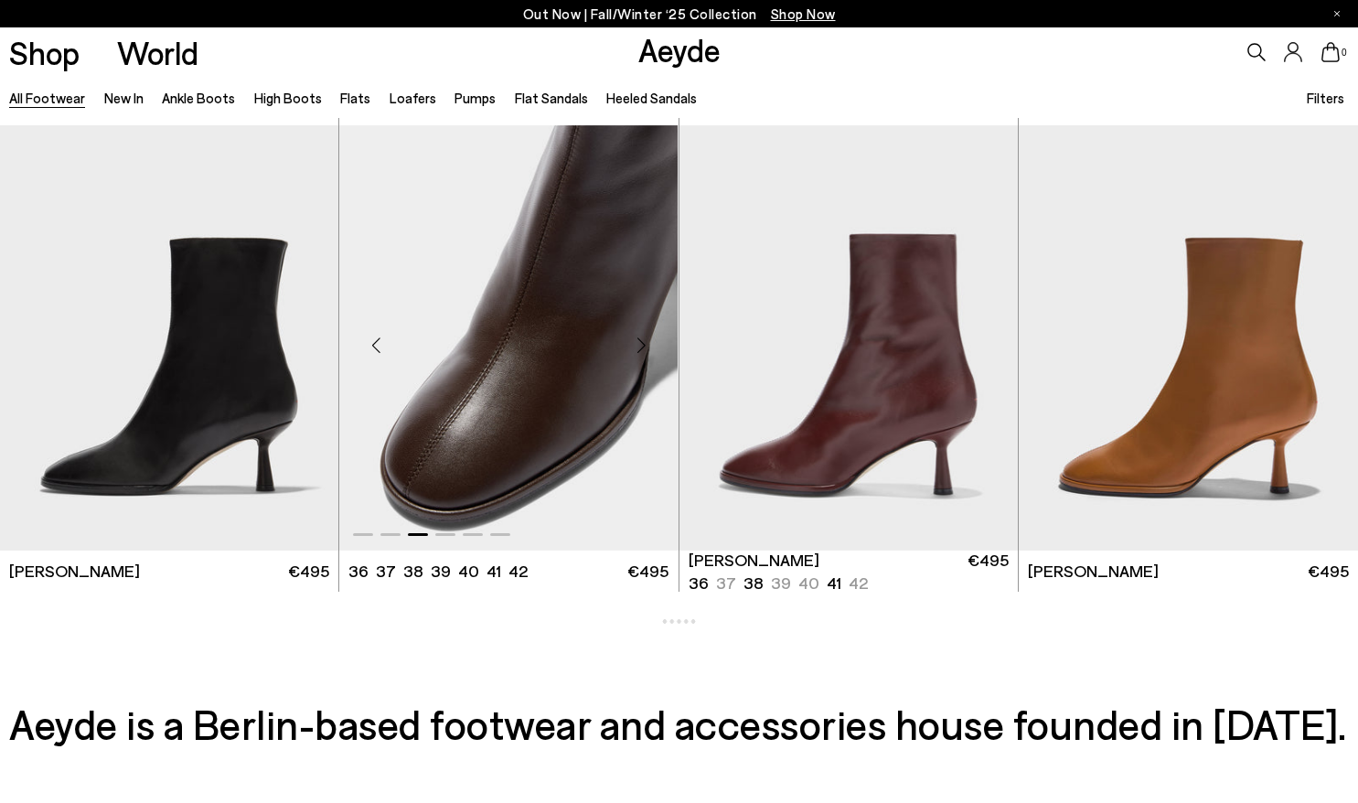
click at [643, 340] on div "Next slide" at bounding box center [642, 345] width 55 height 55
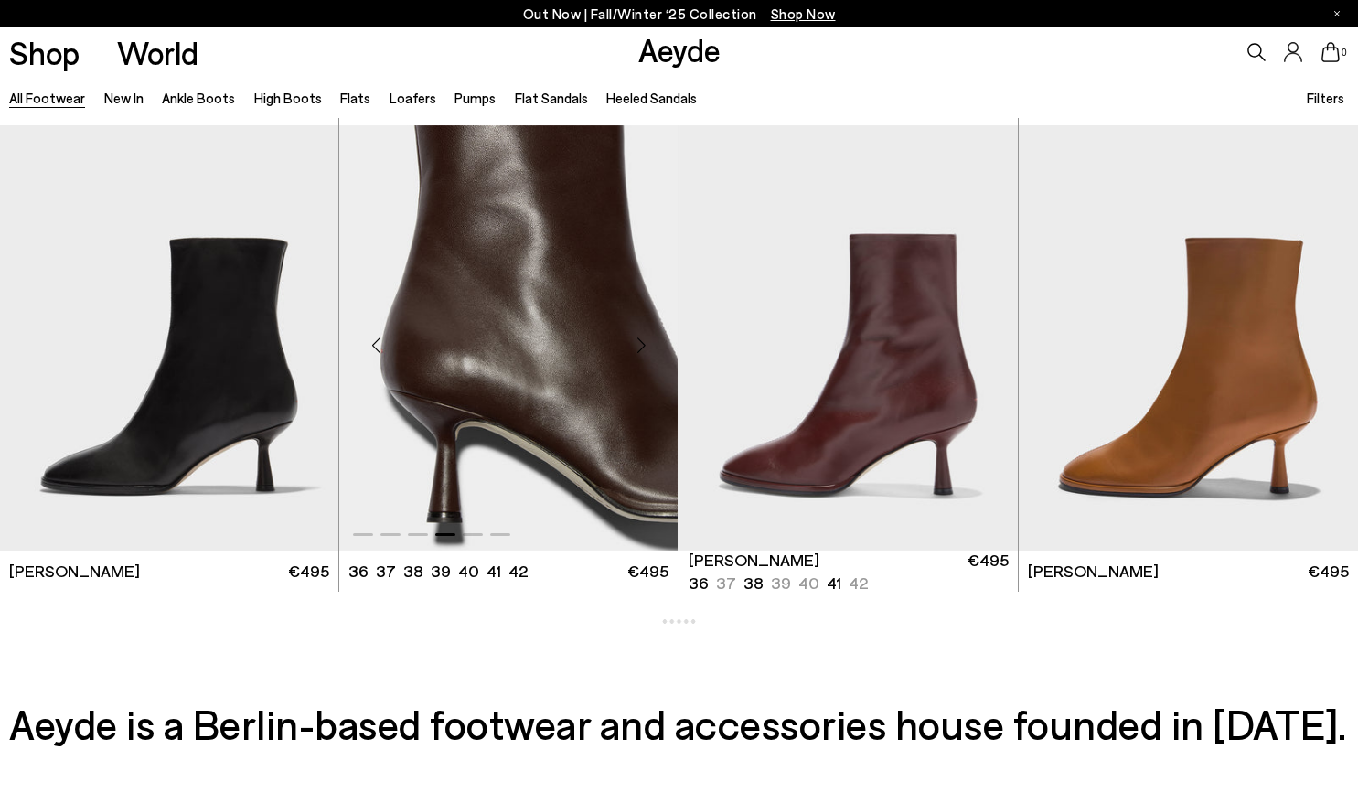
click at [643, 340] on div "Next slide" at bounding box center [642, 345] width 55 height 55
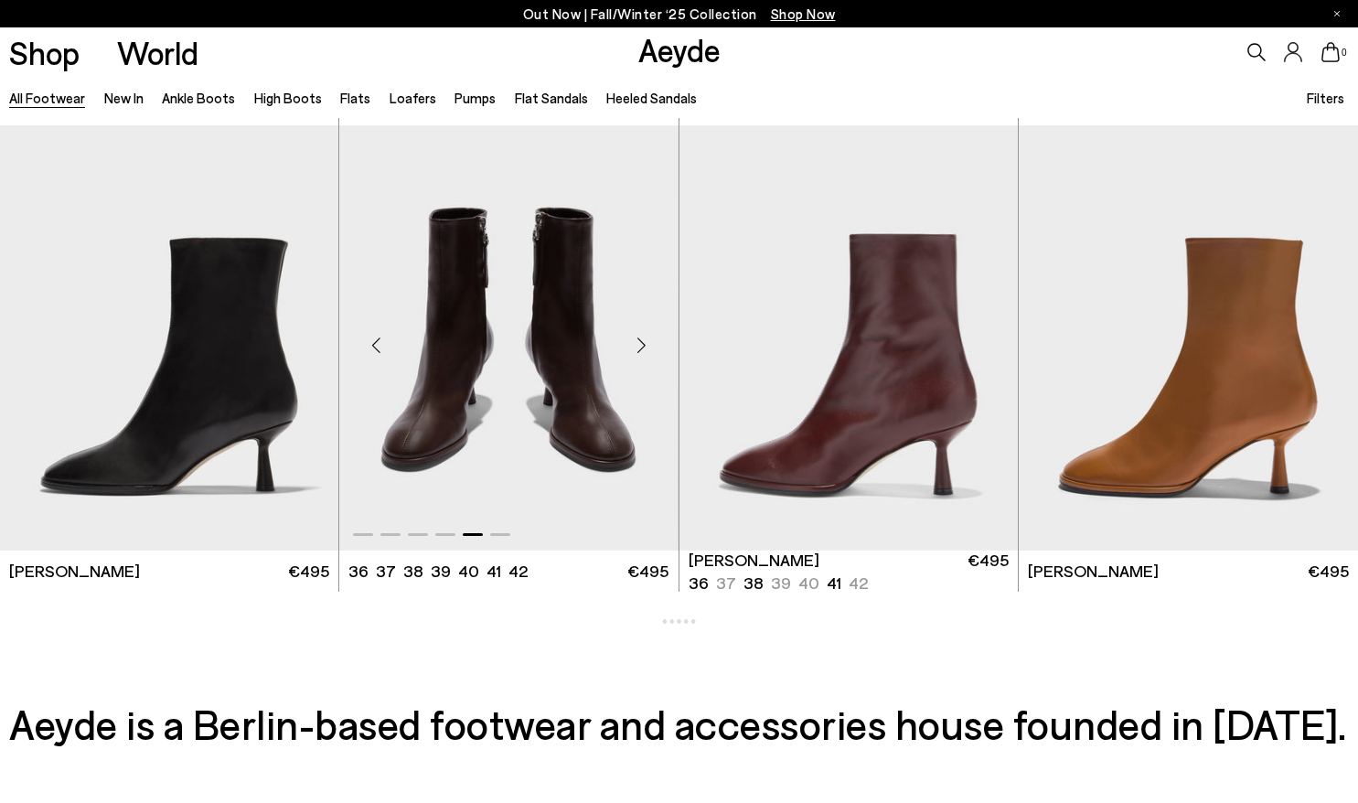
click at [643, 340] on div "Next slide" at bounding box center [642, 345] width 55 height 55
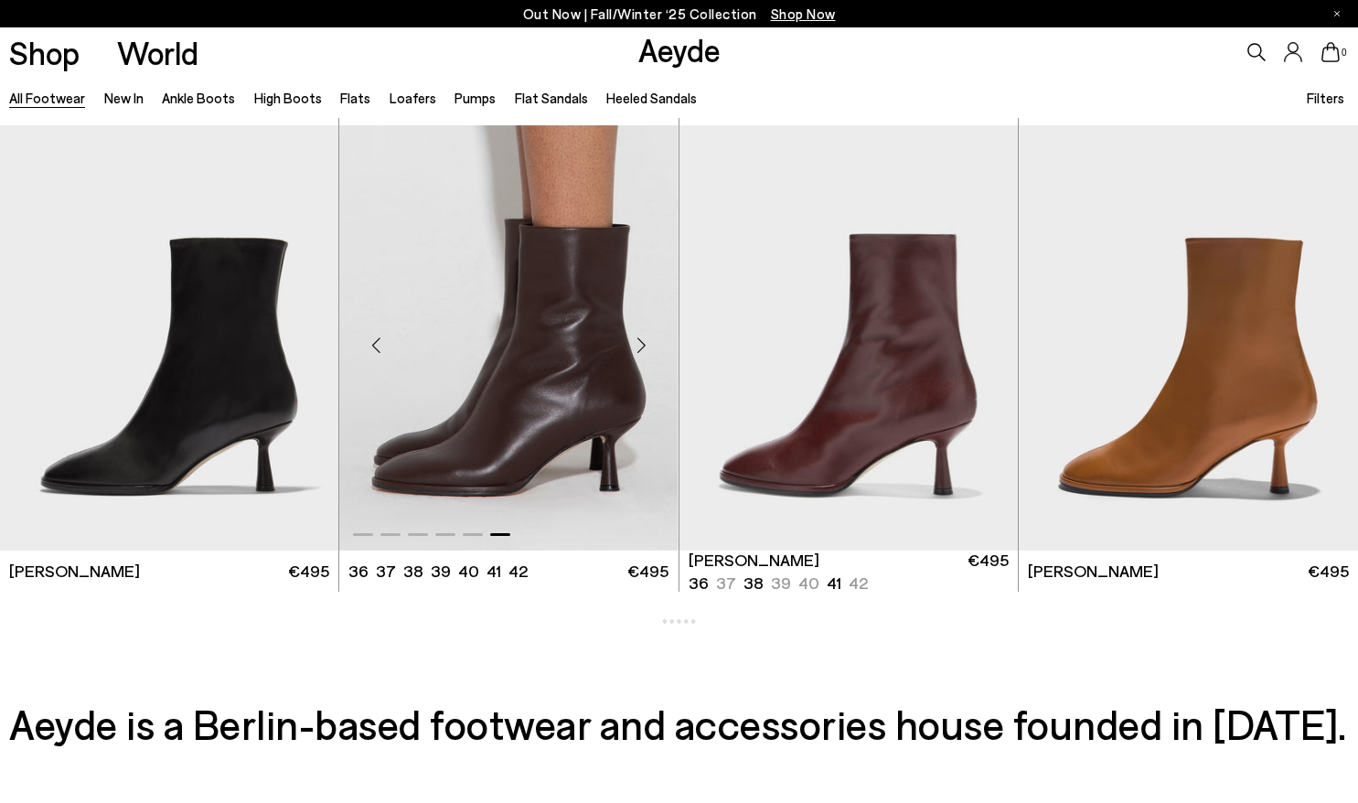
click at [643, 340] on div "Next slide" at bounding box center [642, 345] width 55 height 55
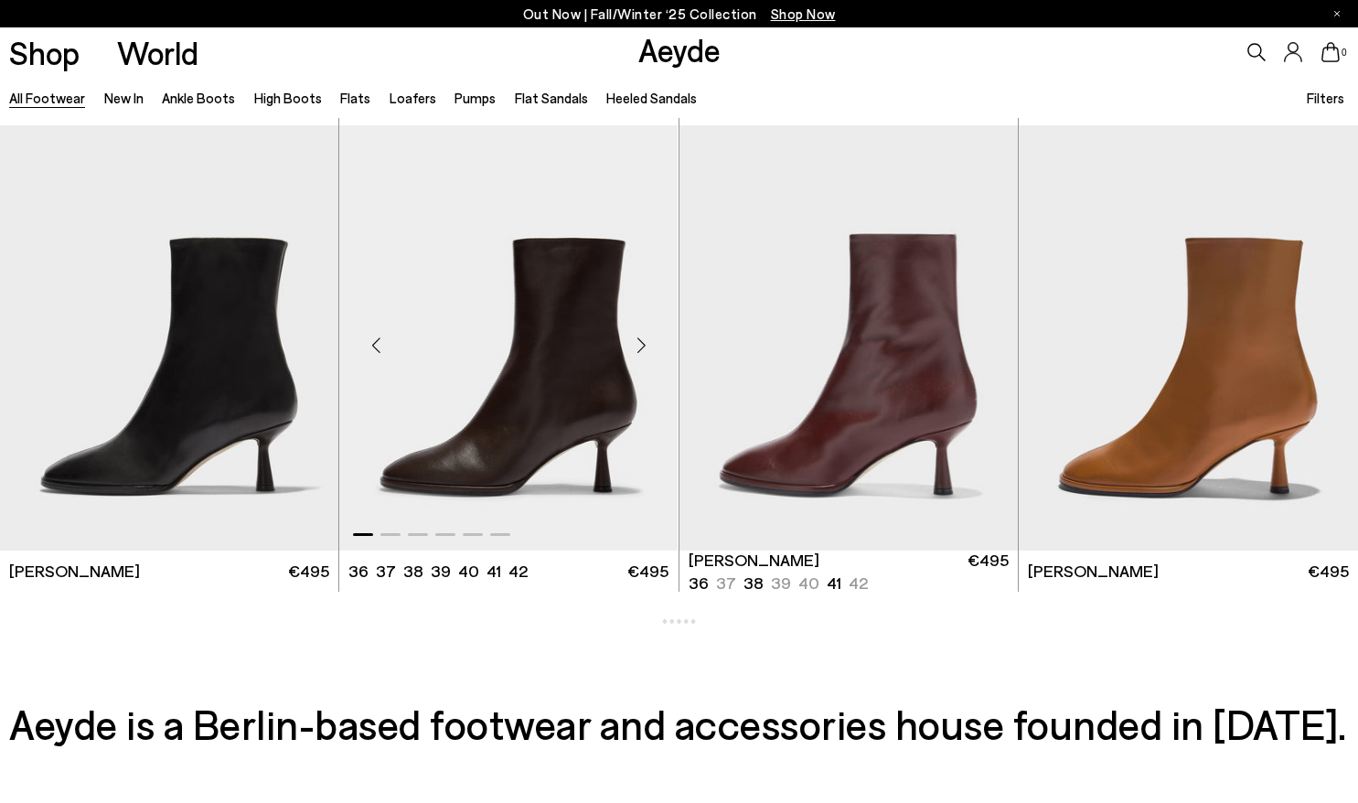
click at [643, 340] on div "Next slide" at bounding box center [642, 345] width 55 height 55
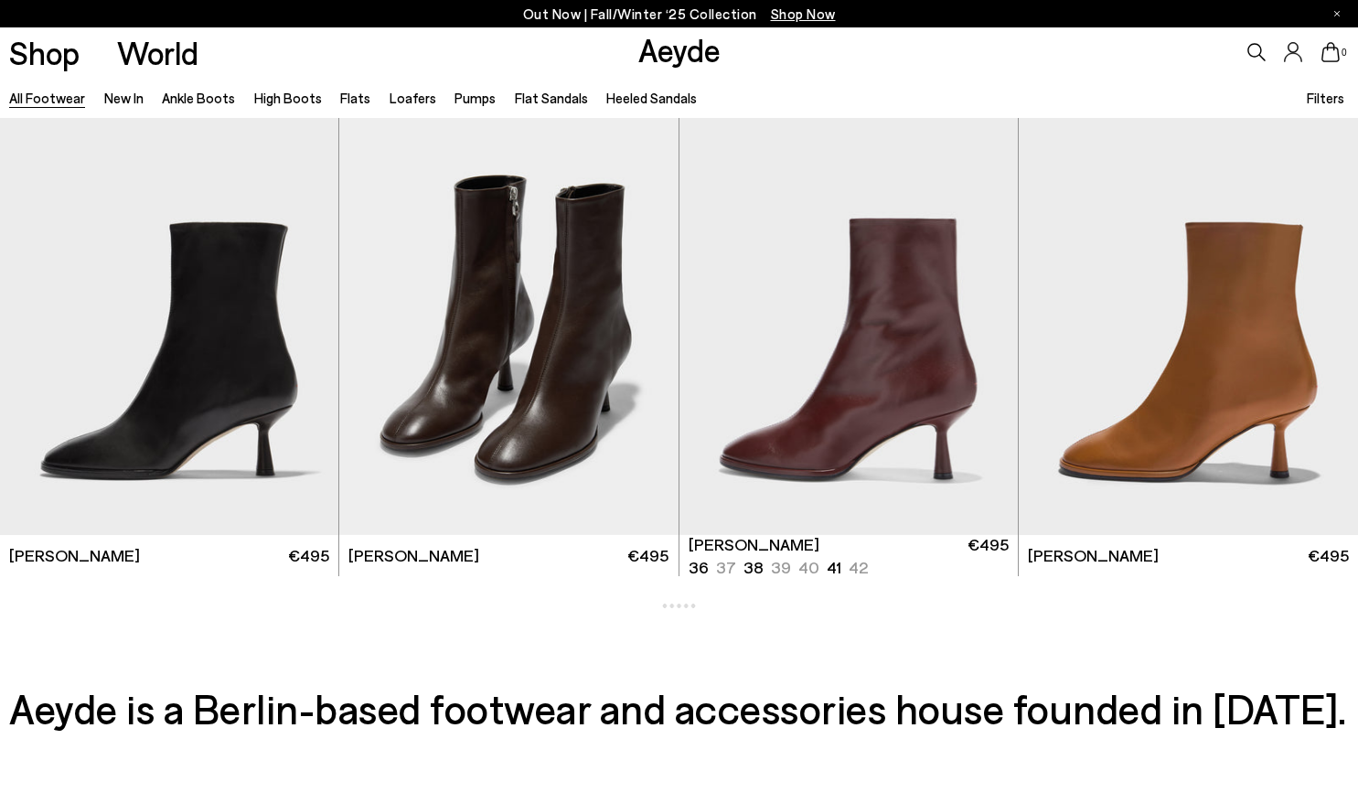
scroll to position [7955, 0]
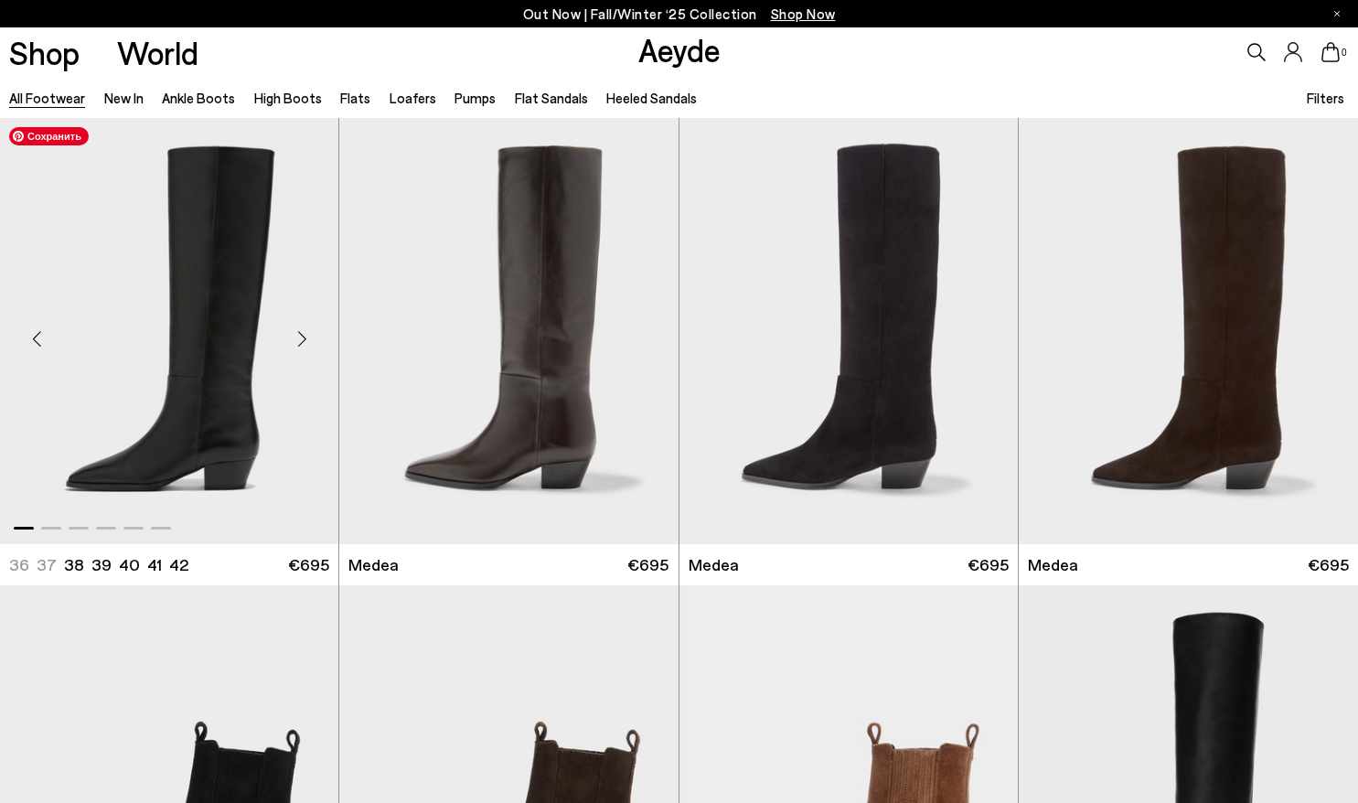
scroll to position [619, 0]
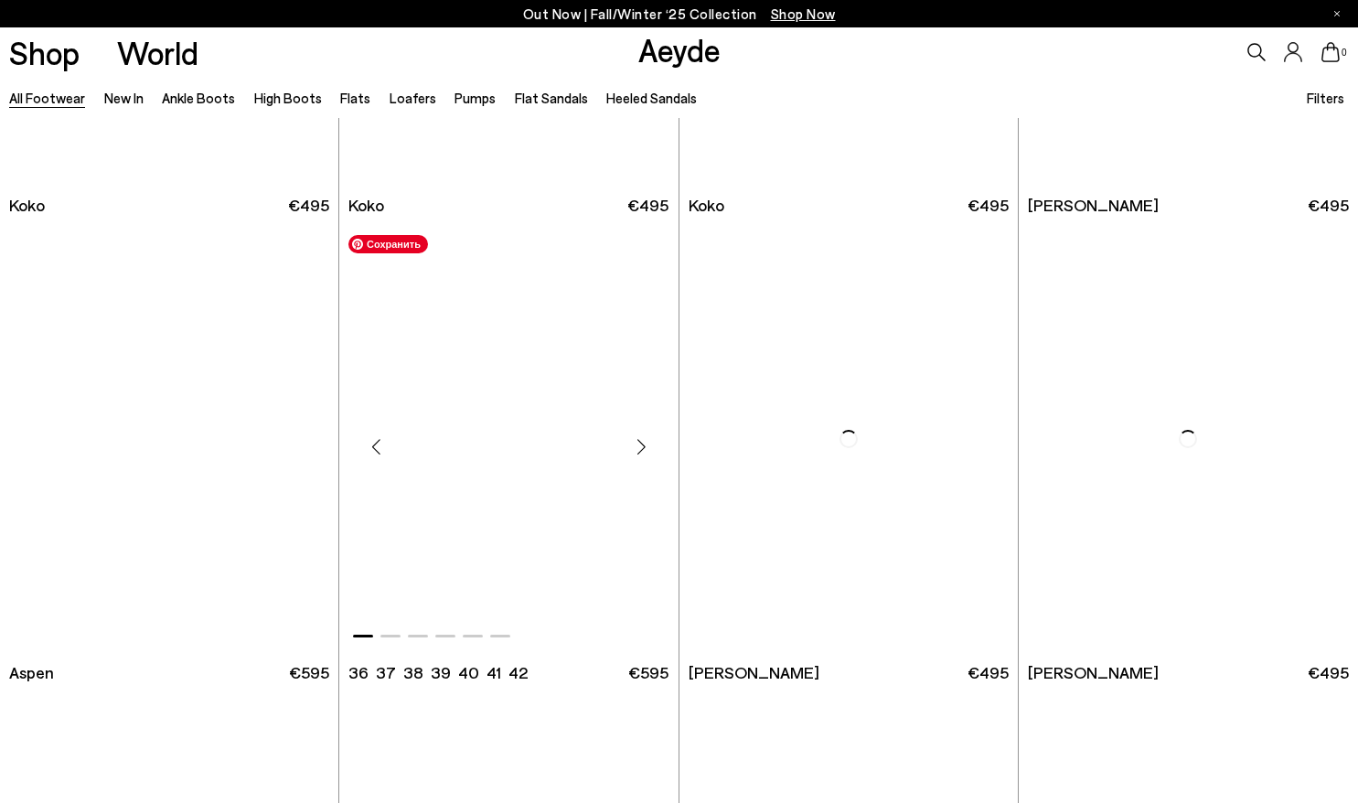
scroll to position [2819, 0]
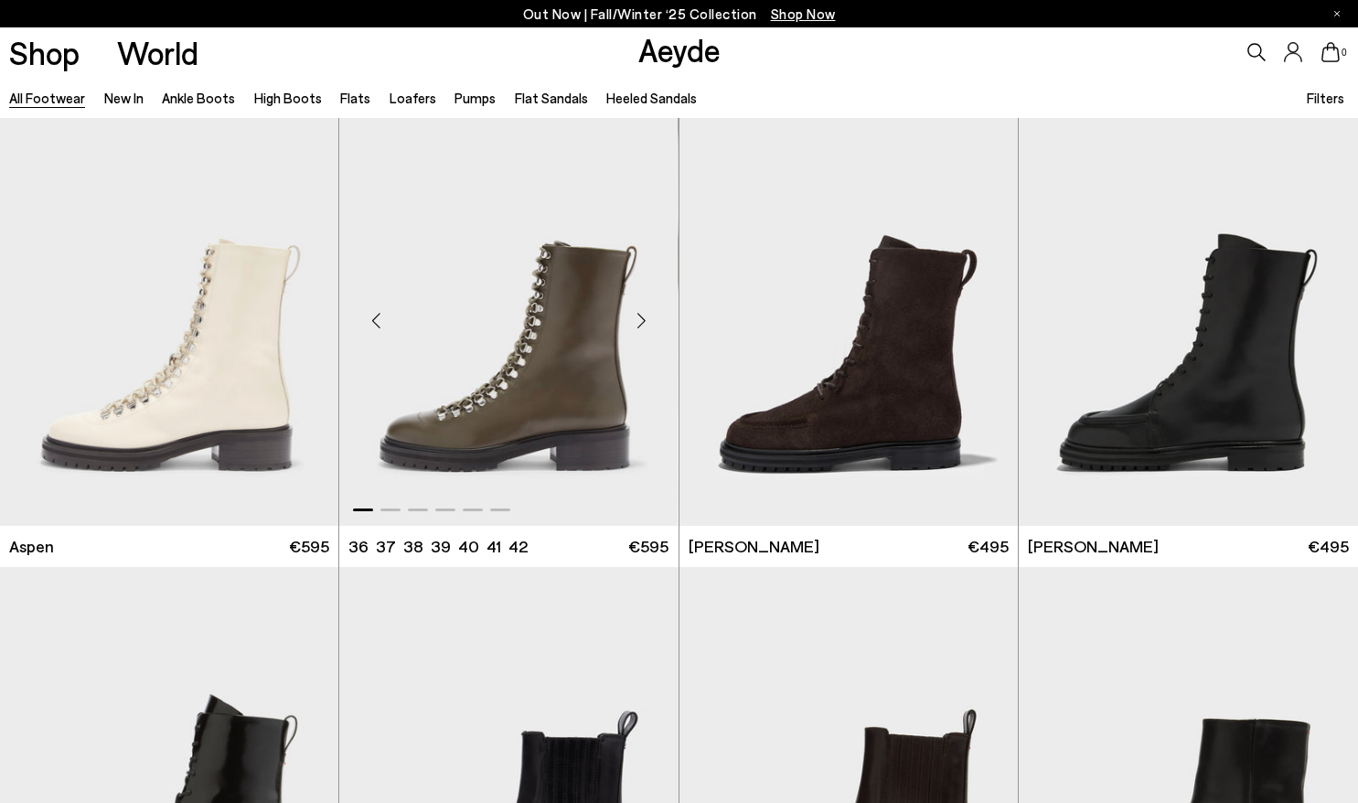
click at [651, 317] on div "Next slide" at bounding box center [642, 320] width 55 height 55
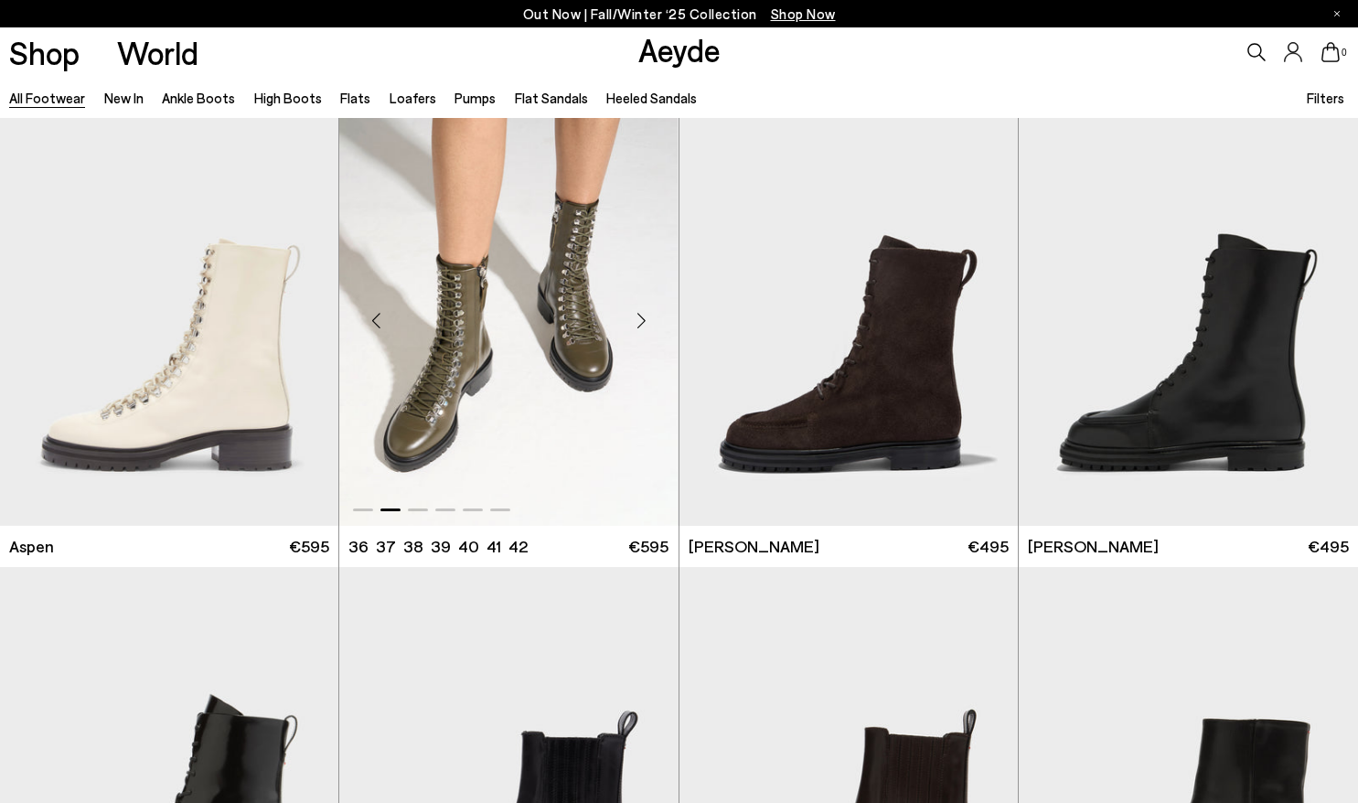
click at [651, 317] on div "Next slide" at bounding box center [642, 320] width 55 height 55
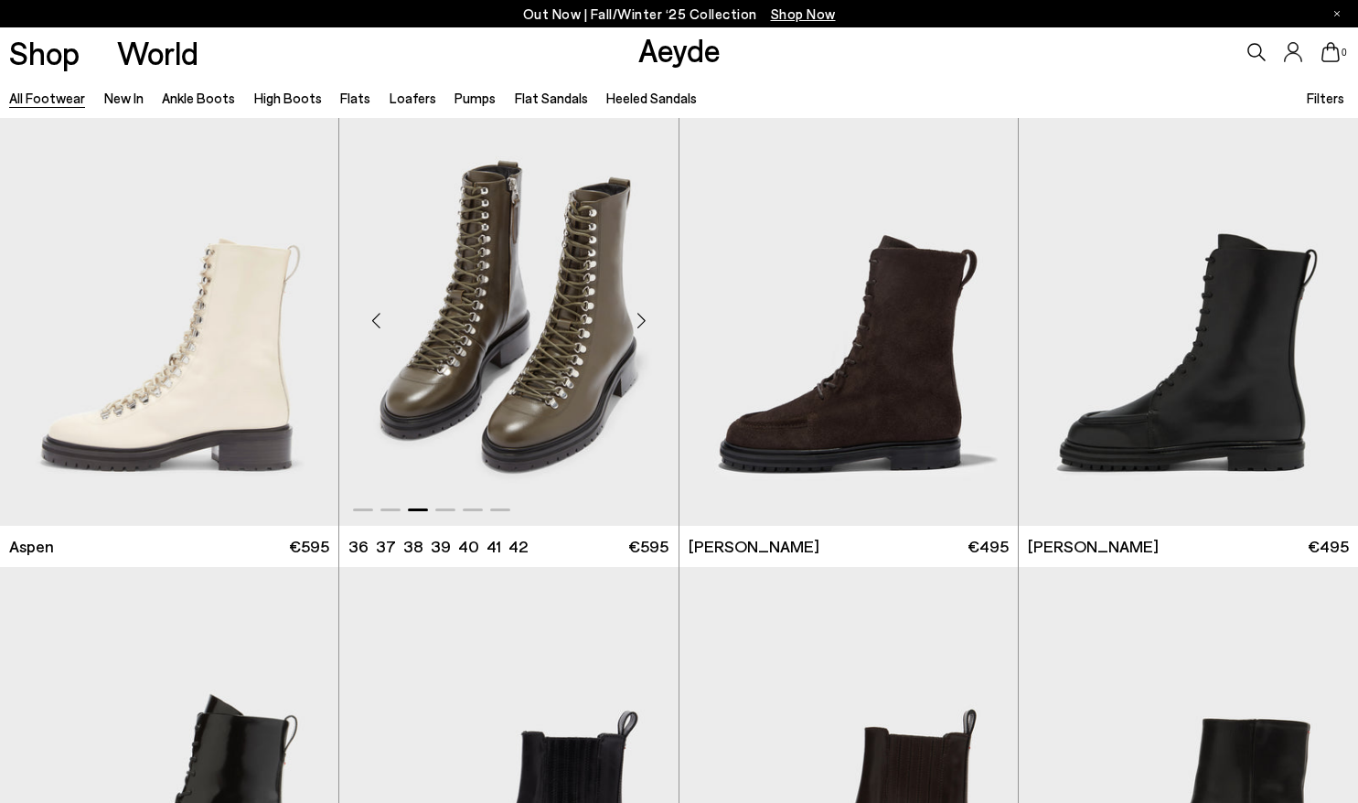
click at [651, 317] on div "Next slide" at bounding box center [642, 320] width 55 height 55
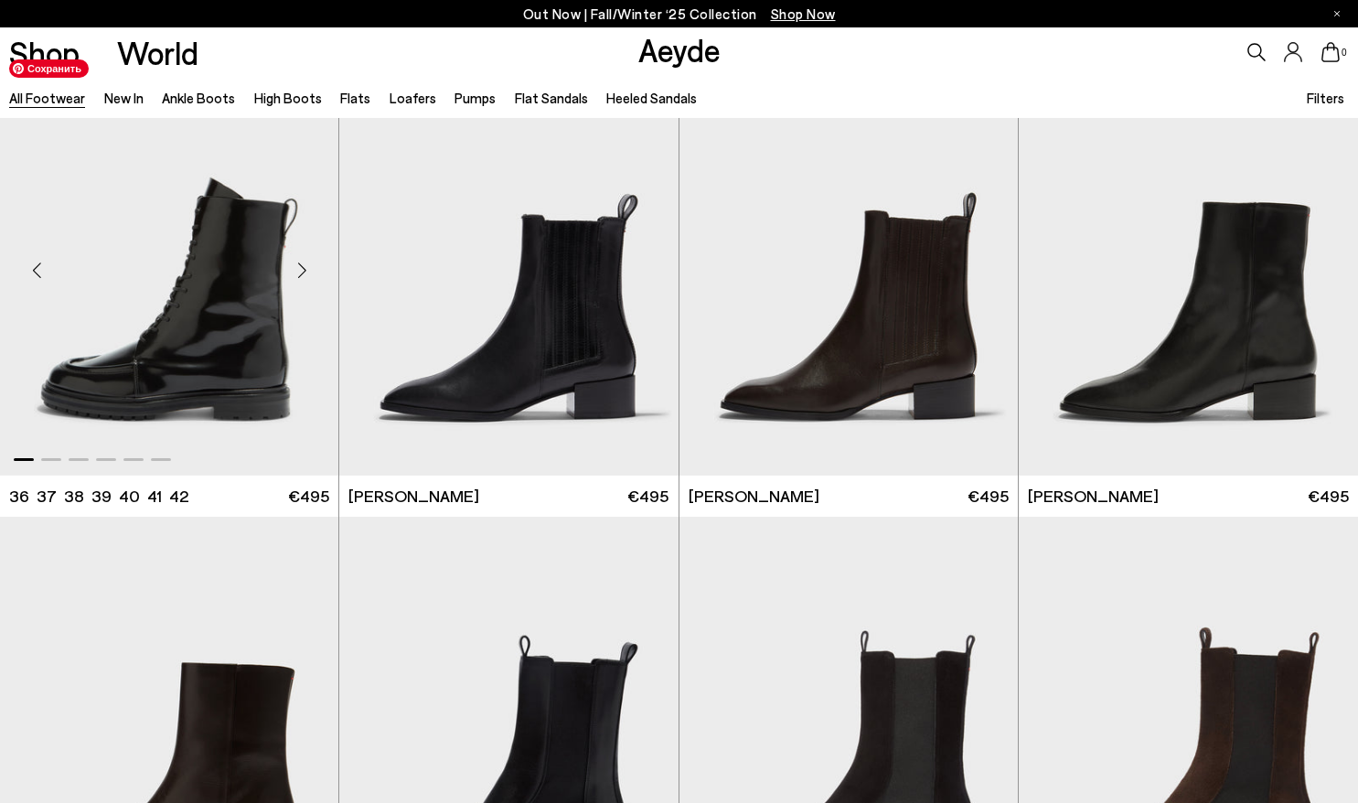
scroll to position [3356, 0]
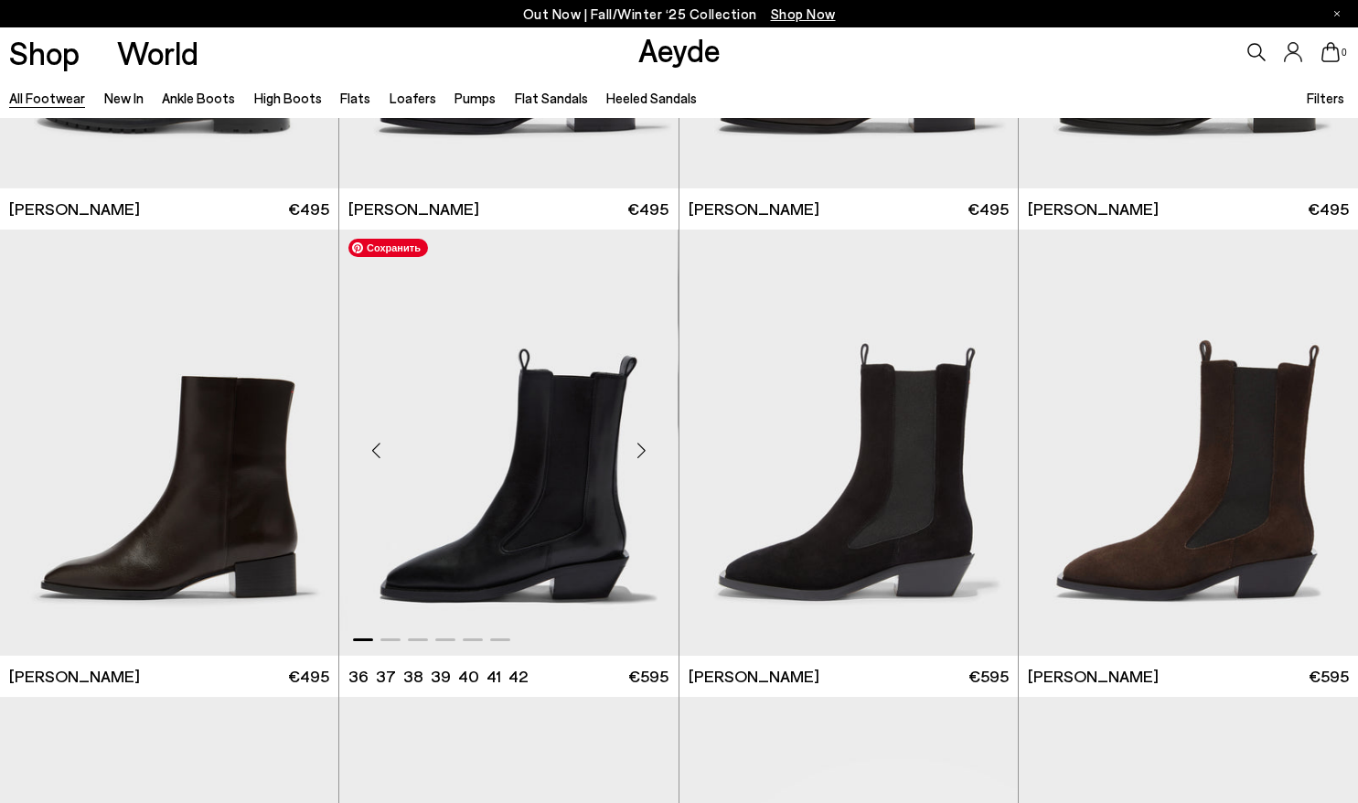
scroll to position [3740, 0]
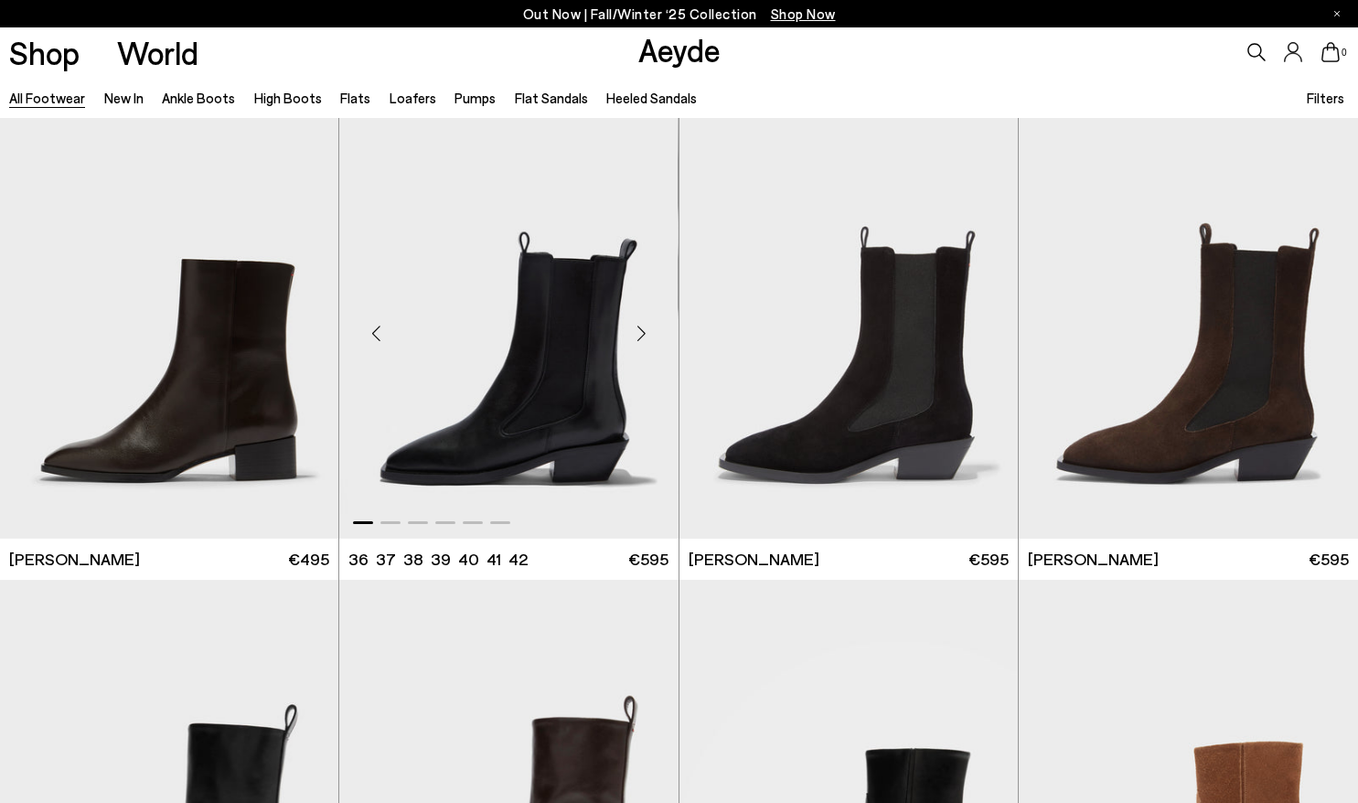
click at [648, 339] on div "Next slide" at bounding box center [642, 332] width 55 height 55
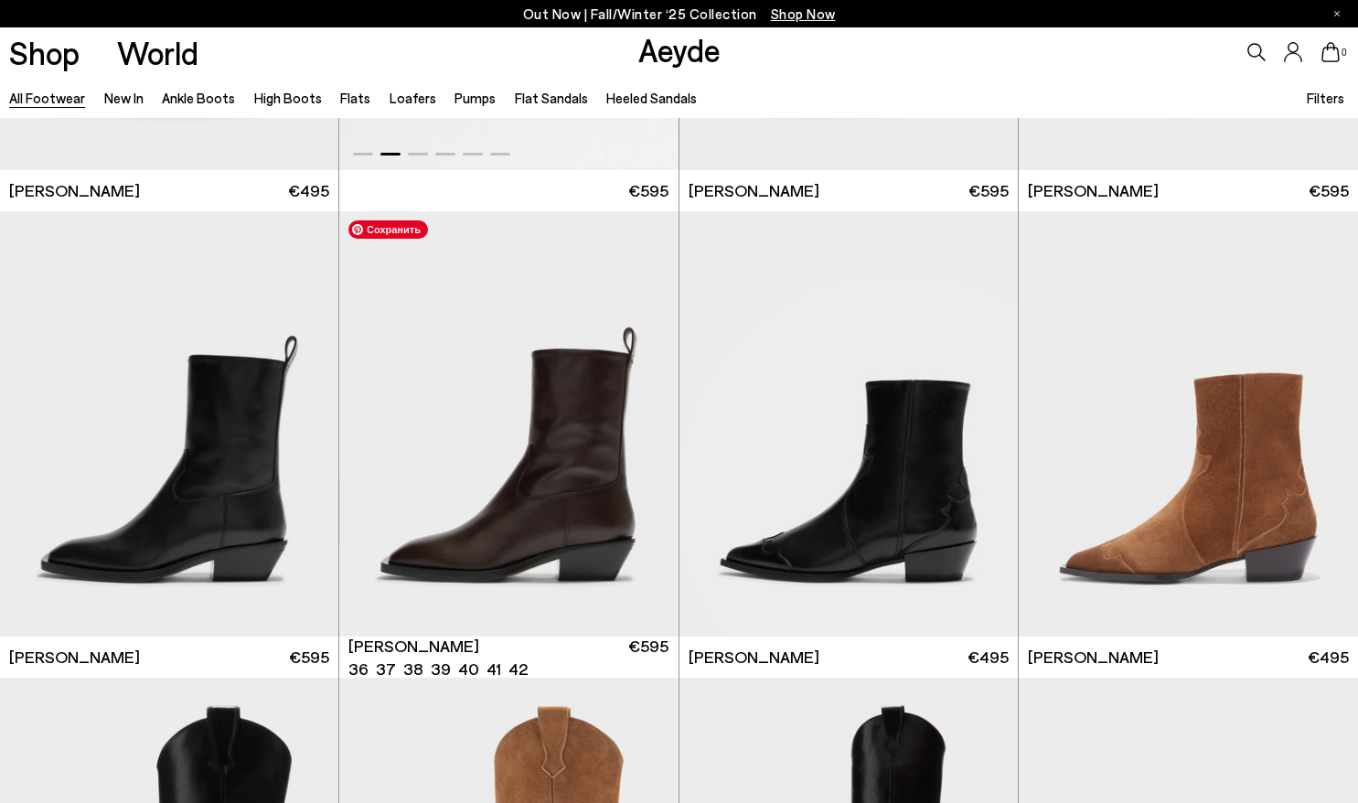
scroll to position [4203, 0]
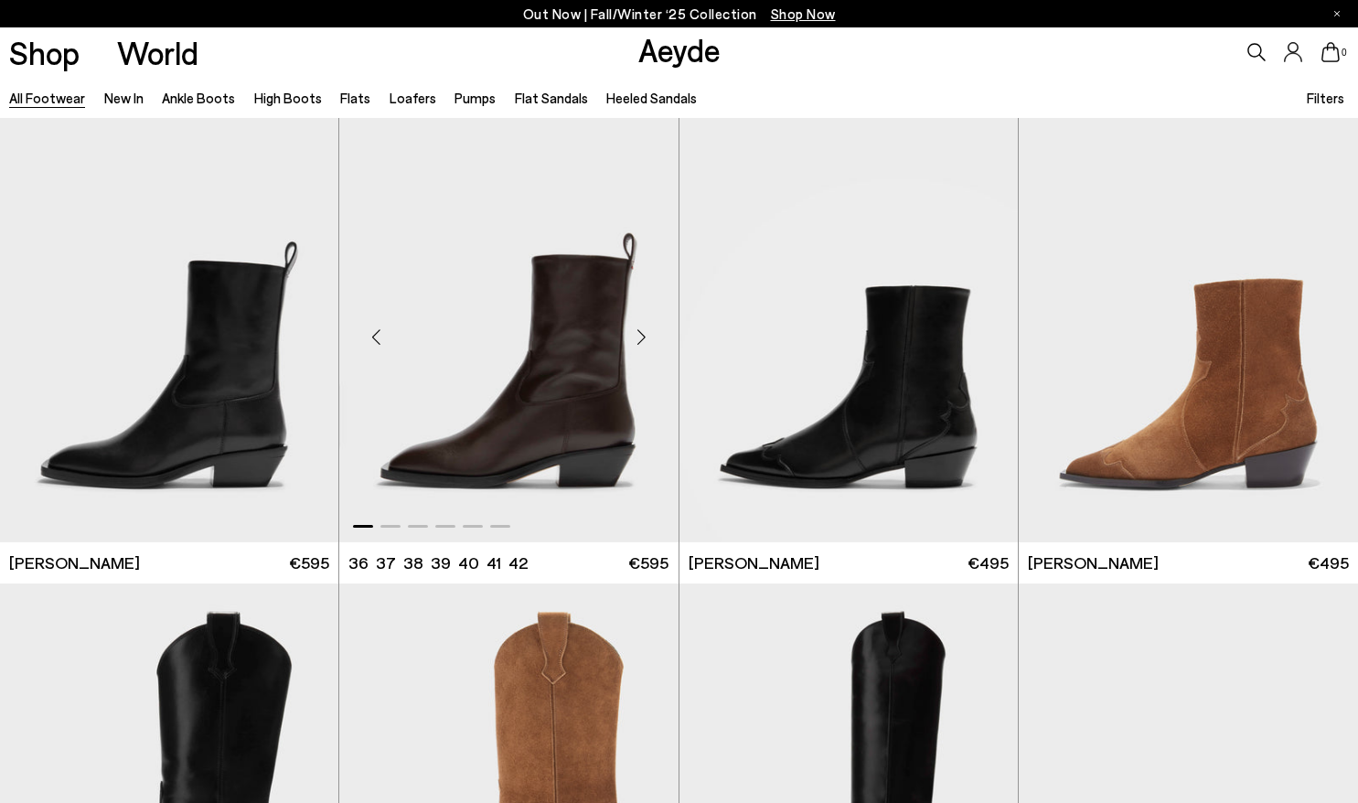
click at [639, 345] on div "Next slide" at bounding box center [642, 337] width 55 height 55
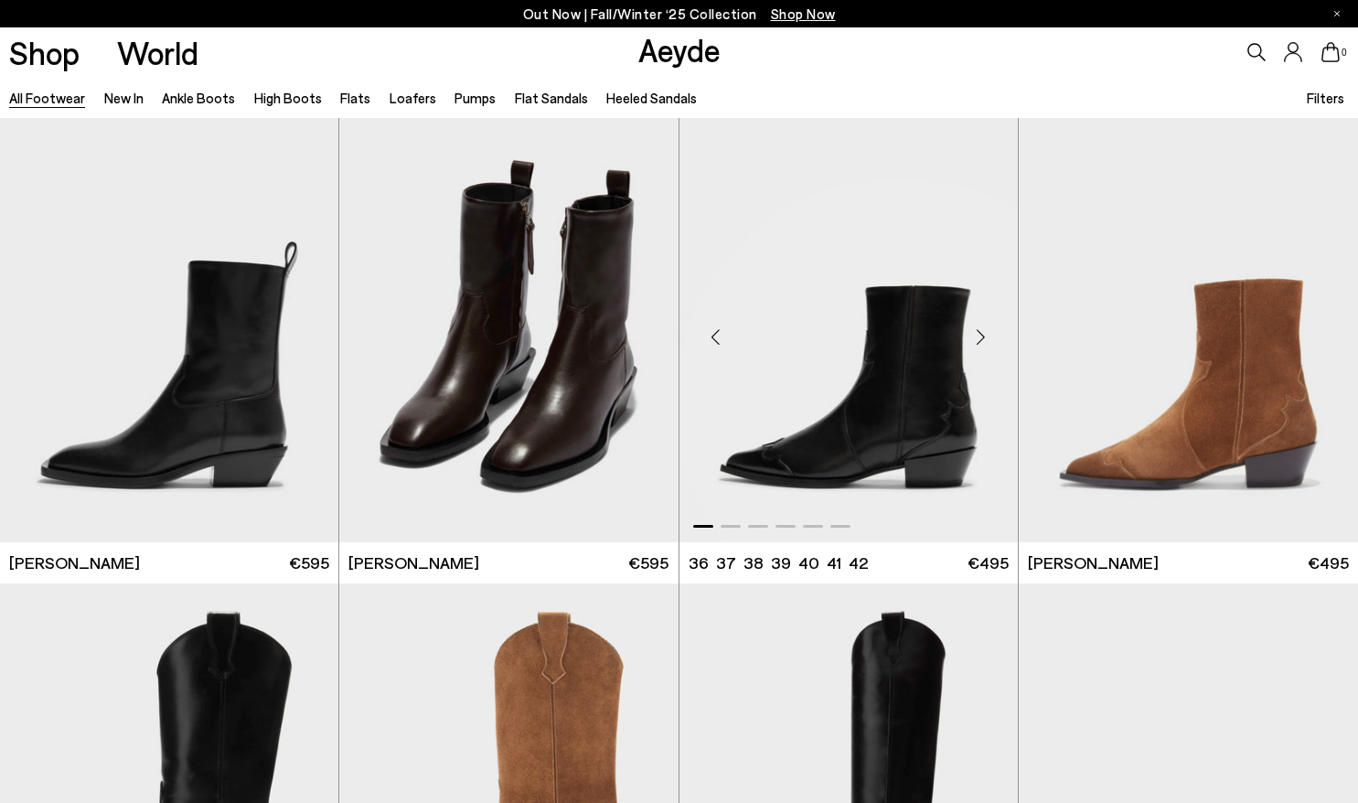
click at [982, 333] on div "Next slide" at bounding box center [981, 337] width 55 height 55
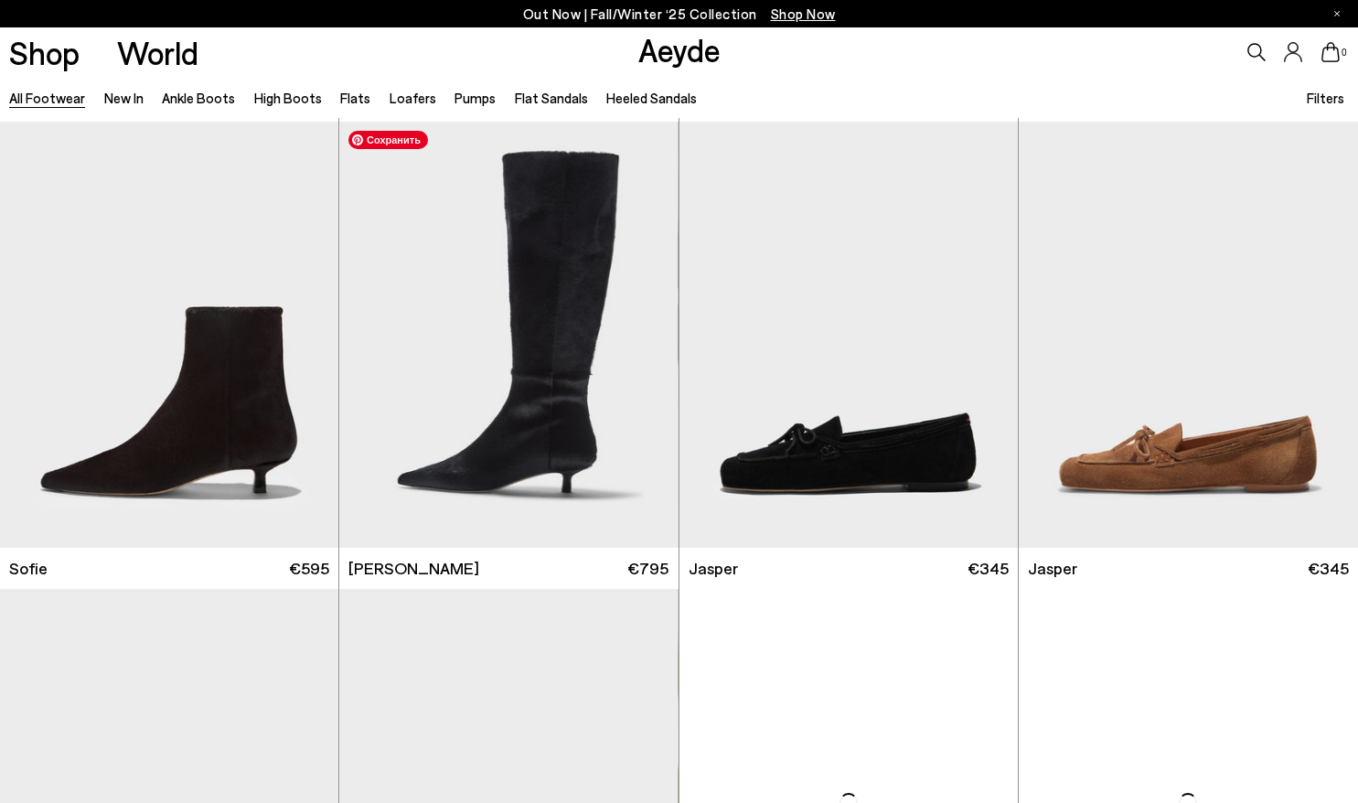
scroll to position [5642, 0]
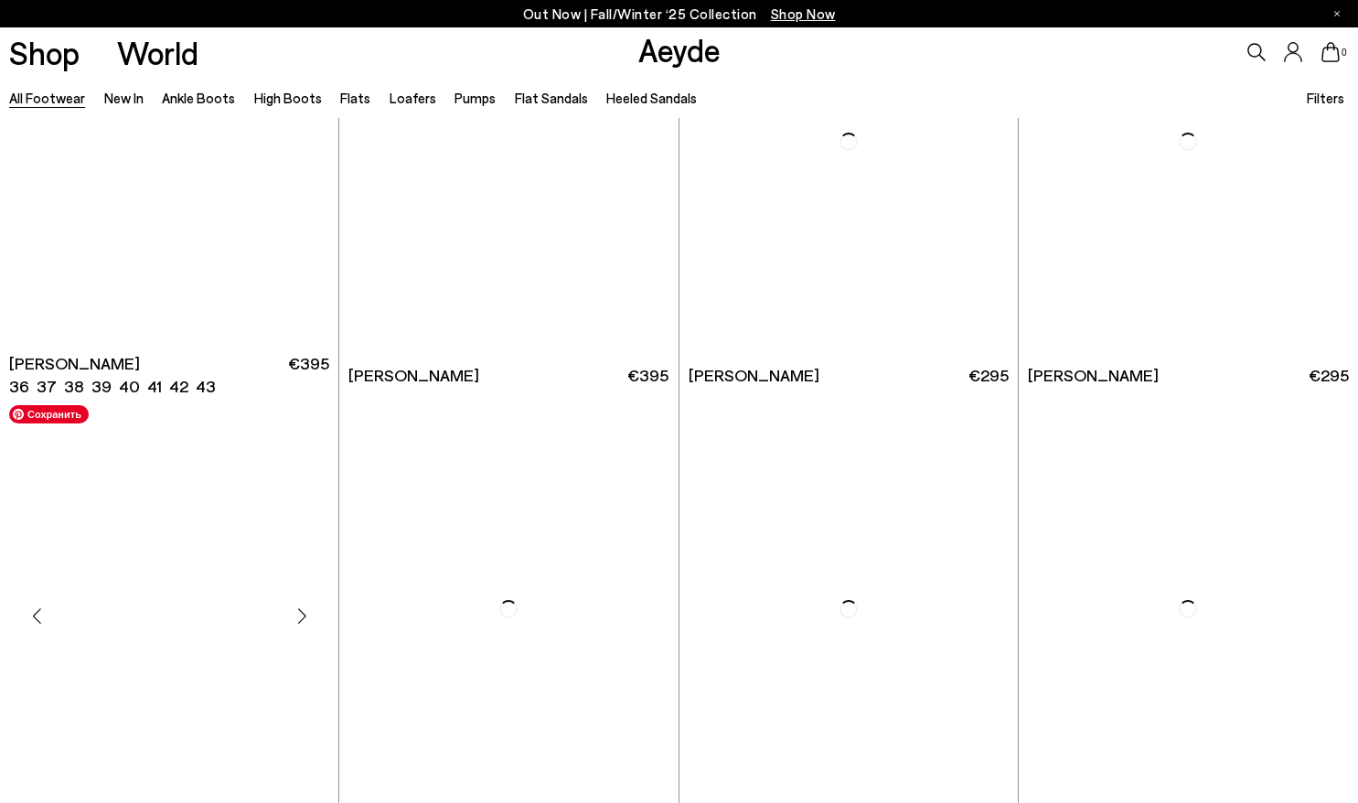
scroll to position [8788, 0]
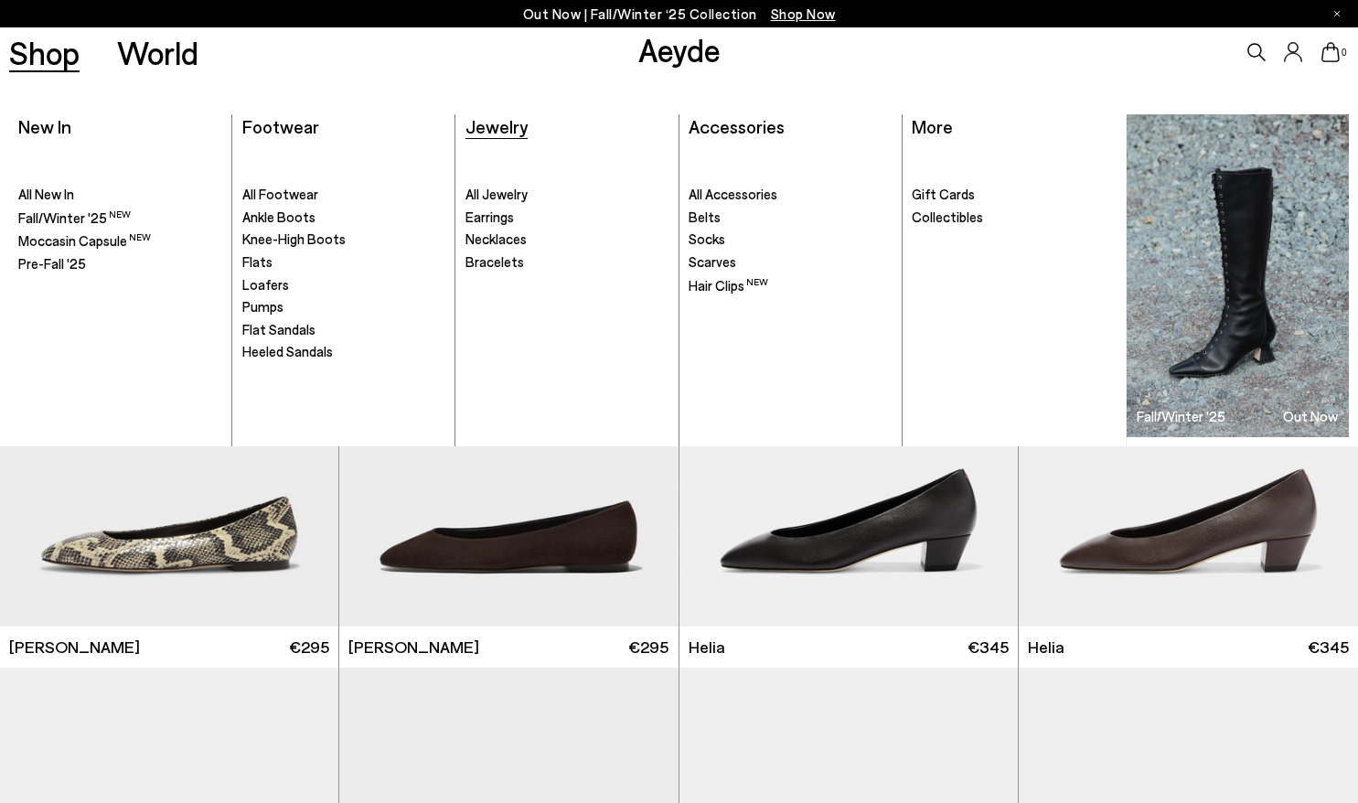
click at [500, 126] on span "Jewelry" at bounding box center [496, 126] width 62 height 22
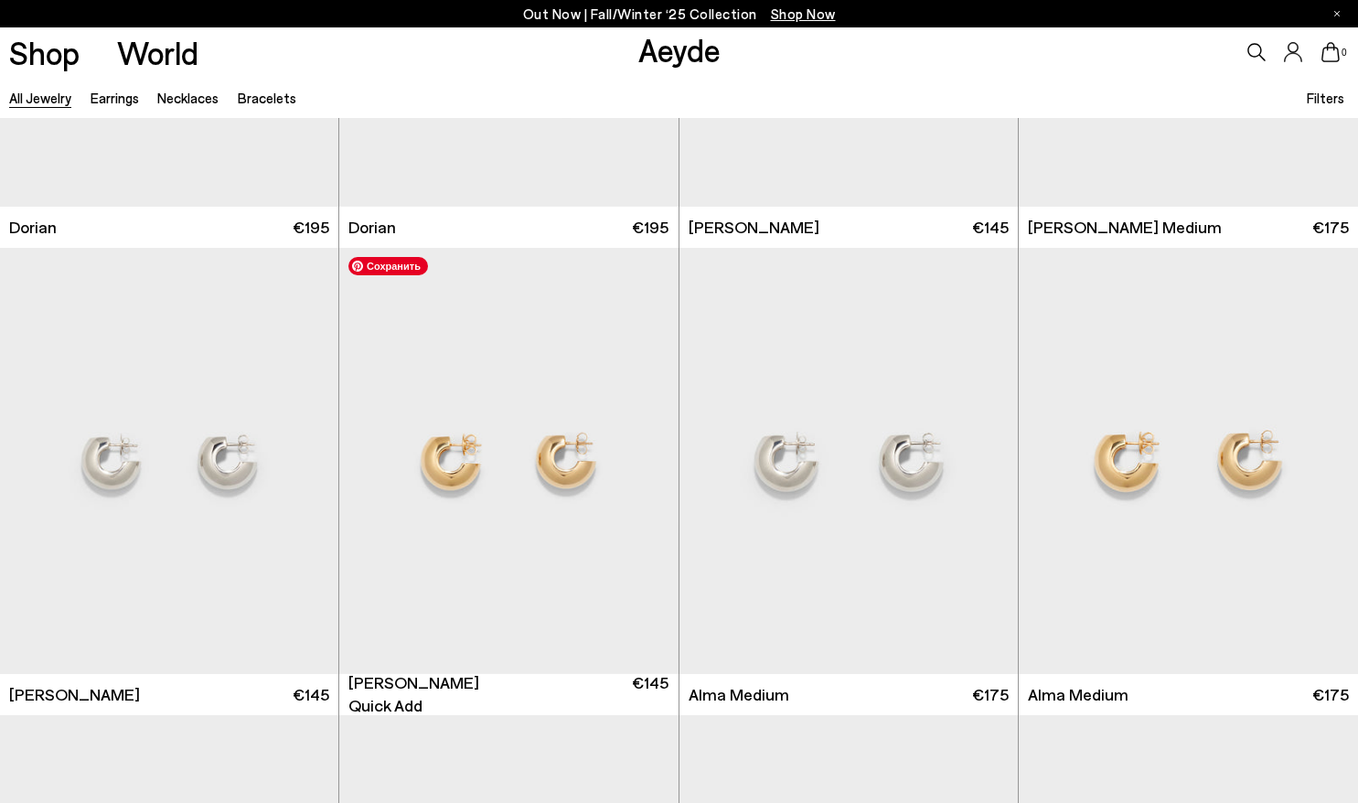
scroll to position [855, 0]
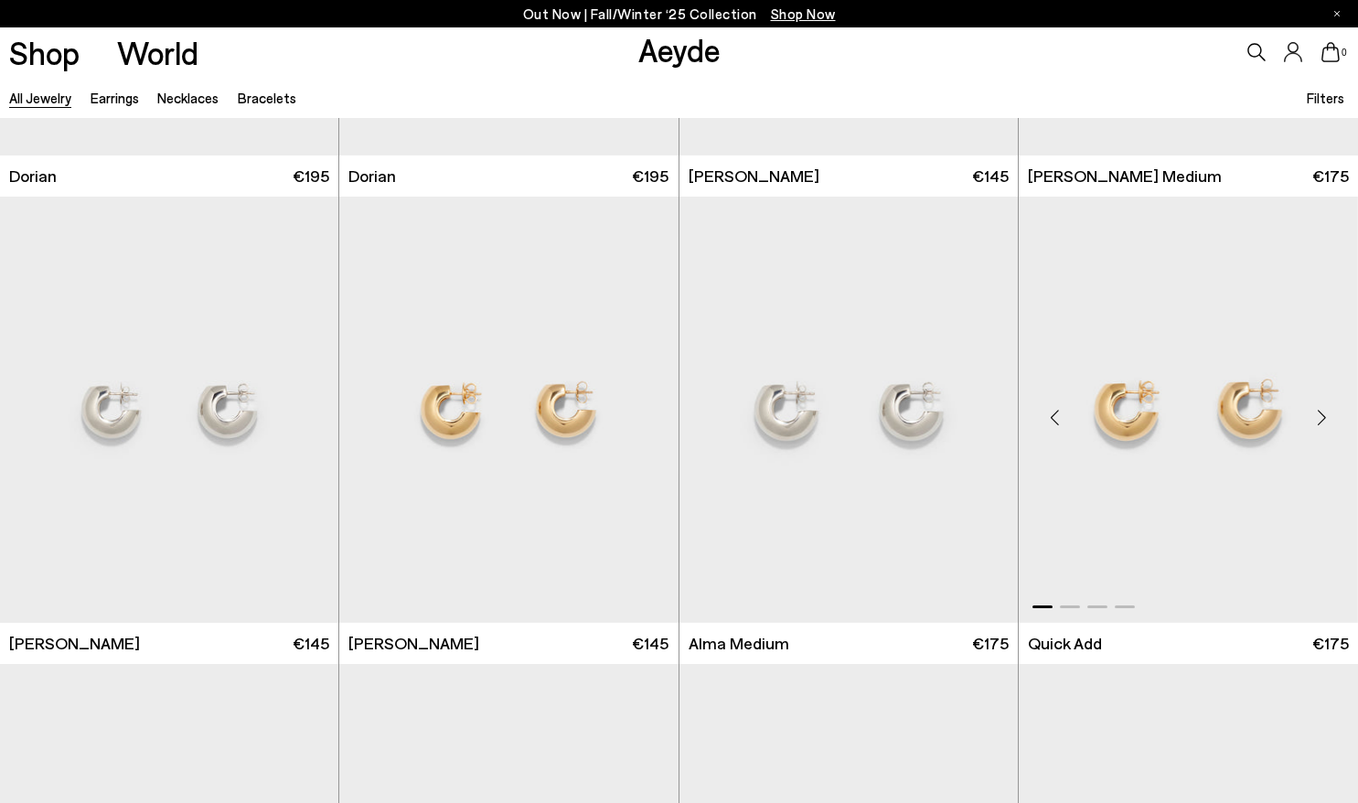
click at [1322, 420] on div "Next slide" at bounding box center [1321, 417] width 55 height 55
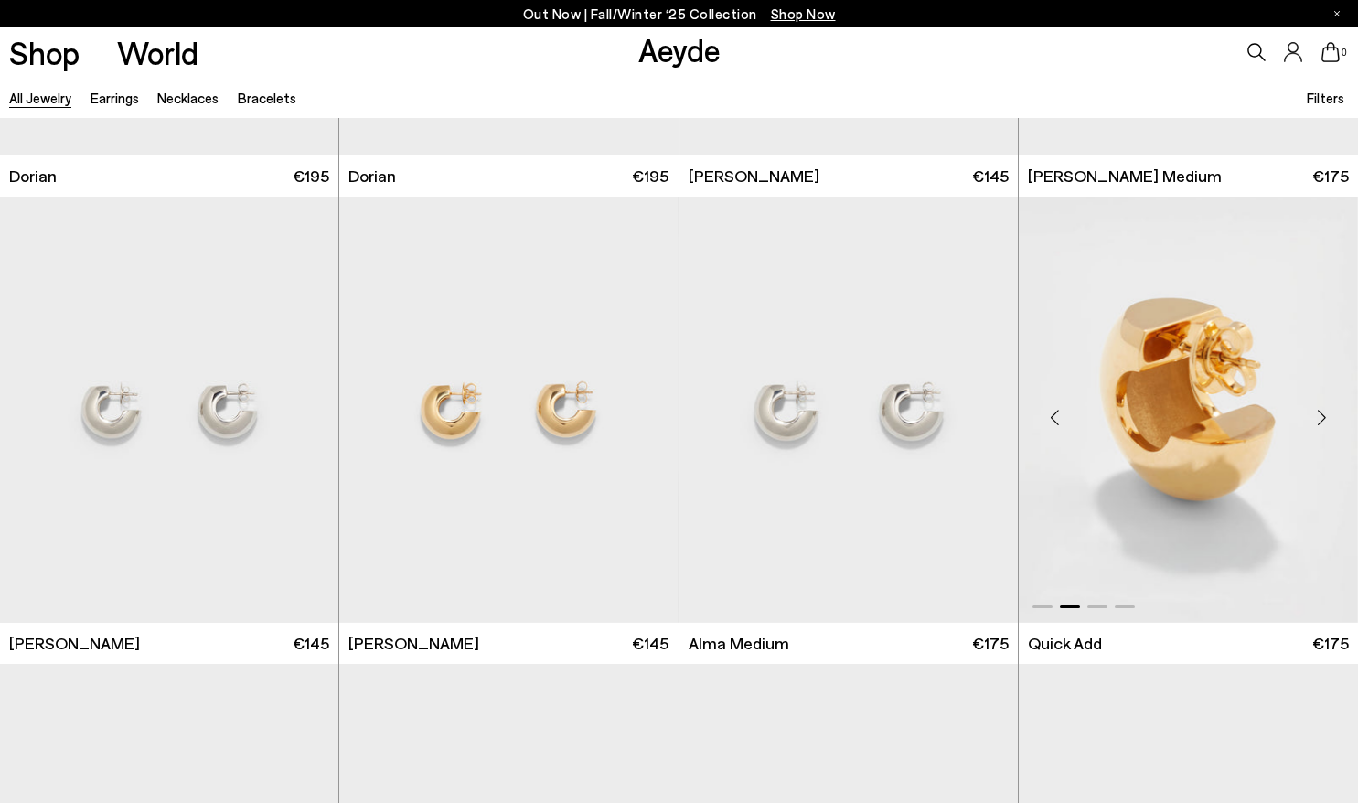
click at [1322, 420] on div "Next slide" at bounding box center [1321, 417] width 55 height 55
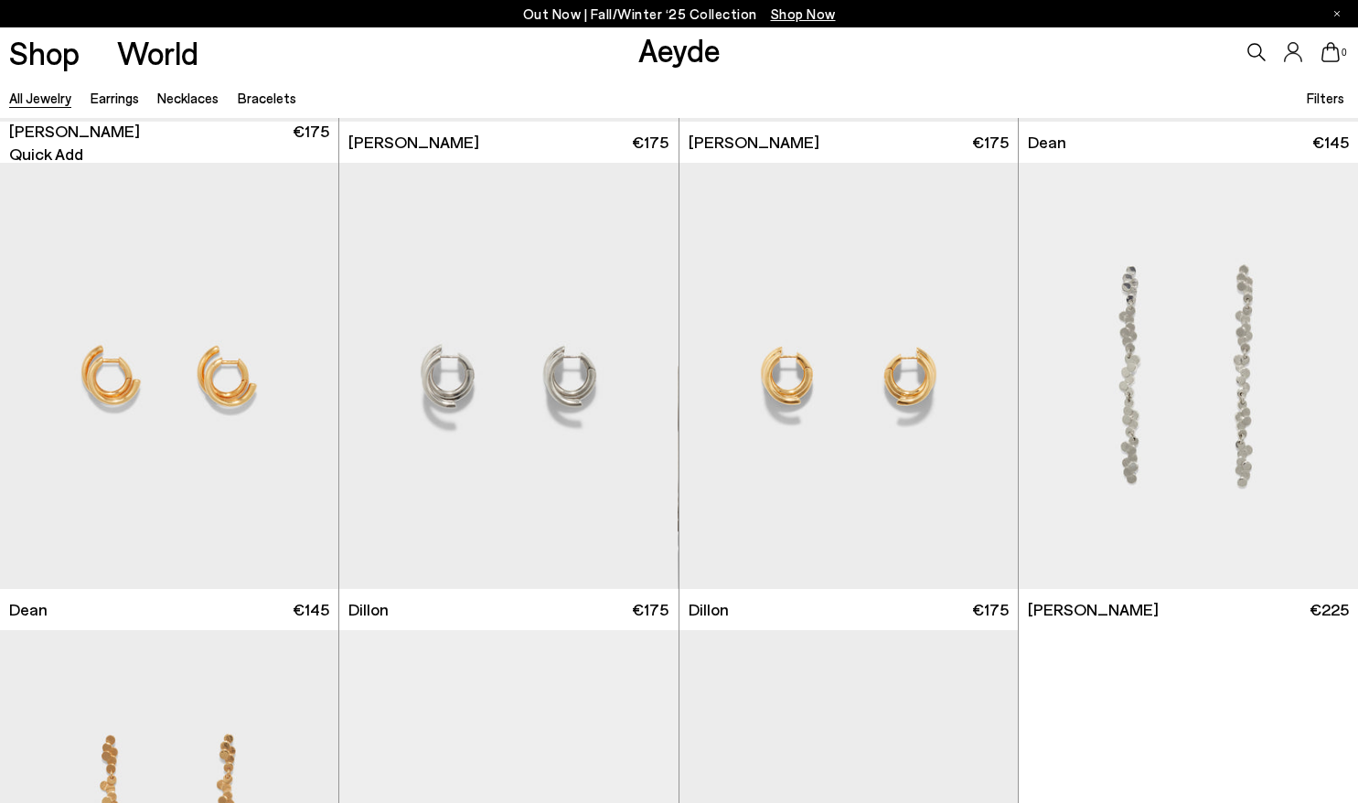
scroll to position [3501, 0]
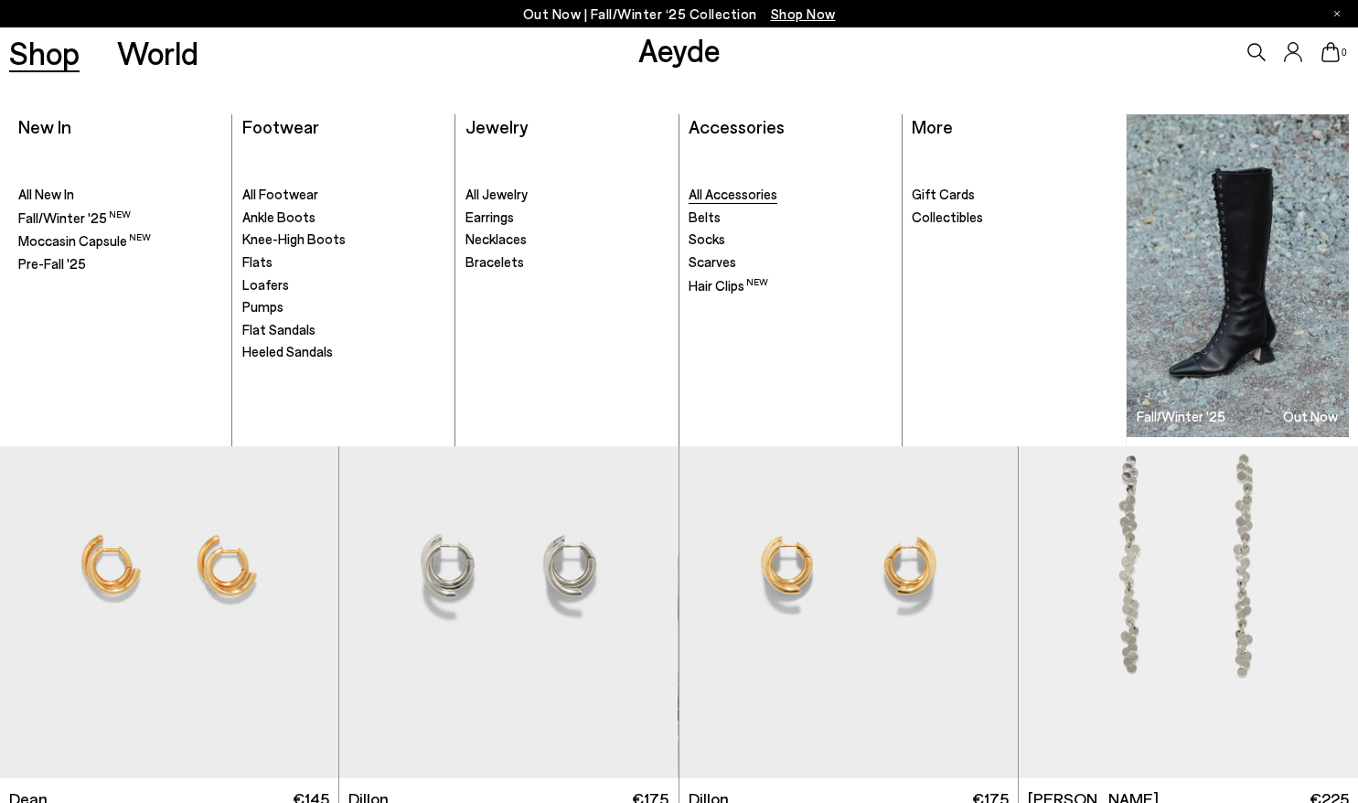
click at [759, 198] on span "All Accessories" at bounding box center [733, 194] width 89 height 16
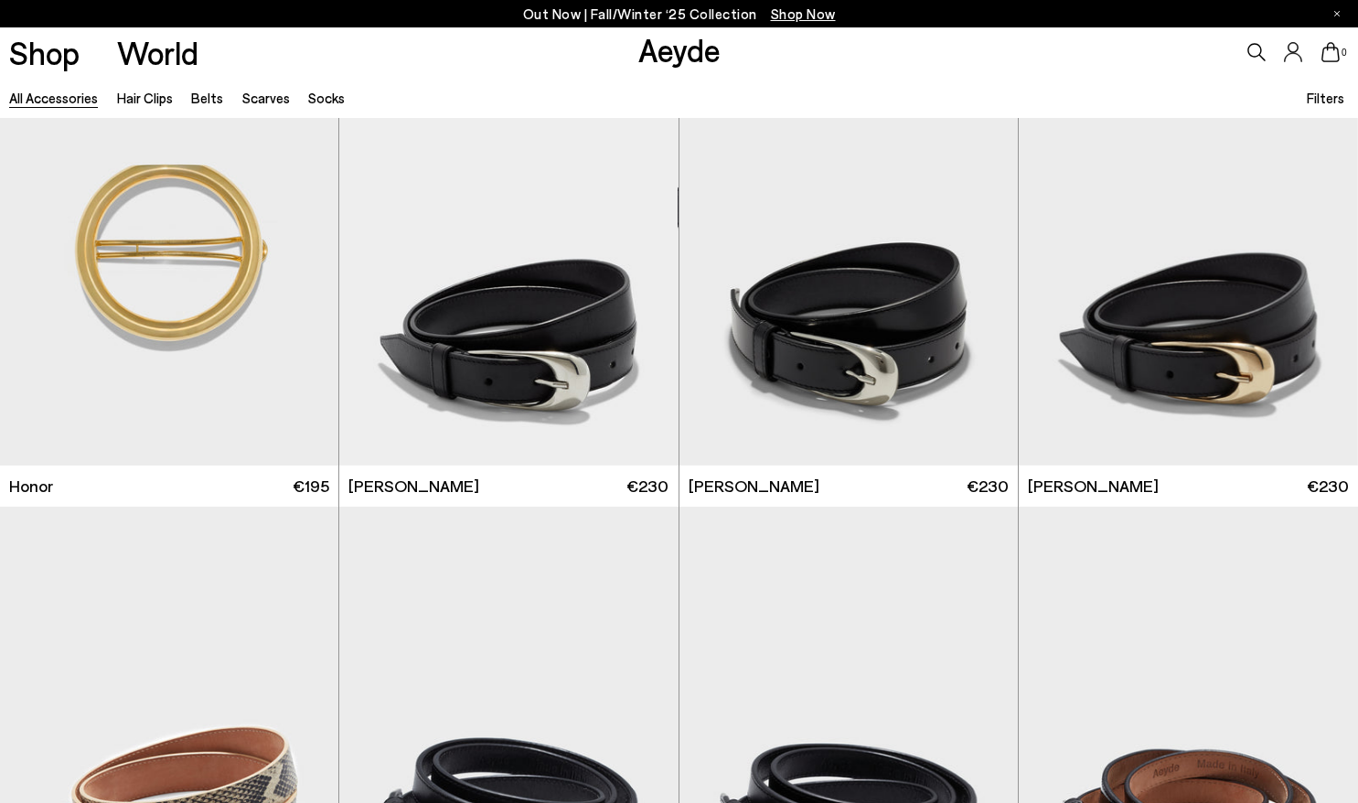
scroll to position [3293, 0]
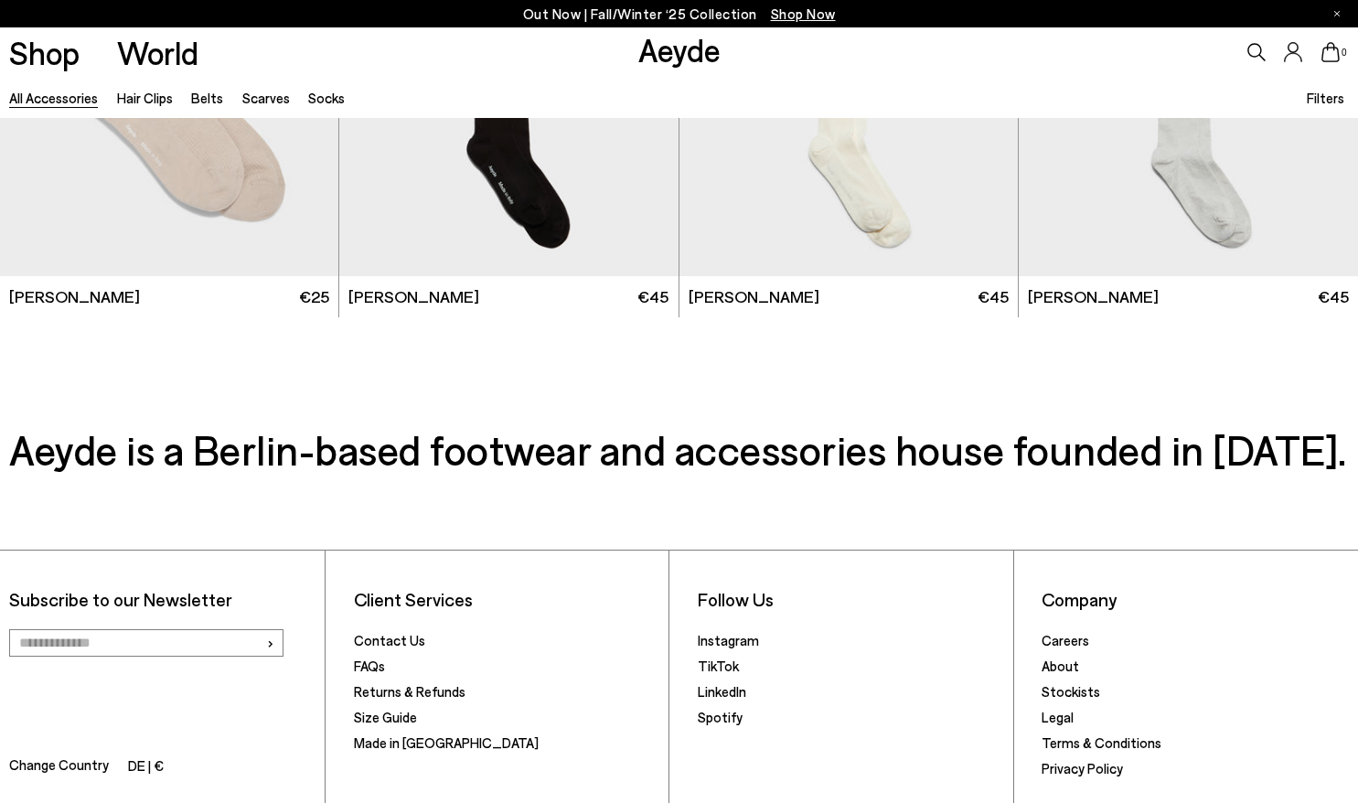
scroll to position [6807, 0]
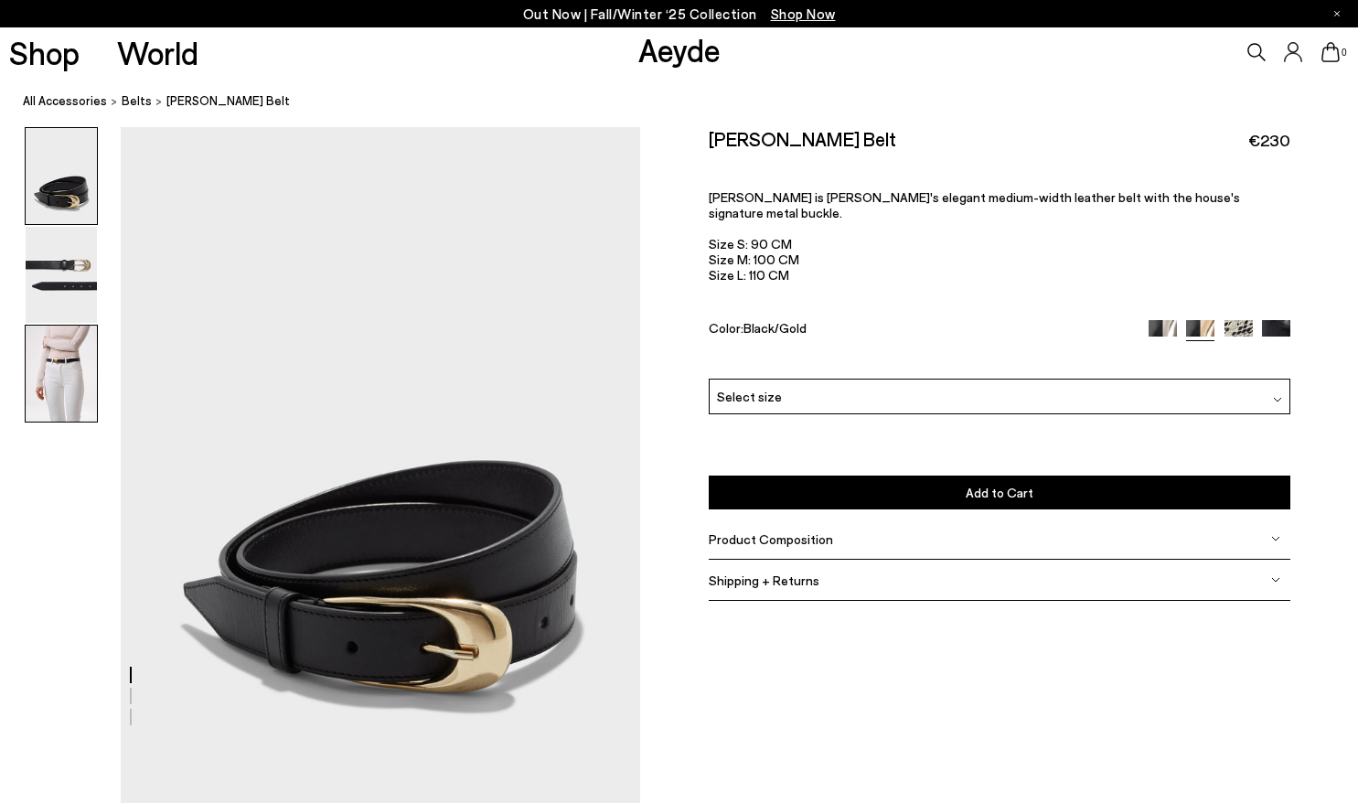
click at [75, 391] on img at bounding box center [61, 374] width 71 height 96
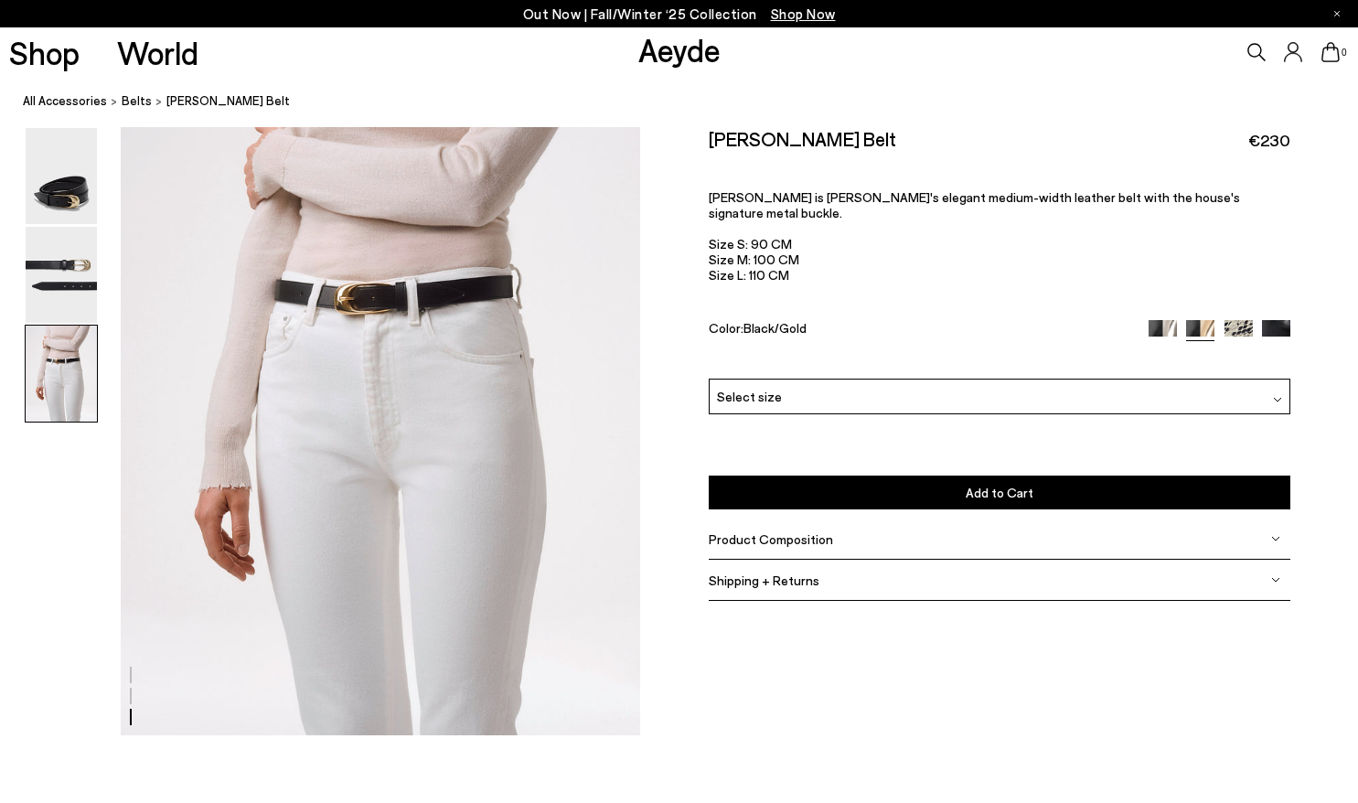
scroll to position [1502, 0]
